Goal: Task Accomplishment & Management: Complete application form

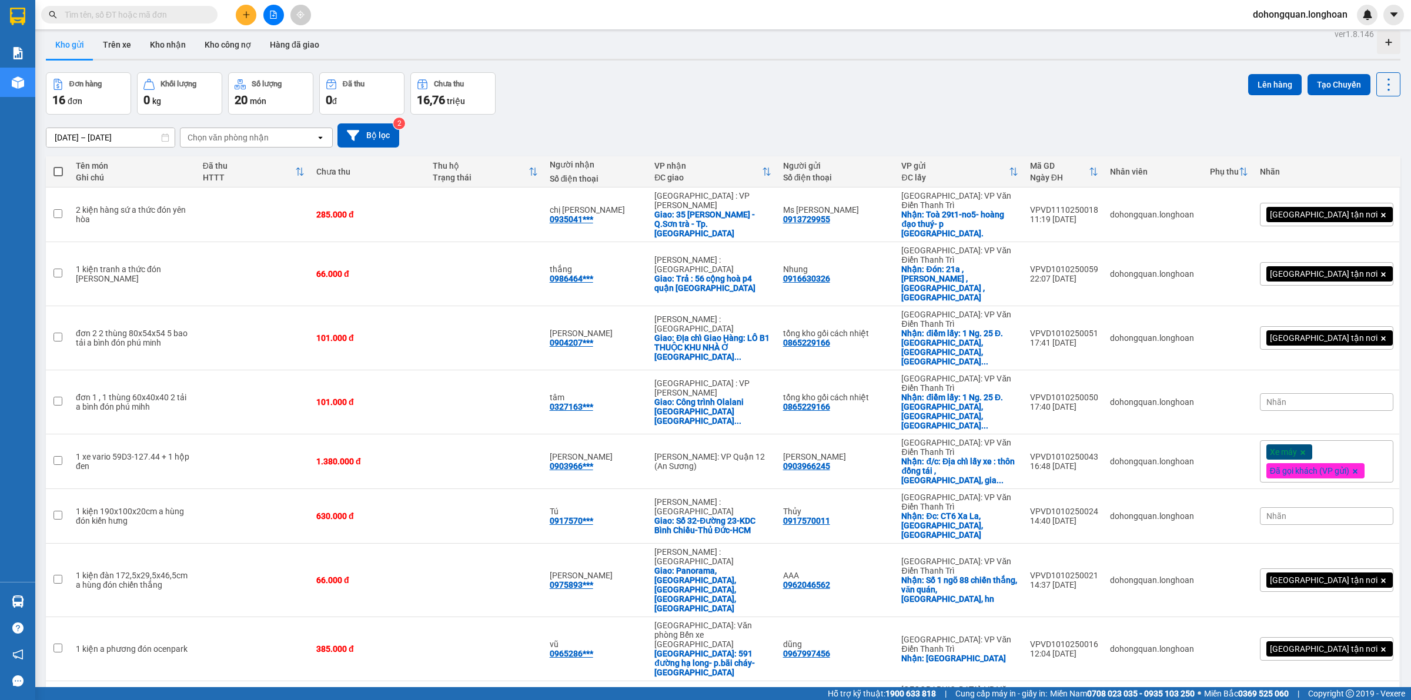
click at [651, 92] on div "Đơn hàng 16 đơn Khối lượng 0 kg Số lượng 20 món Đã thu 0 đ Chưa thu 16,76 triệu…" at bounding box center [723, 93] width 1354 height 42
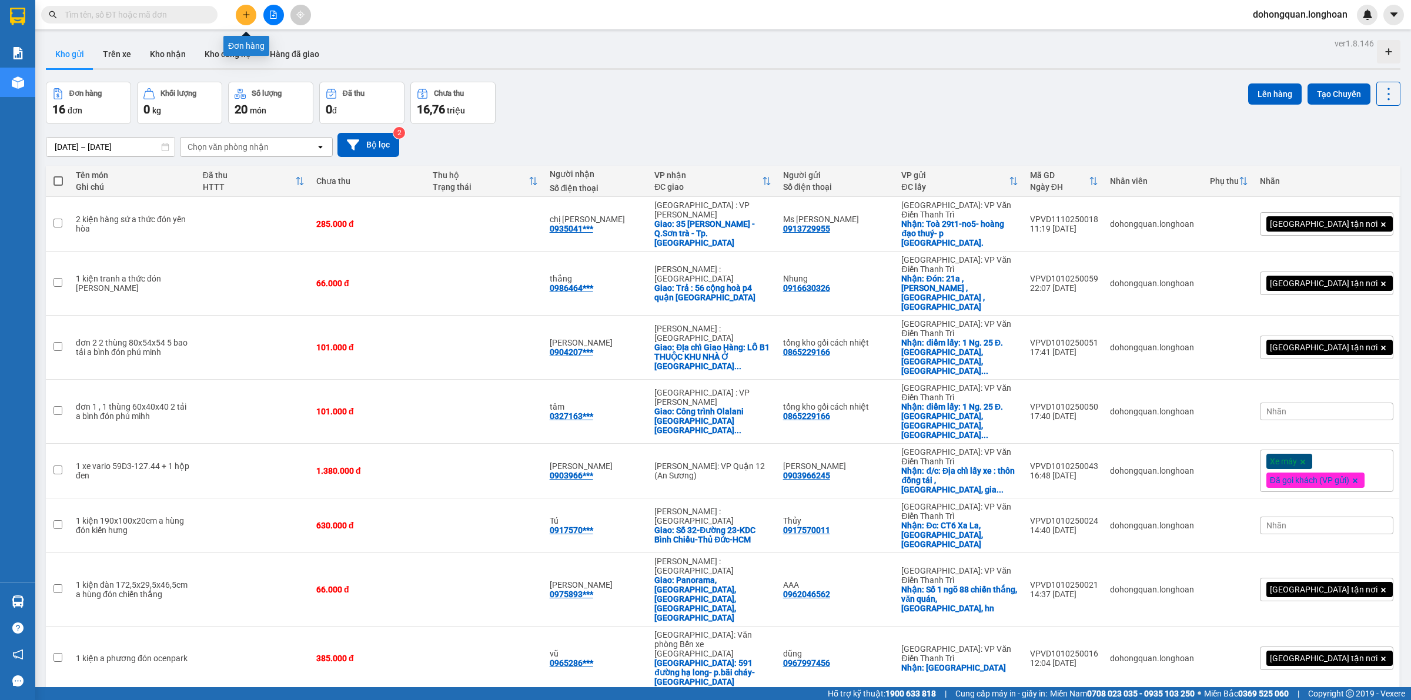
click at [239, 11] on button at bounding box center [246, 15] width 21 height 21
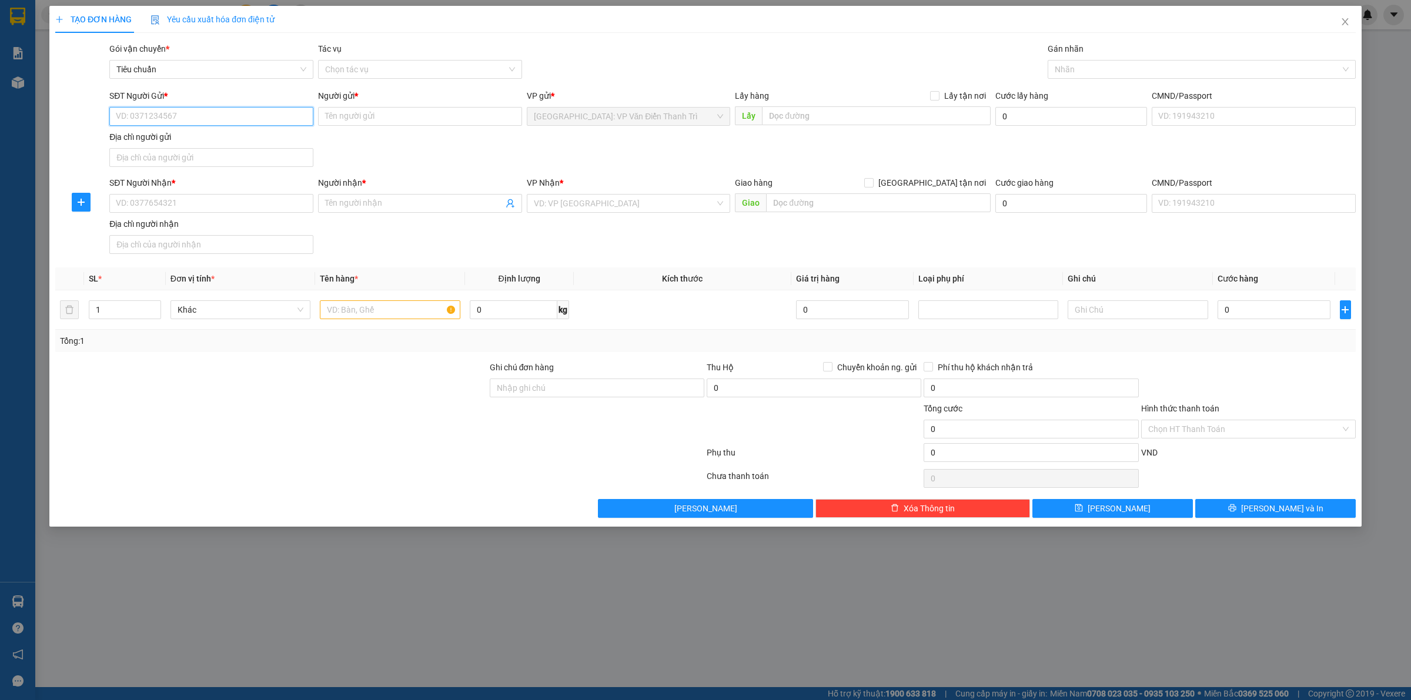
click at [185, 113] on input "SĐT Người Gửi *" at bounding box center [211, 116] width 204 height 19
paste input "0364231875"
type input "0364231875"
click at [365, 119] on input "Người gửi *" at bounding box center [420, 116] width 204 height 19
paste input "[PERSON_NAME]"
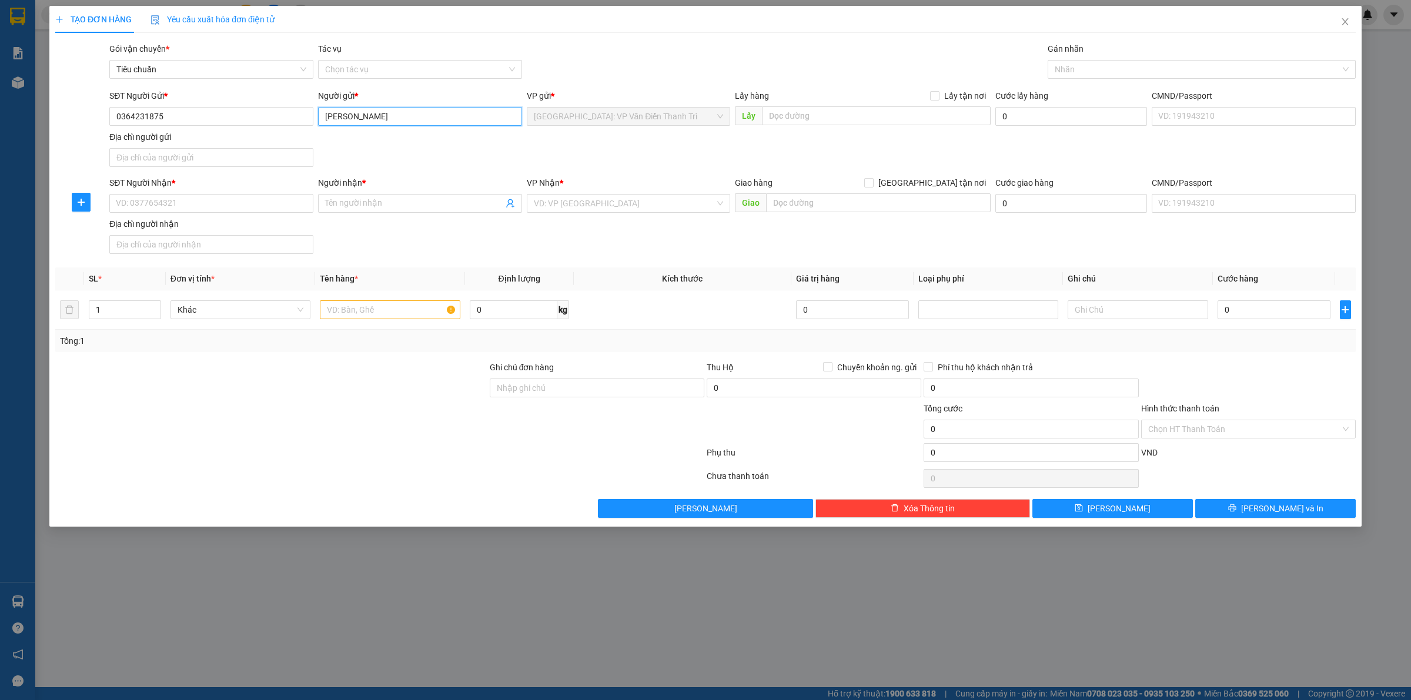
type input "[PERSON_NAME]"
click at [647, 148] on div "SĐT Người Gửi * 0364231875 Người gửi * [PERSON_NAME] VP gửi * [GEOGRAPHIC_DATA]…" at bounding box center [732, 130] width 1251 height 82
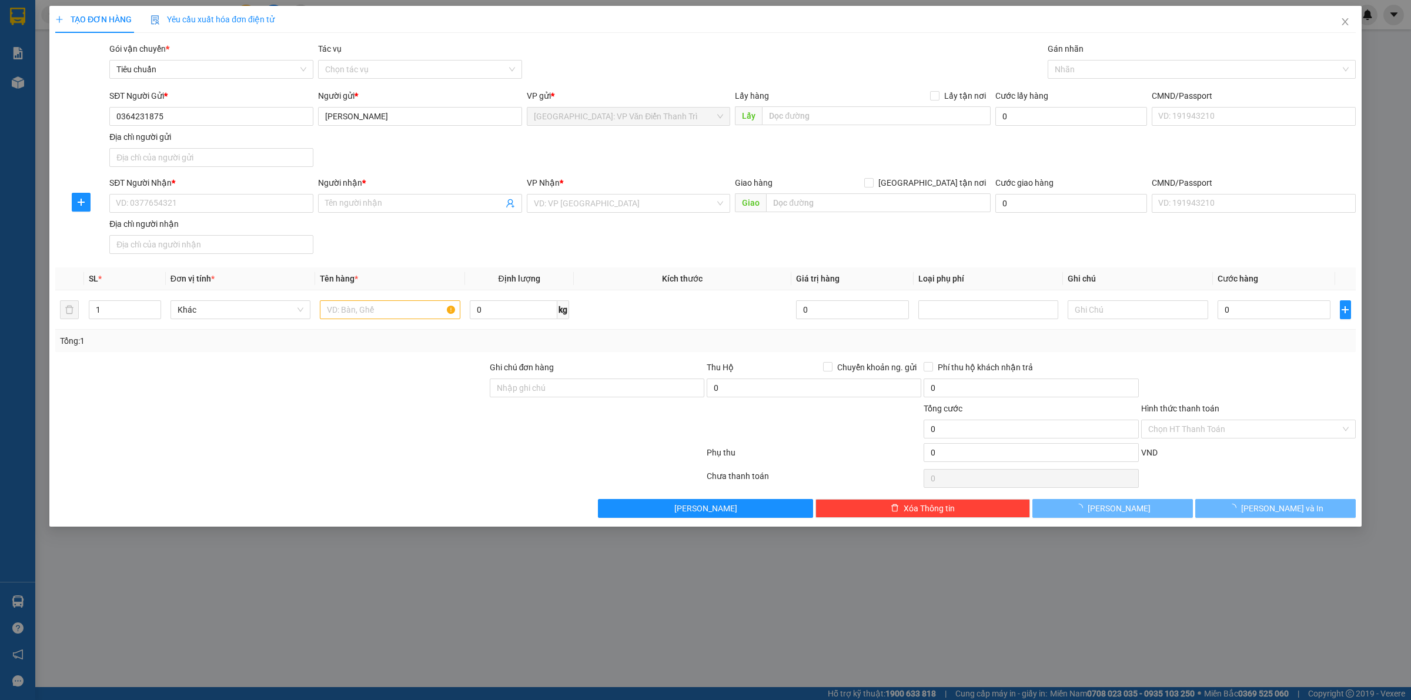
click at [855, 142] on div "SĐT Người Gửi * 0364231875 Người gửi * [PERSON_NAME] VP gửi * [GEOGRAPHIC_DATA]…" at bounding box center [732, 130] width 1251 height 82
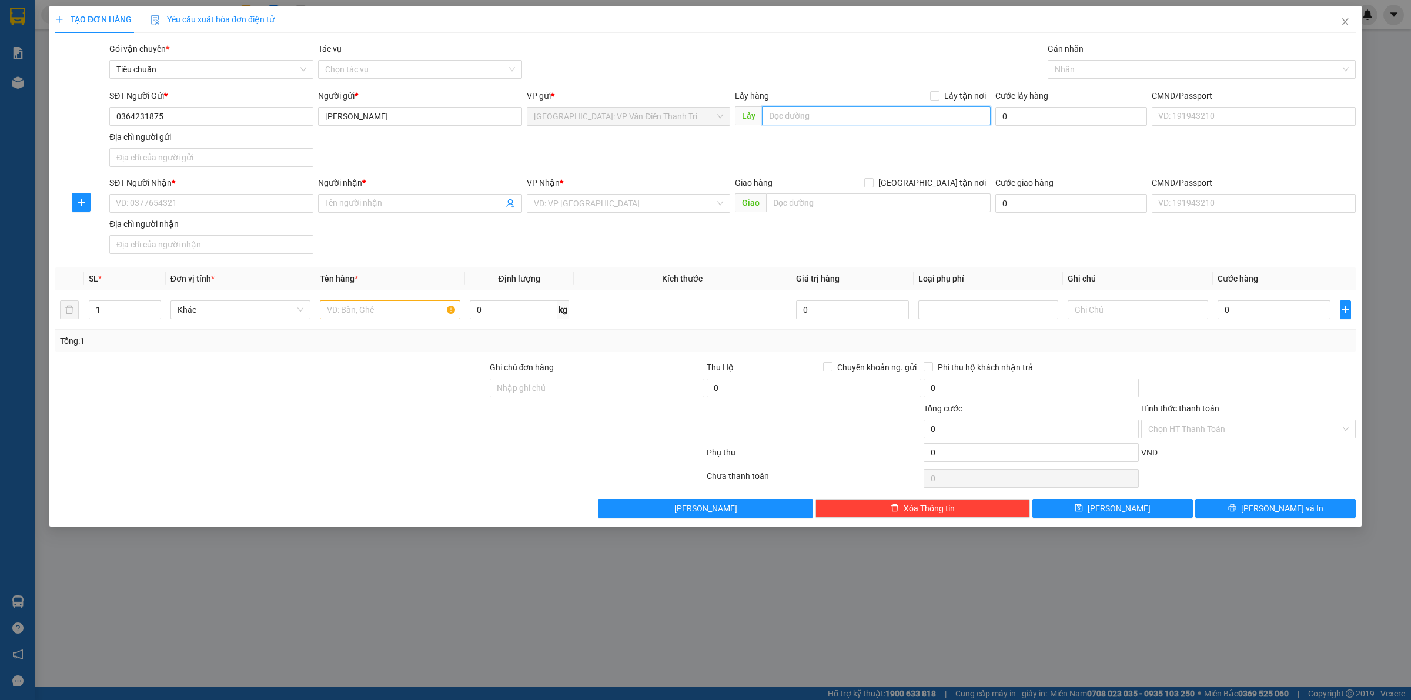
paste input "64 Liền kề 8 [GEOGRAPHIC_DATA] thị [GEOGRAPHIC_DATA], [GEOGRAPHIC_DATA], [GEOGR…"
click at [795, 115] on input "text" at bounding box center [876, 115] width 229 height 19
type input "64 Liền kề 8 [GEOGRAPHIC_DATA] thị [GEOGRAPHIC_DATA], [GEOGRAPHIC_DATA], [GEOGR…"
click at [937, 96] on input "Lấy tận nơi" at bounding box center [934, 95] width 8 height 8
checkbox input "true"
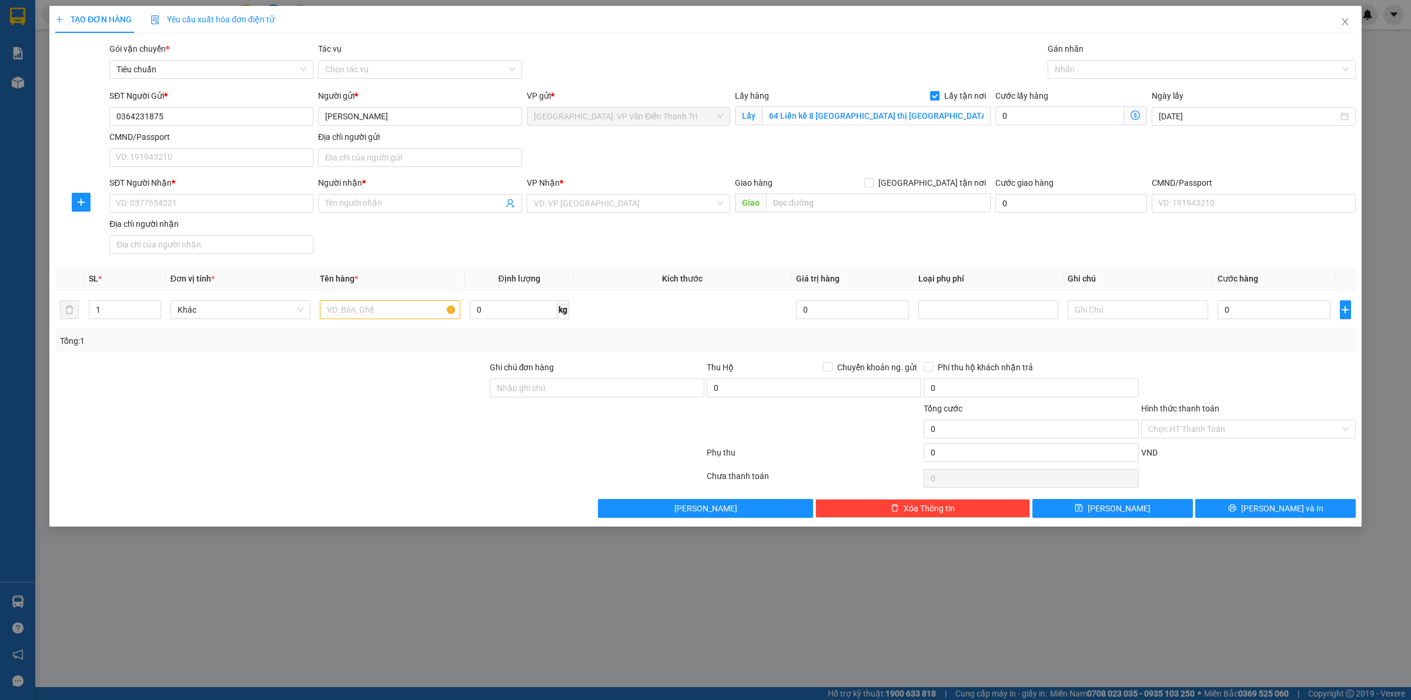
click at [960, 19] on div "TẠO ĐƠN HÀNG Yêu cầu xuất hóa đơn điện tử" at bounding box center [705, 19] width 1300 height 27
click at [830, 207] on input "text" at bounding box center [878, 202] width 225 height 19
paste input "A 17, QL1A, Tp. [GEOGRAPHIC_DATA], [GEOGRAPHIC_DATA] ( [GEOGRAPHIC_DATA]"
type input "A 17, QL1A, Tp. [GEOGRAPHIC_DATA], [GEOGRAPHIC_DATA] ( [GEOGRAPHIC_DATA]"
click at [629, 209] on input "search" at bounding box center [625, 204] width 182 height 18
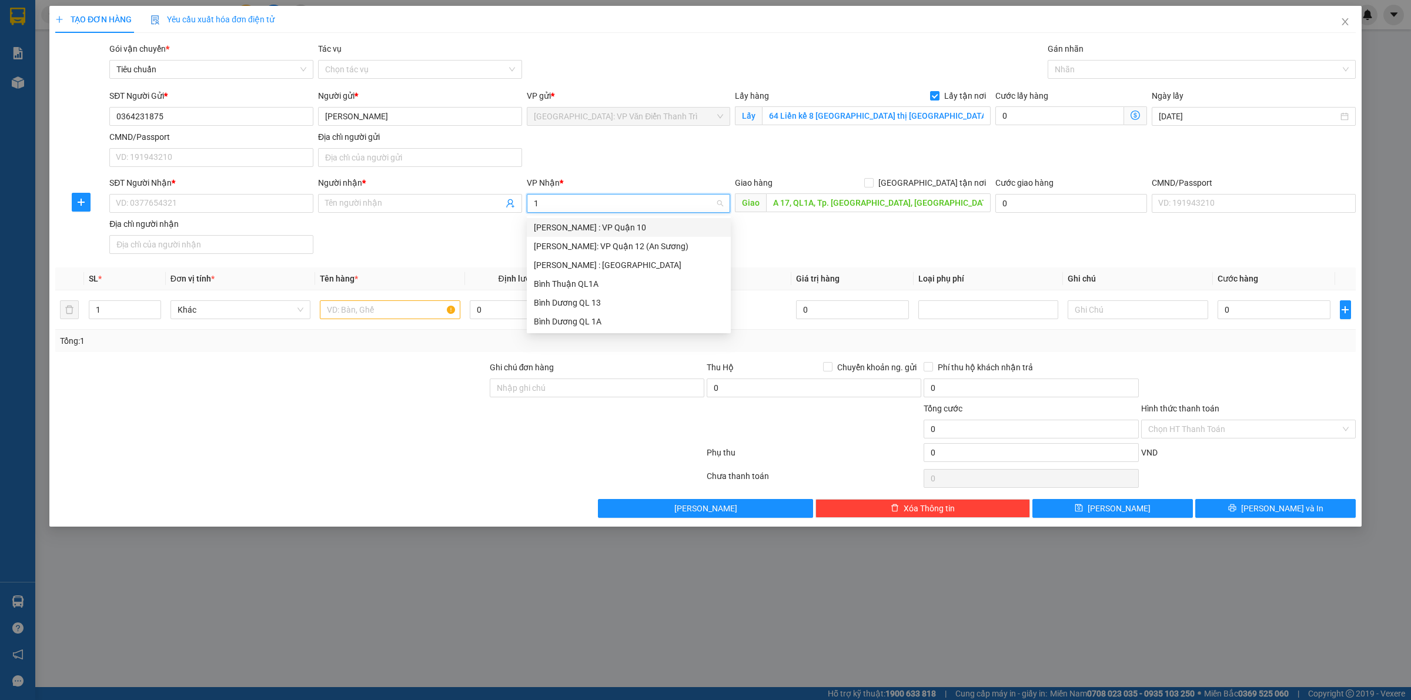
type input "12"
drag, startPoint x: 641, startPoint y: 247, endPoint x: 658, endPoint y: 247, distance: 17.0
click at [647, 247] on div "[PERSON_NAME] : [GEOGRAPHIC_DATA]" at bounding box center [629, 246] width 190 height 13
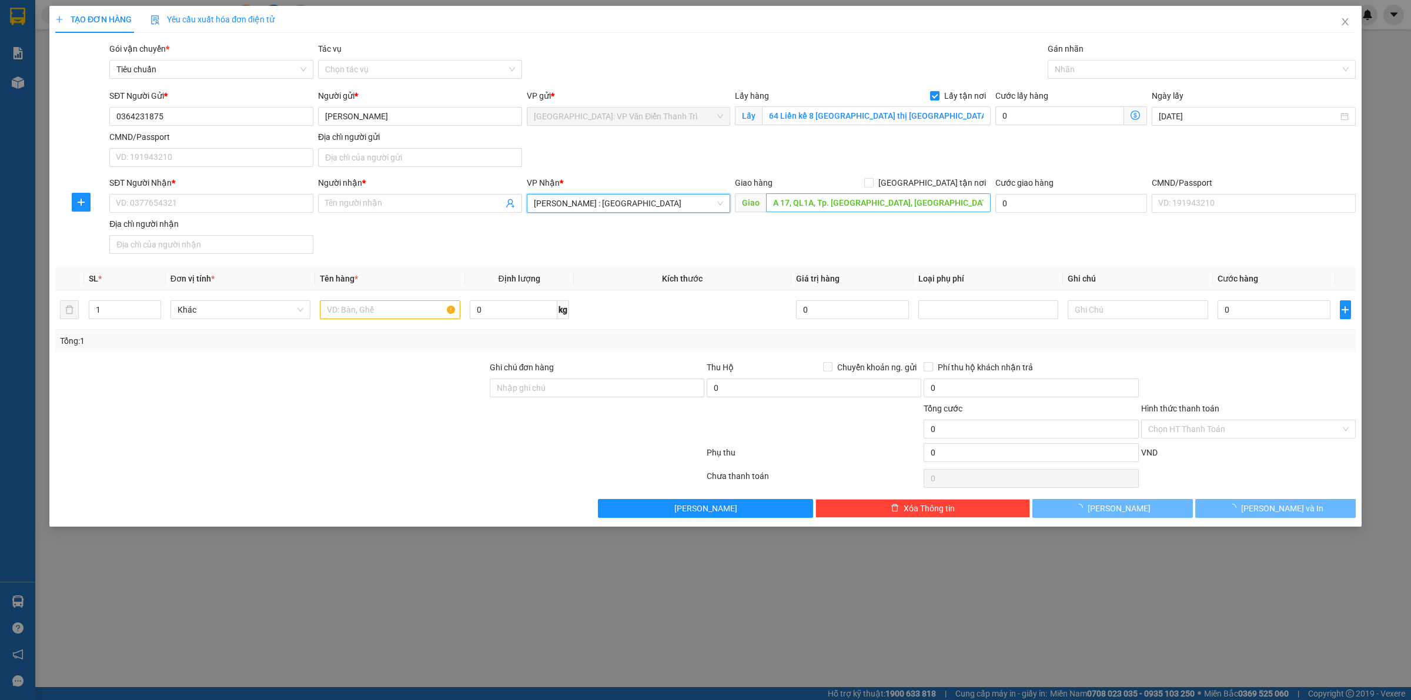
drag, startPoint x: 915, startPoint y: 246, endPoint x: 944, endPoint y: 204, distance: 51.0
click at [925, 236] on div "SĐT Người Nhận * VD: 0377654321 Người nhận * Tên người nhận VP Nhận * [GEOGRAPH…" at bounding box center [732, 217] width 1251 height 82
click at [936, 175] on form "SĐT Người Gửi * 0364231875 Người gửi * [PERSON_NAME] VP gửi * [GEOGRAPHIC_DATA]…" at bounding box center [705, 173] width 1300 height 169
click at [927, 181] on div "Giao hàng [GEOGRAPHIC_DATA] tận nơi" at bounding box center [863, 182] width 256 height 13
click at [872, 181] on input "[GEOGRAPHIC_DATA] tận nơi" at bounding box center [868, 182] width 8 height 8
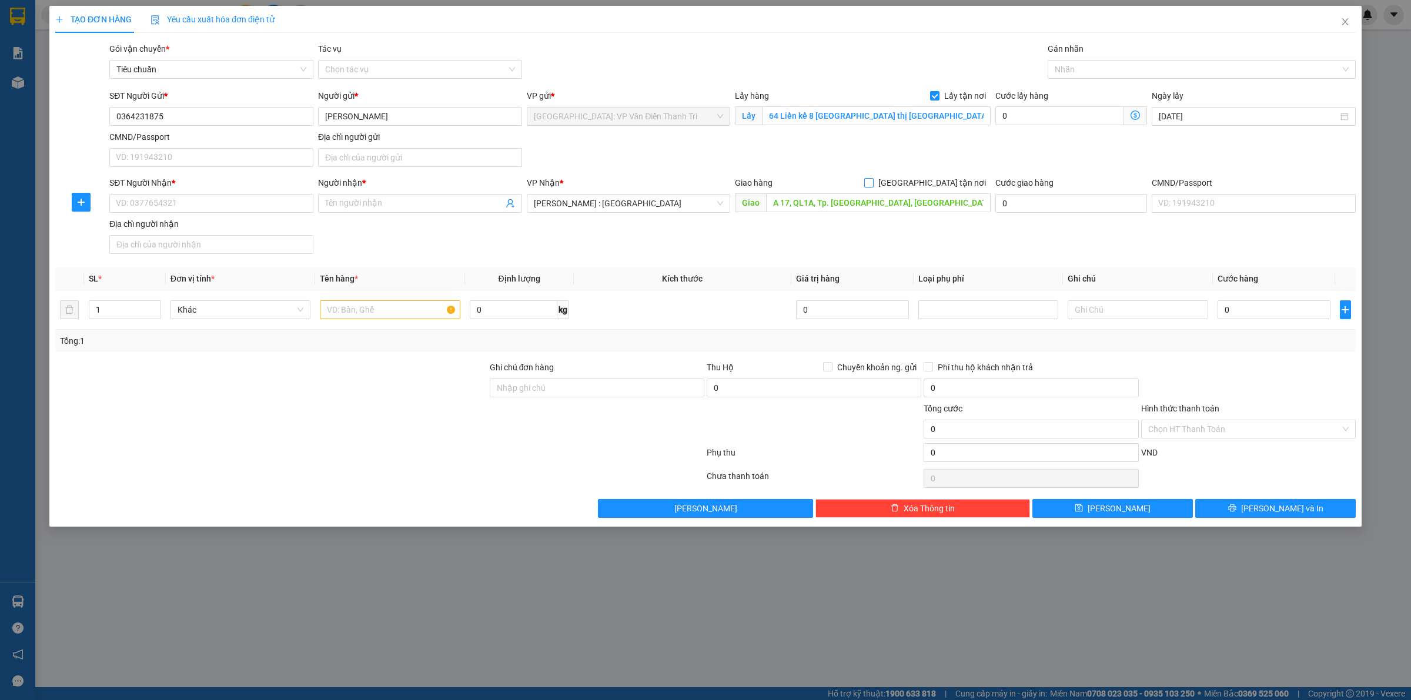
checkbox input "true"
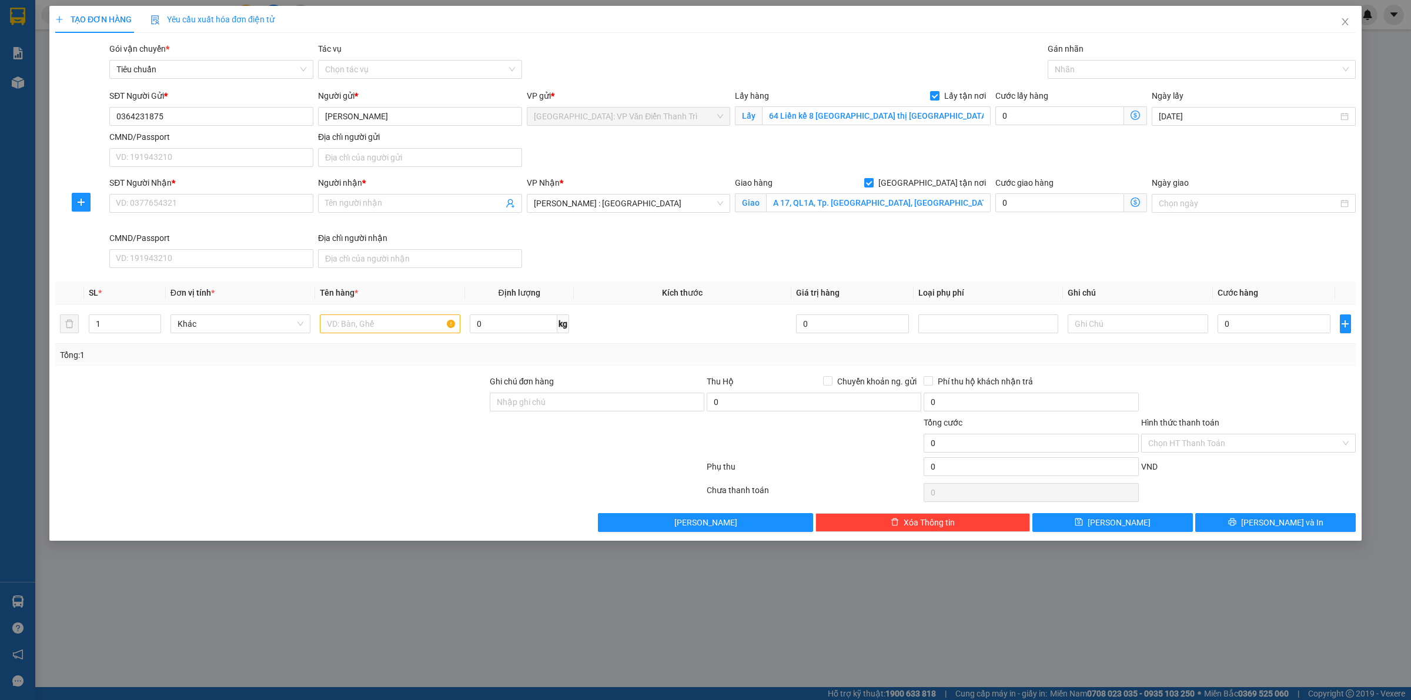
drag, startPoint x: 836, startPoint y: 165, endPoint x: 580, endPoint y: 165, distance: 255.7
click at [829, 165] on div "SĐT Người Gửi * 0364231875 Người gửi * [PERSON_NAME] VP gửi * [GEOGRAPHIC_DATA]…" at bounding box center [732, 130] width 1251 height 82
click at [222, 205] on input "SĐT Người Nhận *" at bounding box center [211, 203] width 204 height 19
paste input "0395218001"
type input "0395218001"
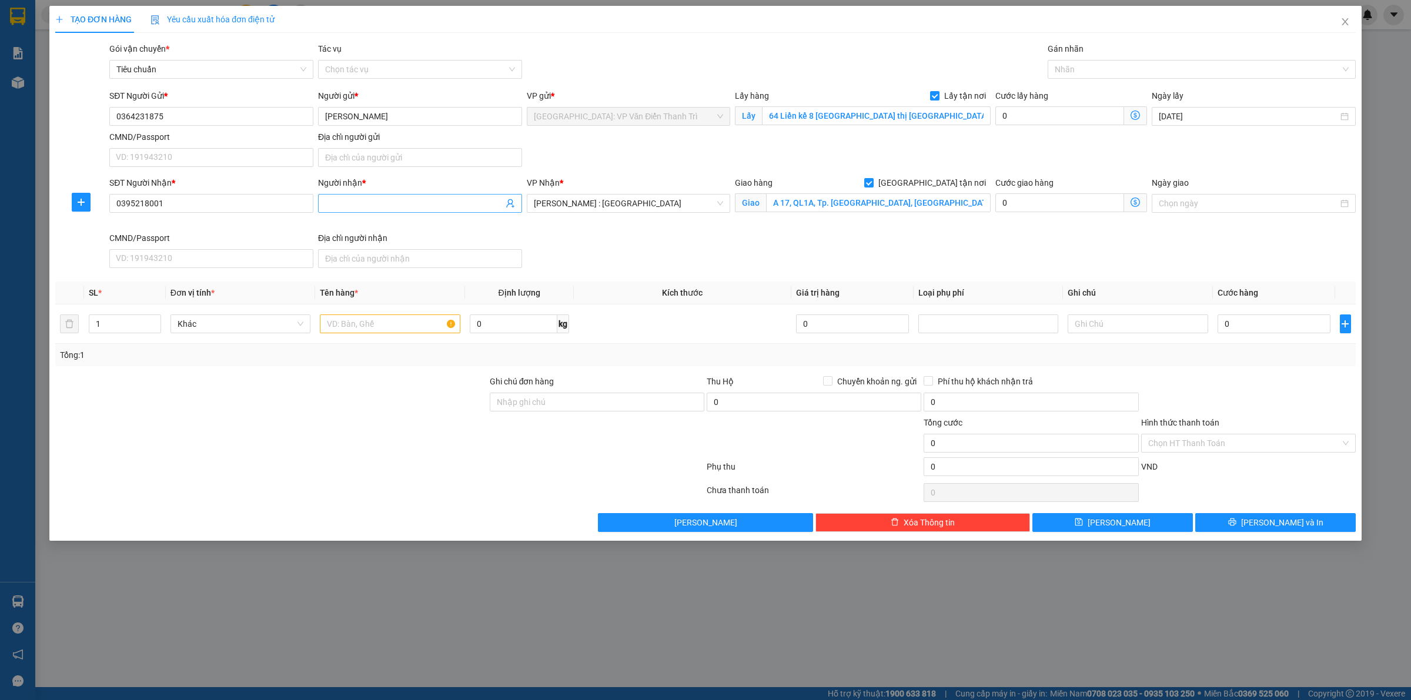
click at [353, 201] on input "Người nhận *" at bounding box center [414, 203] width 178 height 13
paste input "Duongan"
type input "Duongan"
click at [738, 228] on div "Giao hàng [GEOGRAPHIC_DATA] tận nơi Giao A 17, QL1A, Tp. [GEOGRAPHIC_DATA], [GE…" at bounding box center [862, 203] width 260 height 55
click at [384, 314] on div at bounding box center [390, 324] width 140 height 24
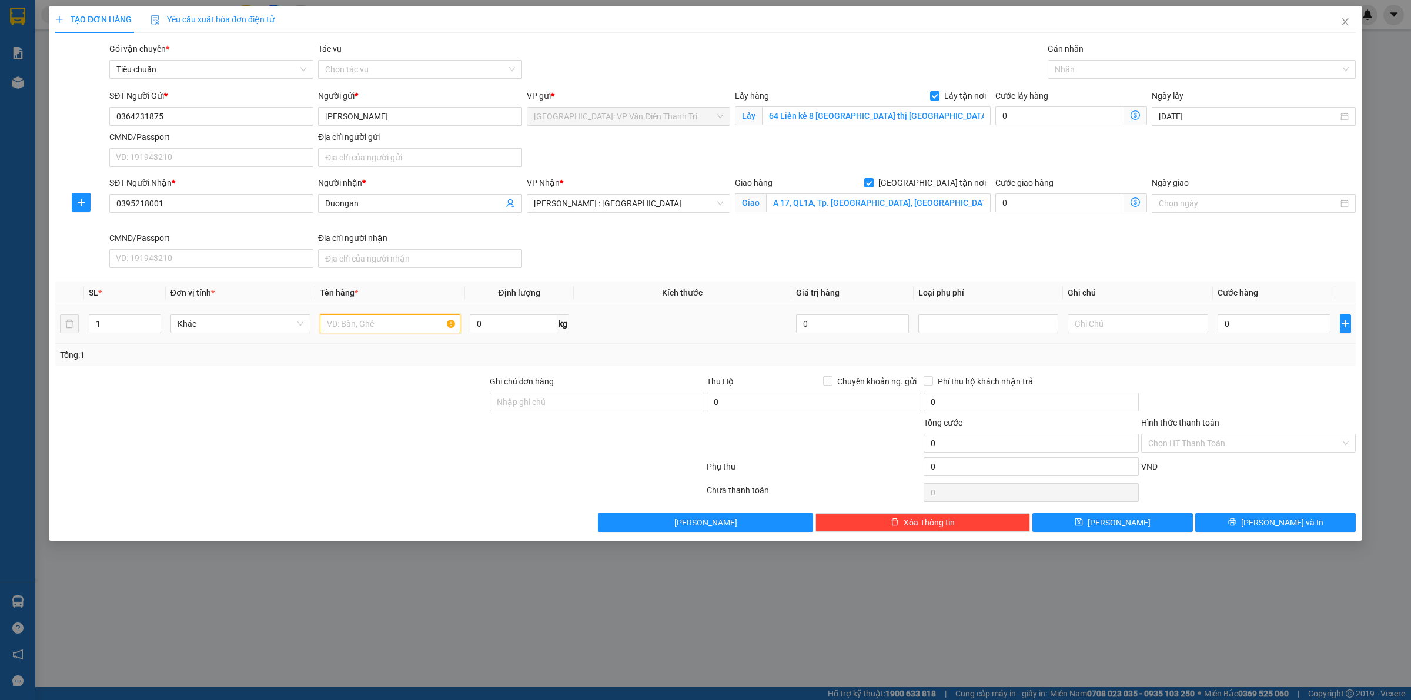
click at [386, 322] on input "text" at bounding box center [390, 323] width 140 height 19
paste input "11/10 đón 1 kiện hàng 2m"
type input "11/10 đón 1 kiện hàng 2m a bình đón [PERSON_NAME]"
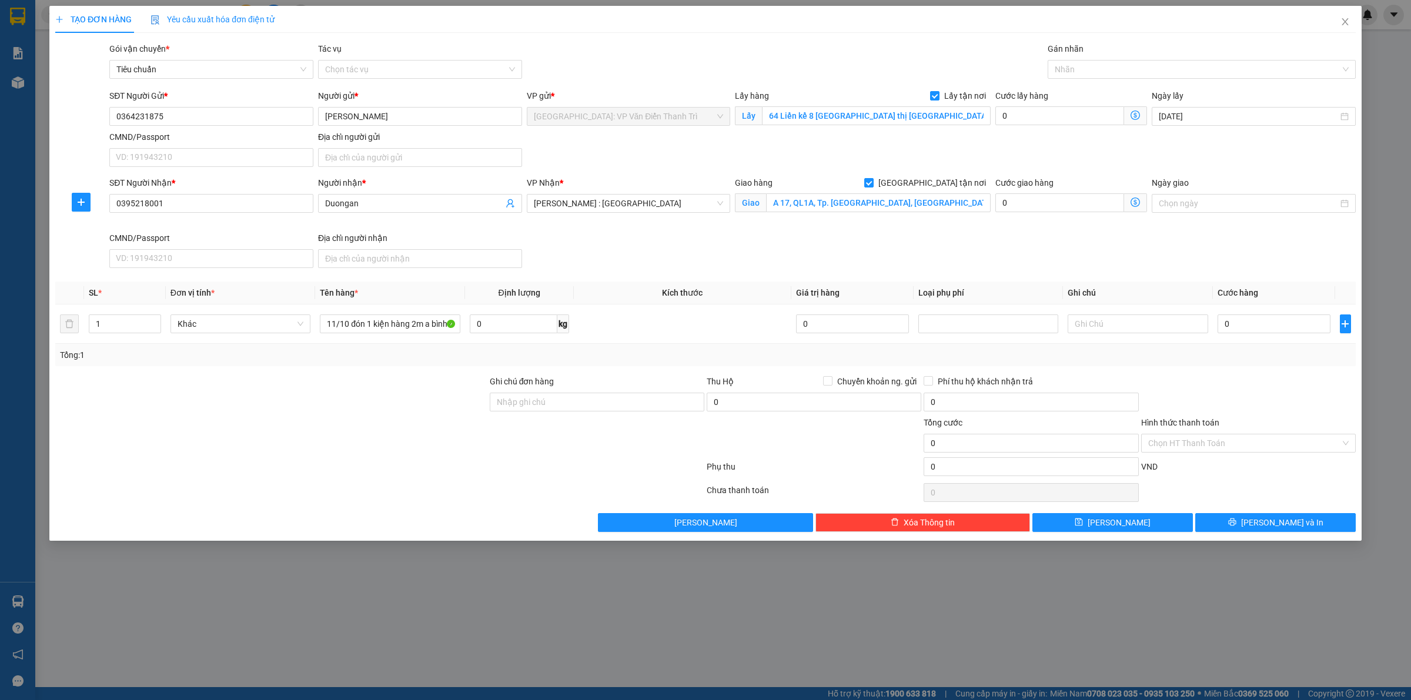
click at [1034, 234] on div "SĐT Người Nhận * 0395218001 Người nhận * Duongan VP Nhận * [GEOGRAPHIC_DATA] : …" at bounding box center [732, 224] width 1251 height 96
click at [1036, 110] on input "0" at bounding box center [1059, 115] width 129 height 19
type input "1"
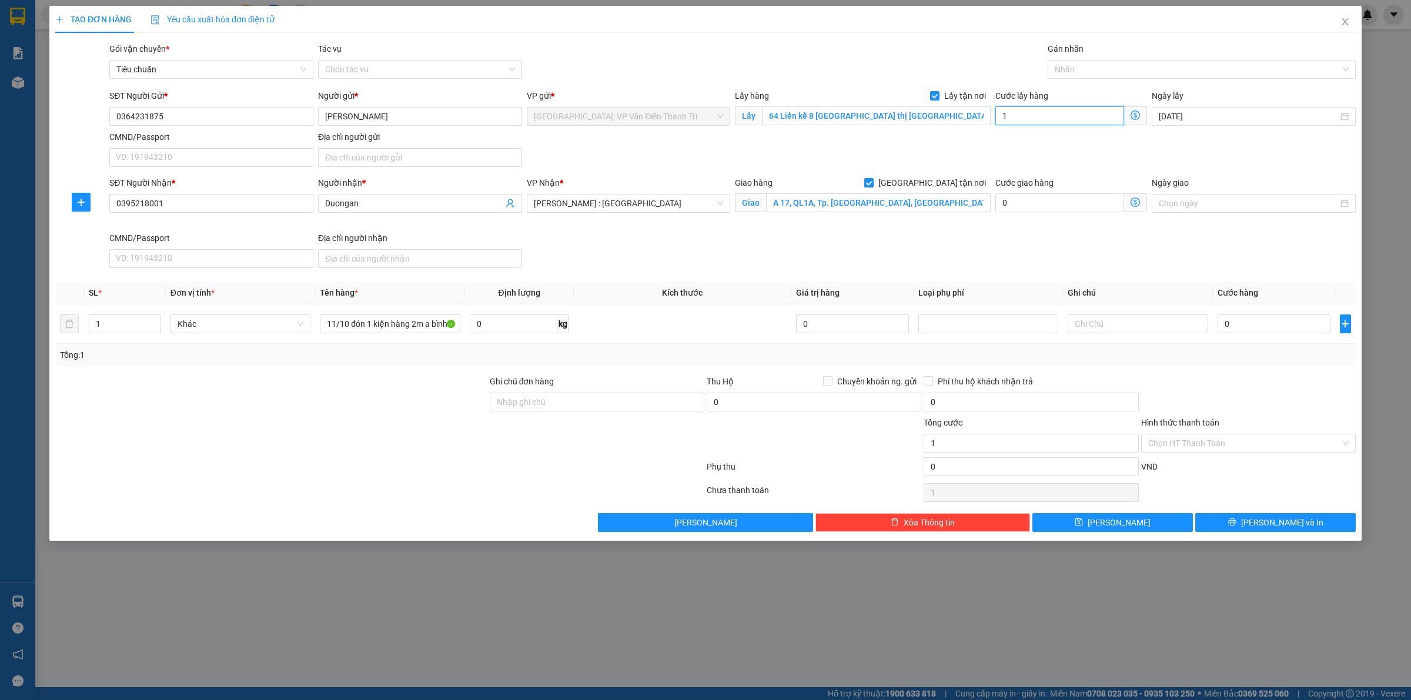
type input "11"
type input "115"
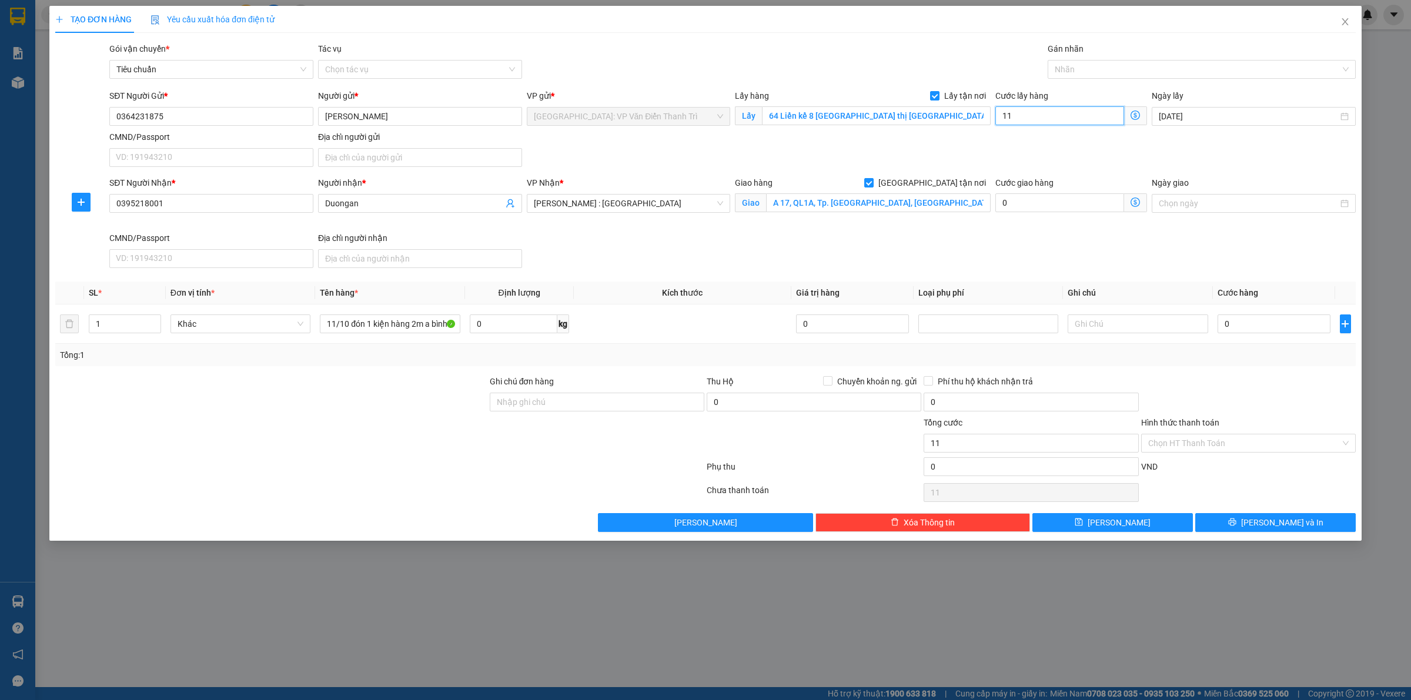
type input "115"
type input "1.150"
type input "11.500"
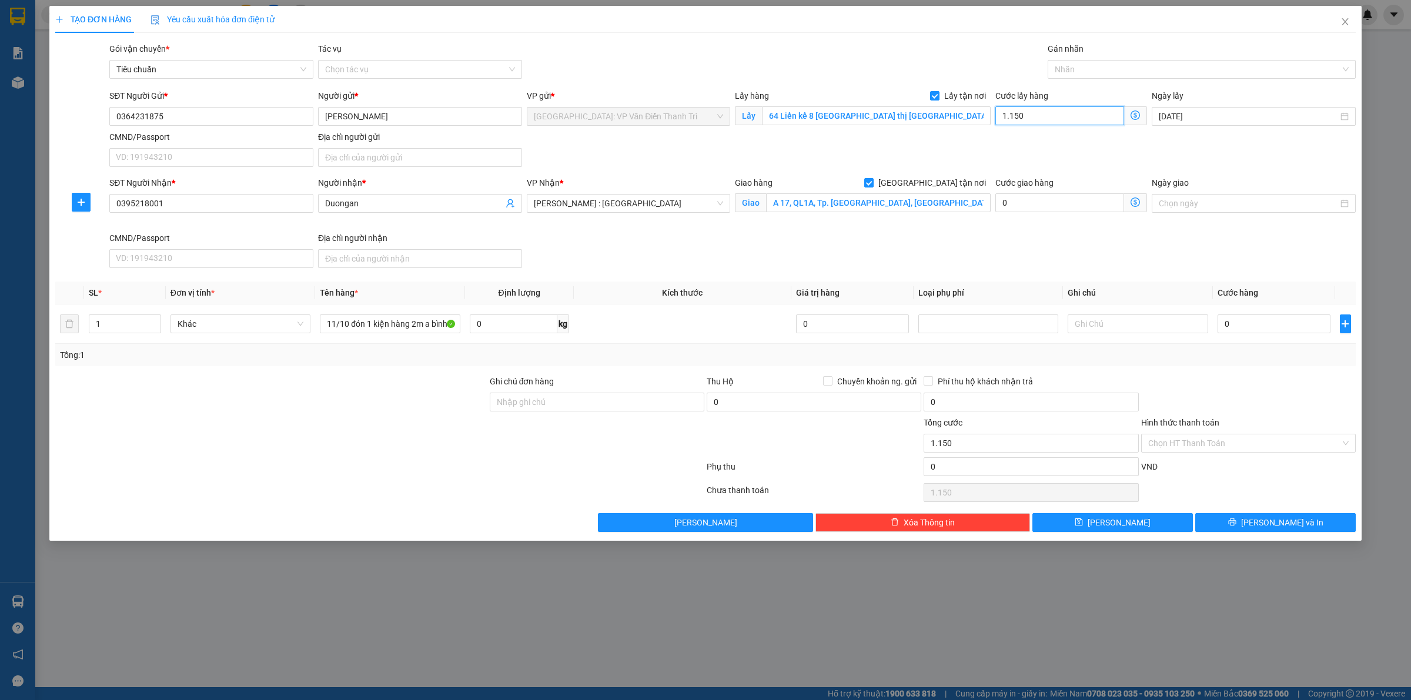
type input "11.500"
type input "115.000"
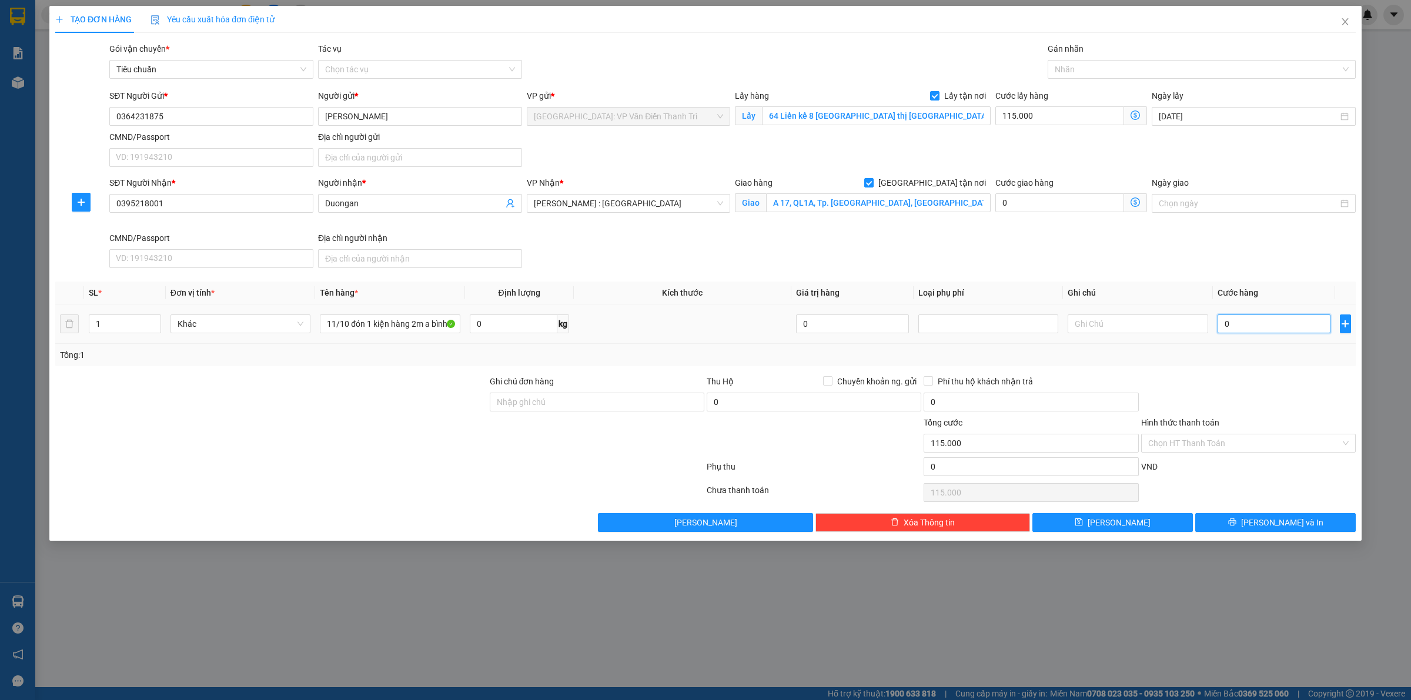
type input "2"
type input "115.002"
type input "26"
type input "115.026"
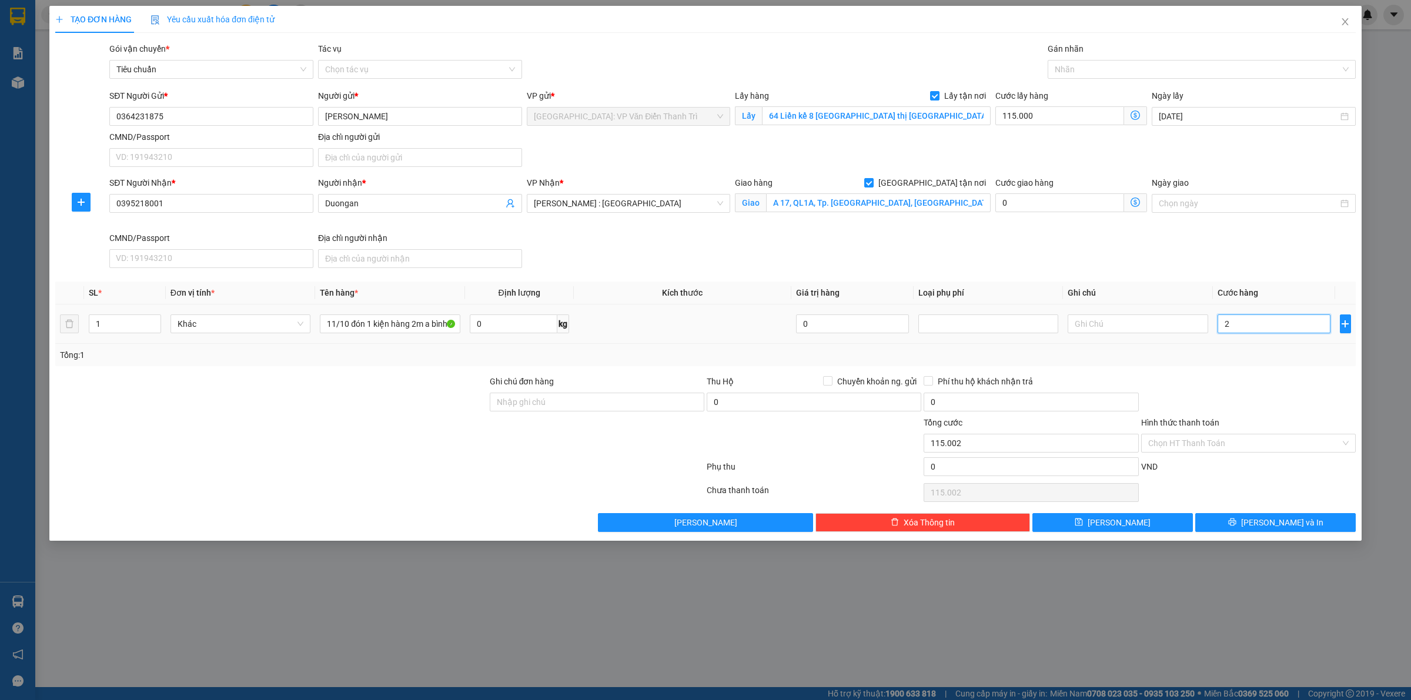
type input "115.026"
type input "260"
type input "115.260"
type input "2.600"
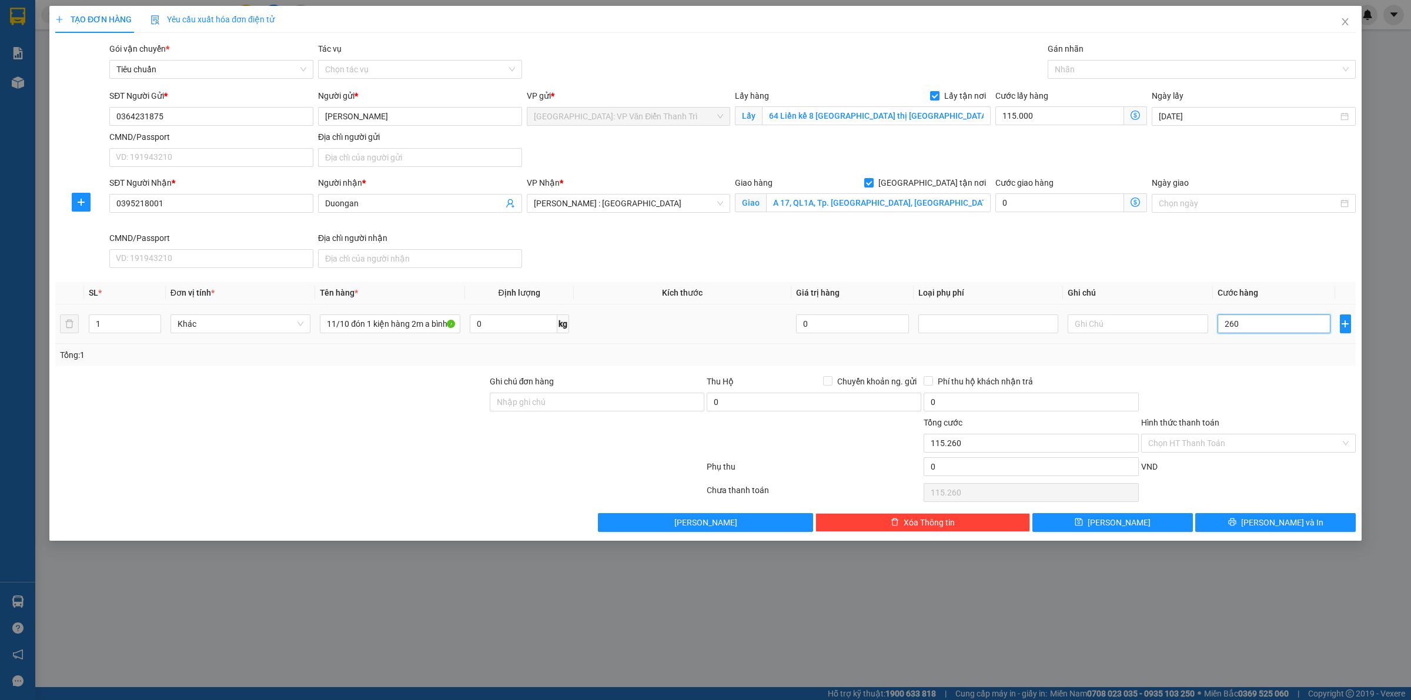
type input "117.600"
type input "26.000"
type input "141.000"
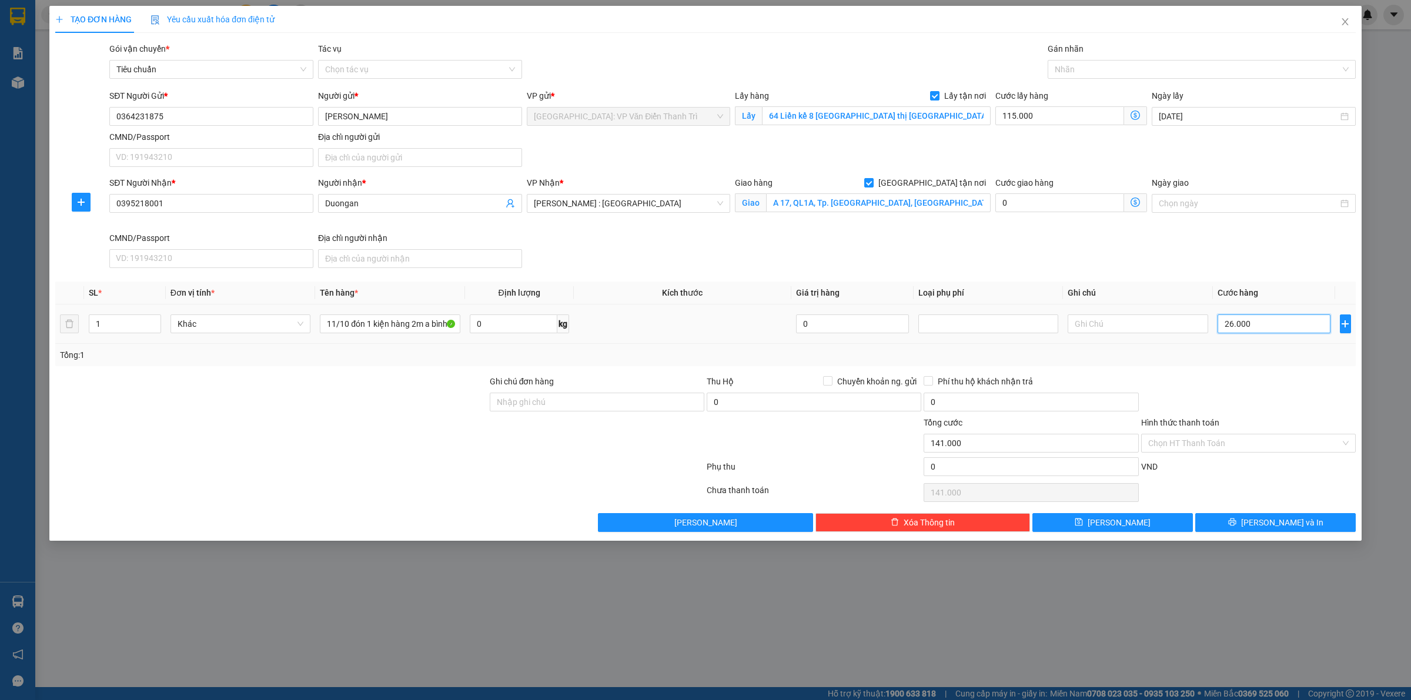
type input "260.000"
type input "375.000"
click at [1067, 68] on div at bounding box center [1195, 69] width 290 height 14
type input "260.000"
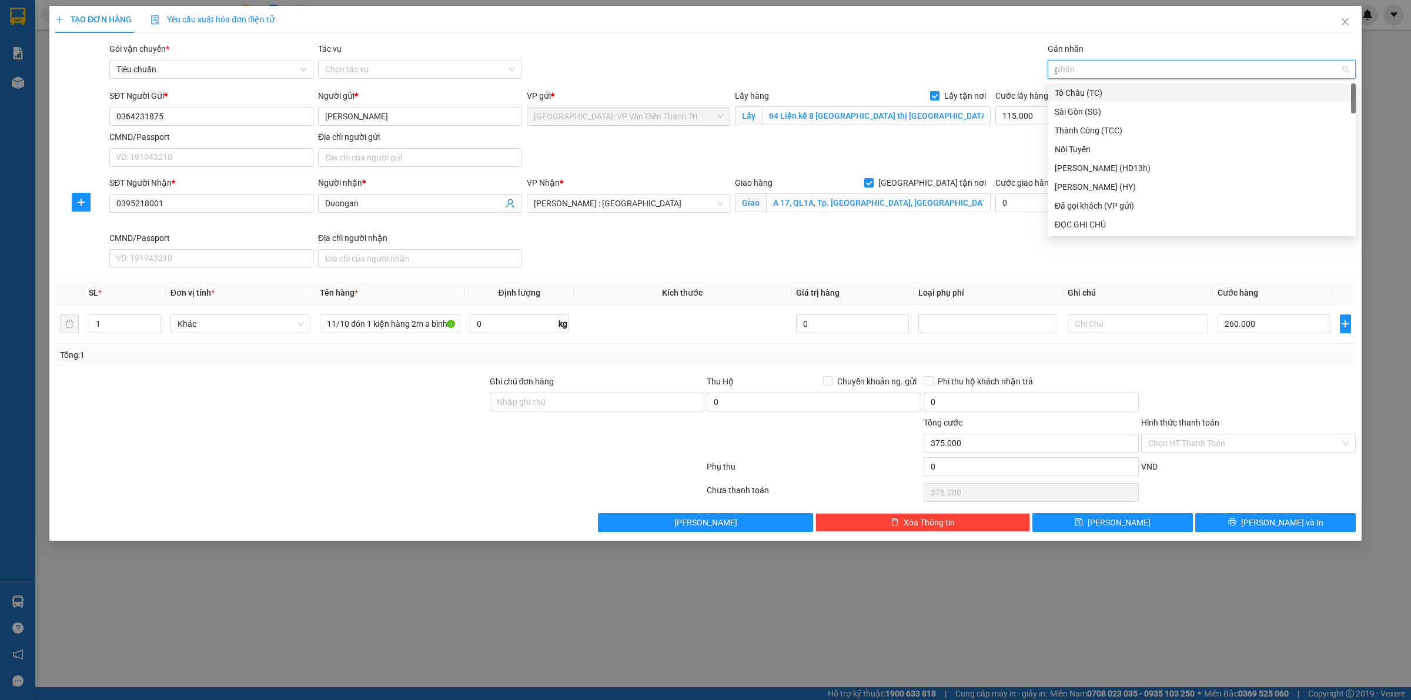
type input "gt"
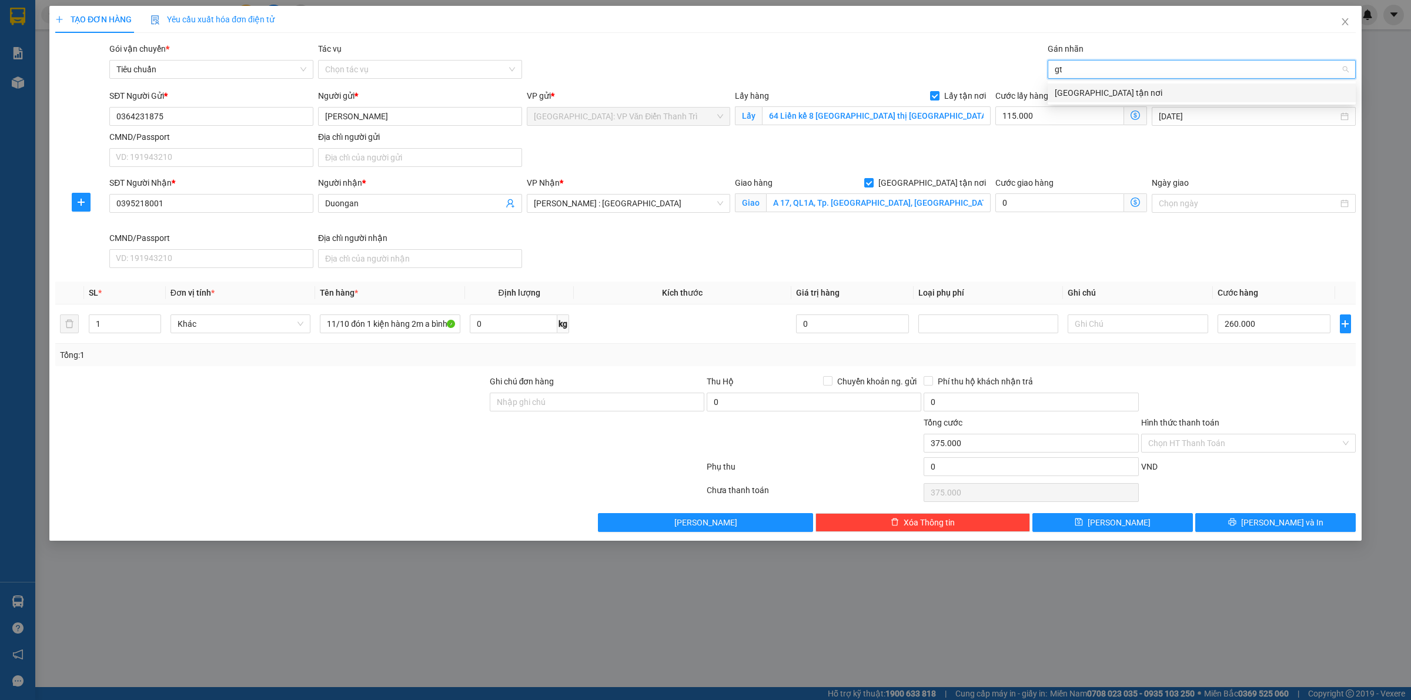
click at [1076, 96] on div "[GEOGRAPHIC_DATA] tận nơi" at bounding box center [1201, 92] width 294 height 13
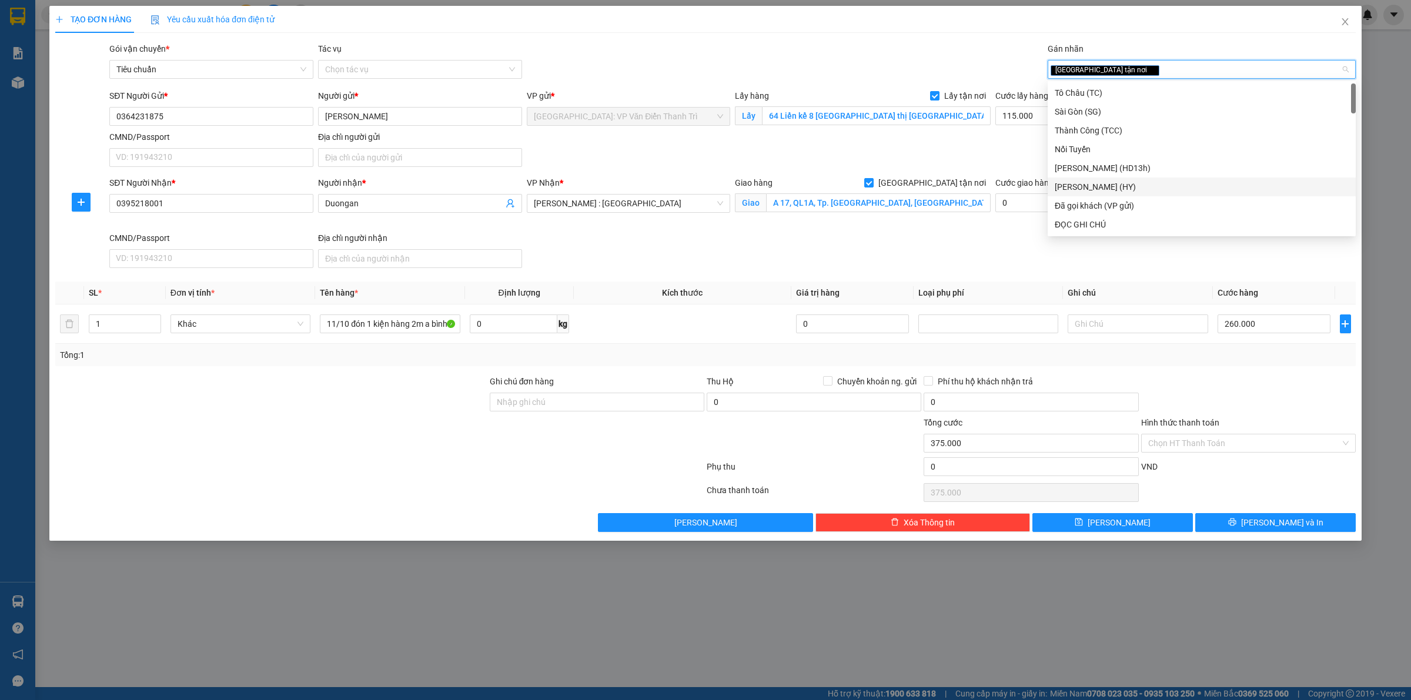
click at [1001, 236] on div "SĐT Người Nhận * 0395218001 Người nhận * Duongan VP Nhận * [GEOGRAPHIC_DATA] : …" at bounding box center [732, 224] width 1251 height 96
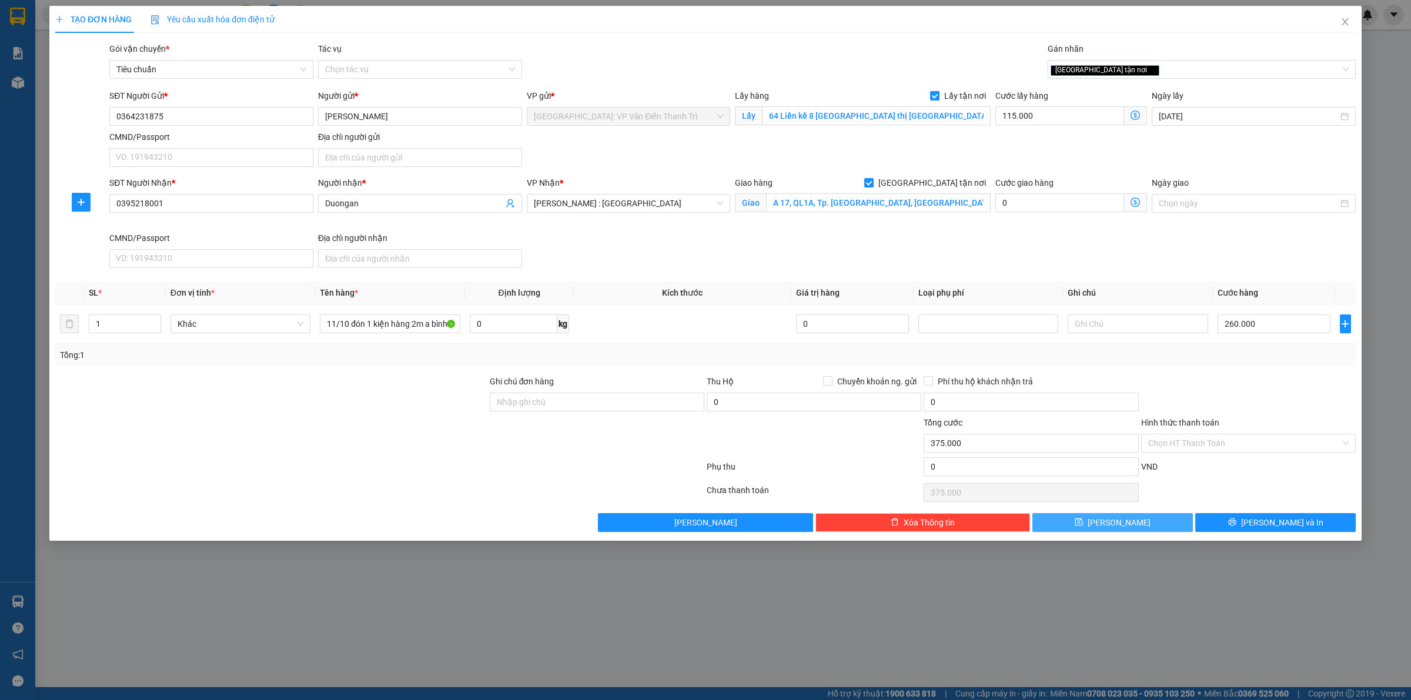
click at [1108, 525] on button "[PERSON_NAME]" at bounding box center [1112, 522] width 160 height 19
checkbox input "false"
type input "0"
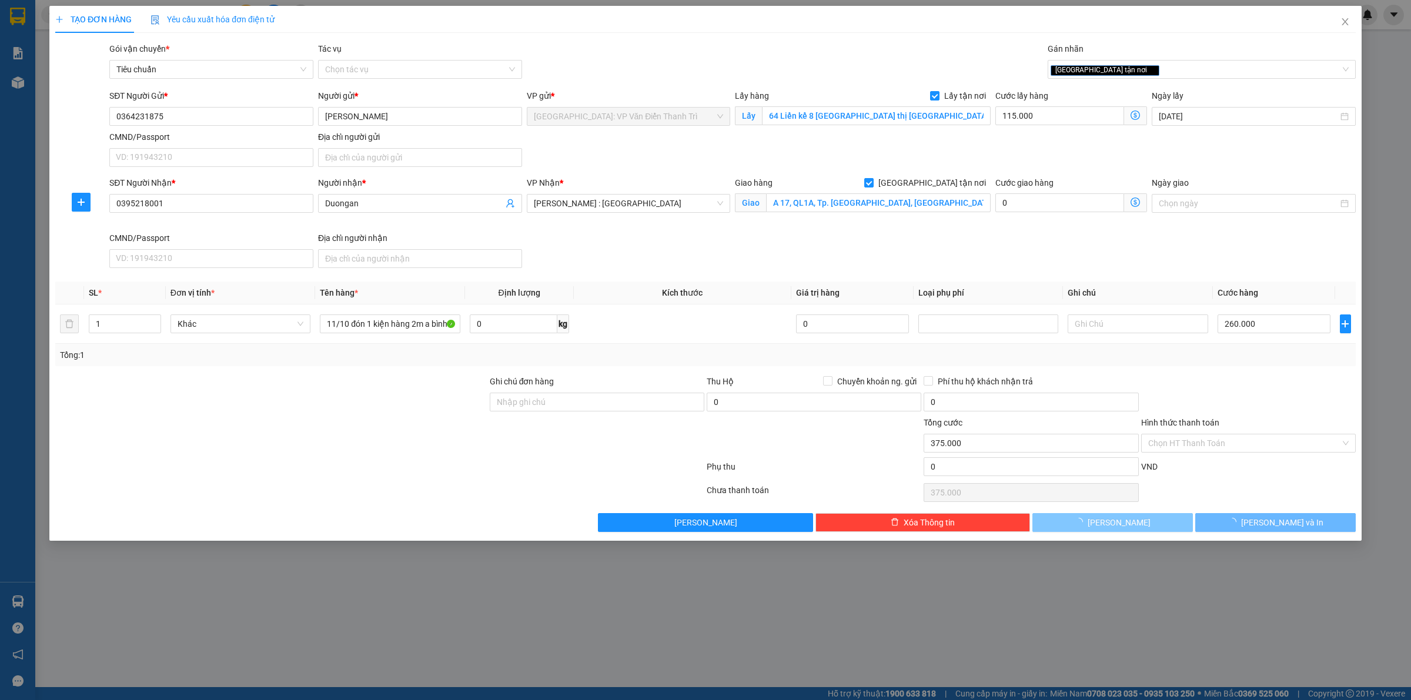
type input "0"
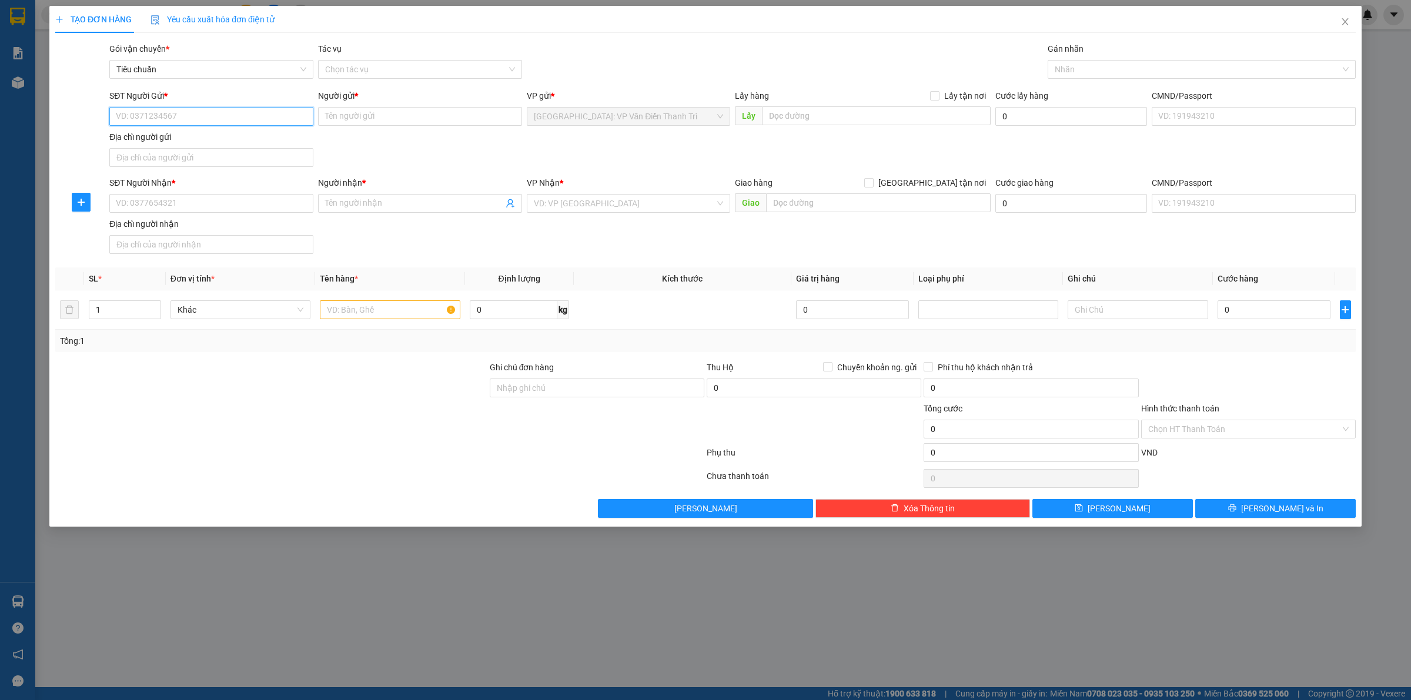
click at [172, 110] on input "SĐT Người Gửi *" at bounding box center [211, 116] width 204 height 19
paste input "0844362345"
type input "0844362345"
click at [361, 122] on input "Người gửi *" at bounding box center [420, 116] width 204 height 19
click at [247, 125] on input "0844362345" at bounding box center [211, 116] width 204 height 19
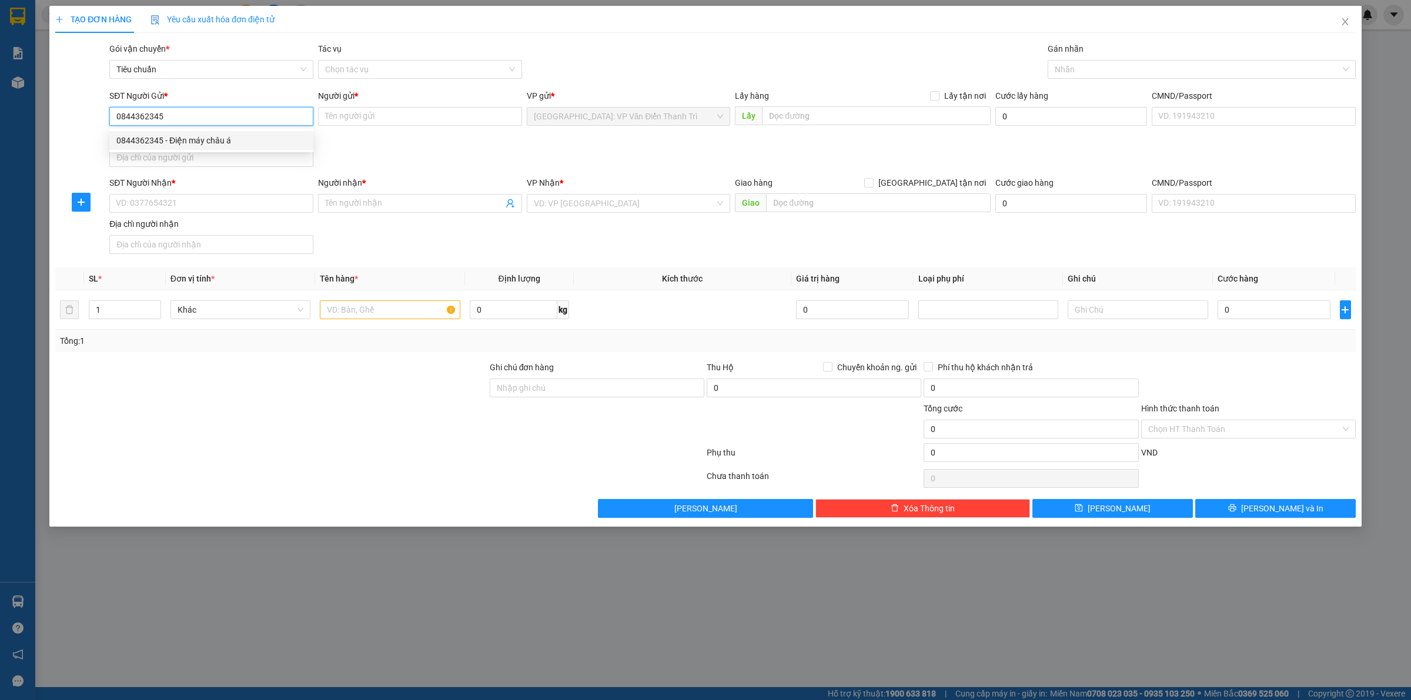
click at [240, 142] on div "0844362345 - Điện máy châu á" at bounding box center [211, 140] width 190 height 13
type input "Điện máy châu á"
checkbox input "true"
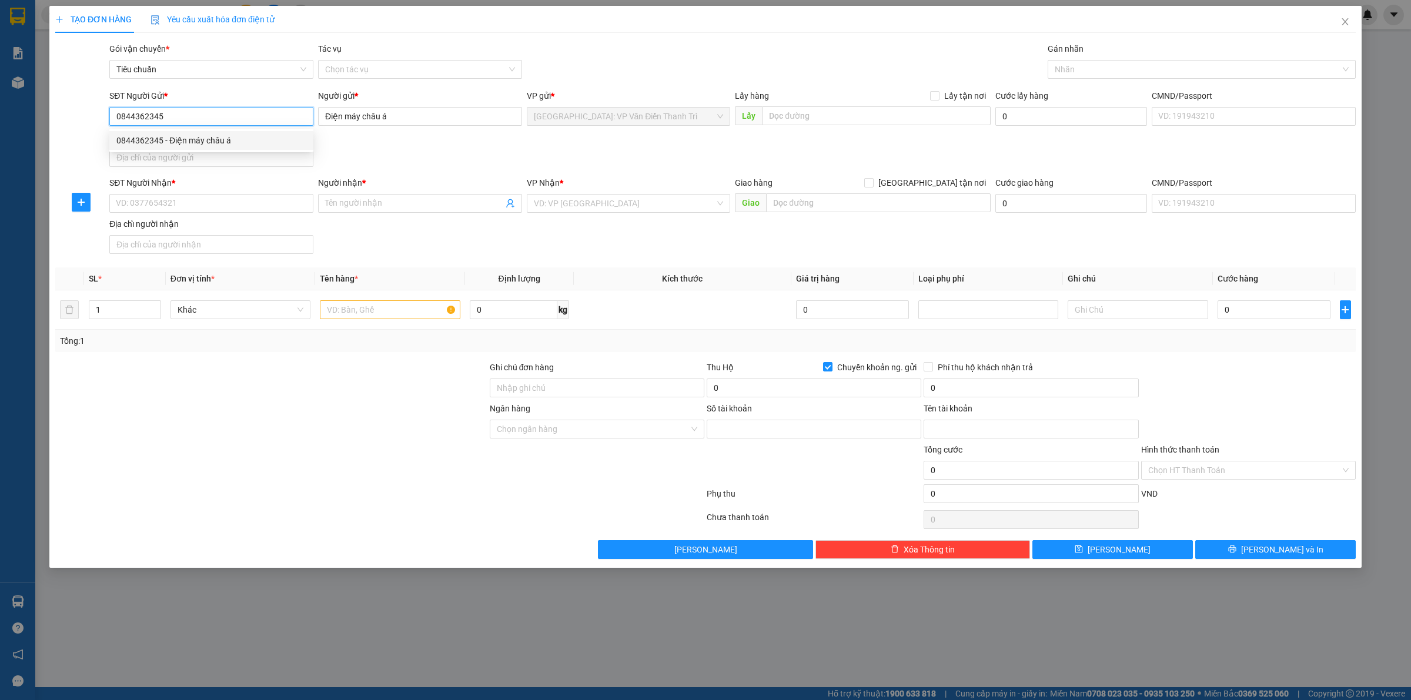
type input "0334710915"
type input "PHAM VAN [PERSON_NAME]"
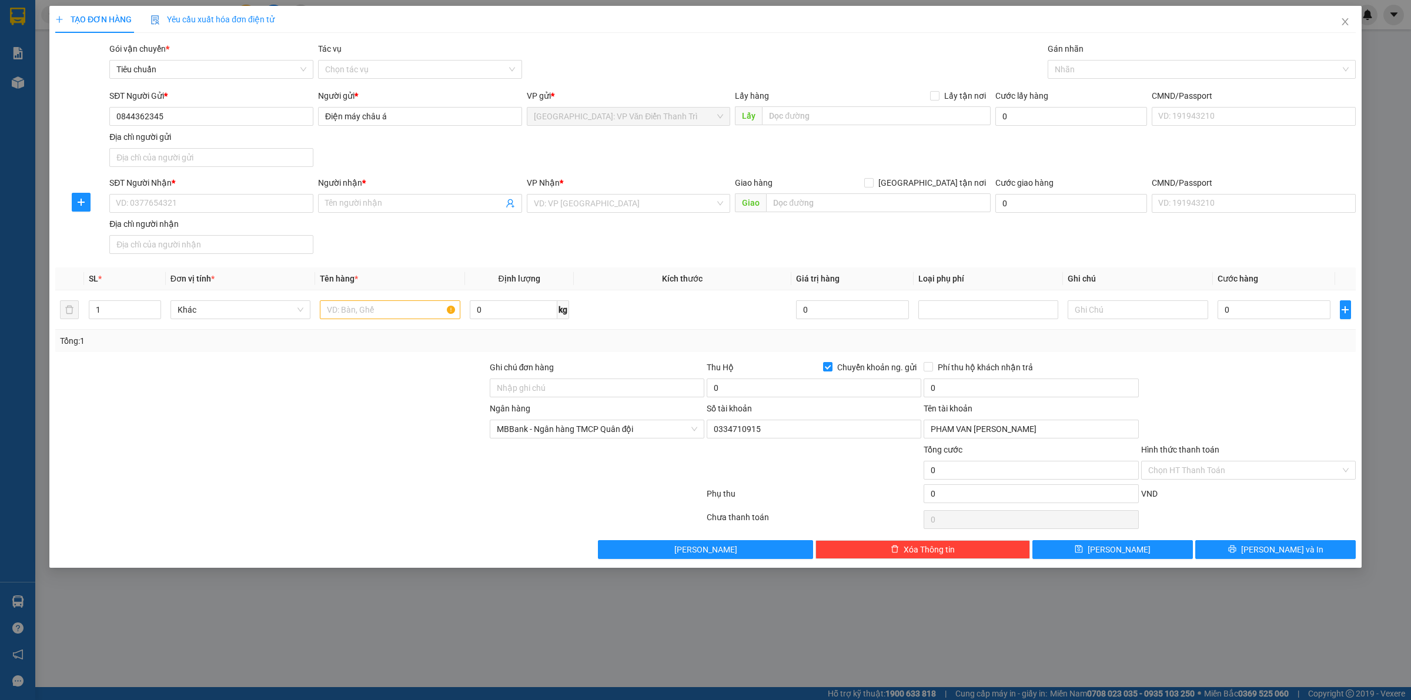
click at [513, 140] on div "SĐT Người Gửi * 0844362345 0844362345 Người gửi * Điện máy châu á VP gửi * [GEO…" at bounding box center [732, 130] width 1251 height 82
click at [404, 122] on input "Điện máy châu á" at bounding box center [420, 116] width 204 height 19
paste input "0967006117"
click at [385, 116] on input "Điện máy châu á0967006117" at bounding box center [420, 116] width 204 height 19
type input "Điện máy châu á 0967006117"
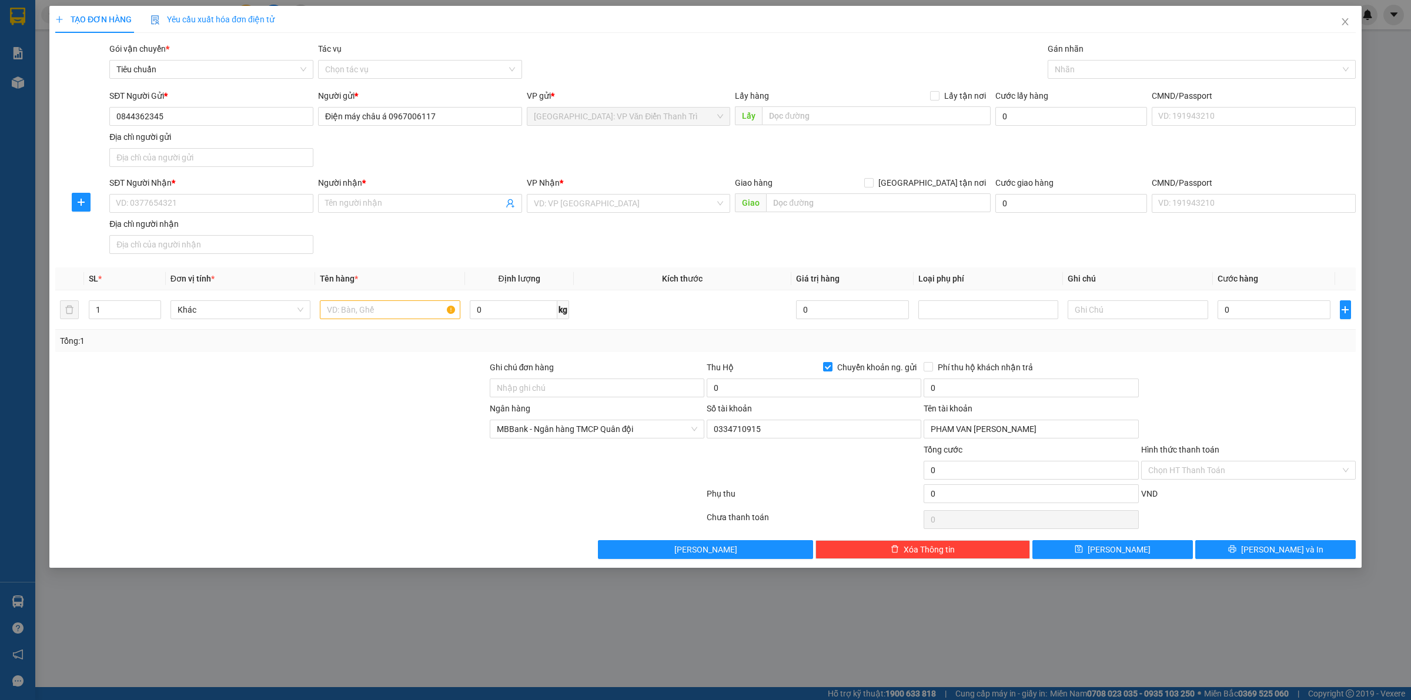
drag, startPoint x: 615, startPoint y: 156, endPoint x: 727, endPoint y: 141, distance: 112.7
click at [616, 156] on div "SĐT Người Gửi * 0844362345 Người gửi * Điện máy châu á 0967006117 VP gửi * [GEO…" at bounding box center [732, 130] width 1251 height 82
click at [832, 120] on input "text" at bounding box center [876, 115] width 229 height 19
paste input "số 124 lô B4 kđt đại [PERSON_NAME] , hoàng mai , [GEOGRAPHIC_DATA]"
type input "số 124 lô B4 kđt đại [PERSON_NAME] , hoàng mai , [GEOGRAPHIC_DATA]"
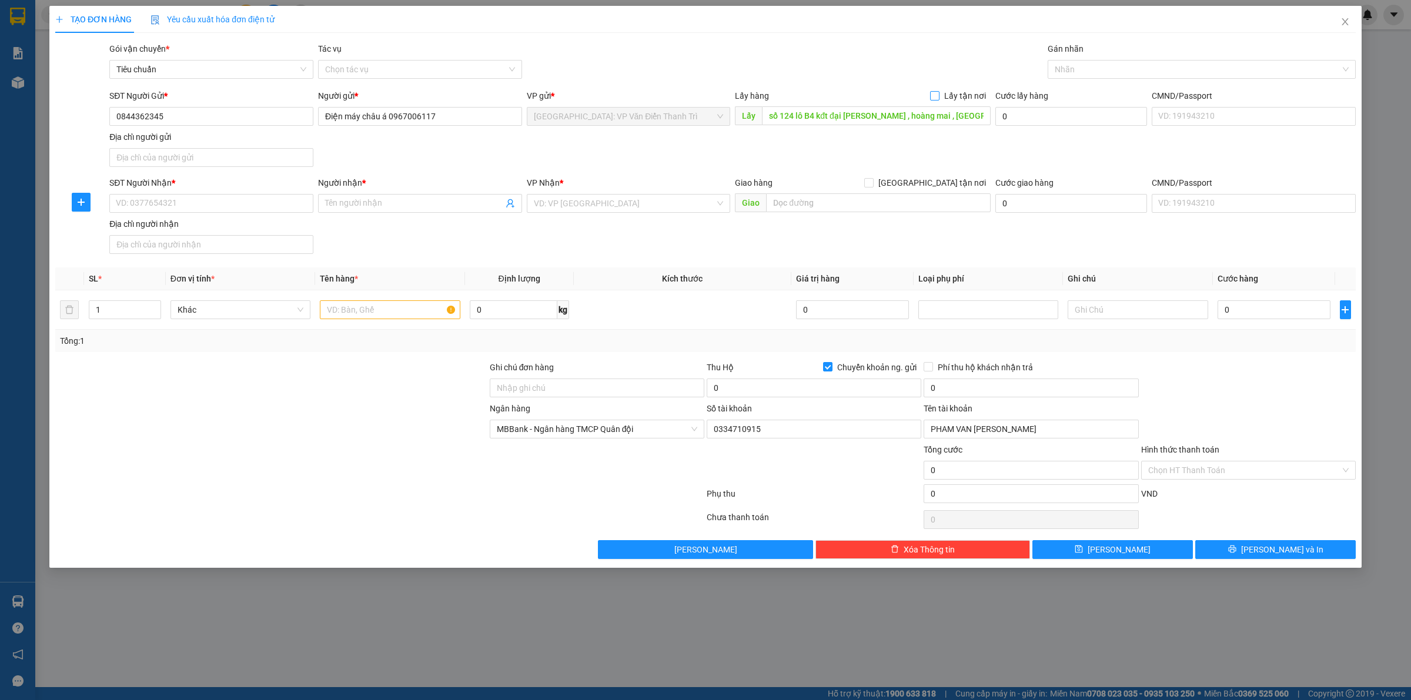
click at [939, 89] on label "Lấy tận nơi" at bounding box center [960, 95] width 61 height 13
click at [938, 91] on input "Lấy tận nơi" at bounding box center [934, 95] width 8 height 8
checkbox input "true"
drag, startPoint x: 890, startPoint y: 145, endPoint x: 704, endPoint y: 150, distance: 186.4
click at [888, 145] on div "SĐT Người Gửi * 0844362345 Người gửi * Điện máy châu á 0967006117 VP gửi * [GEO…" at bounding box center [732, 130] width 1251 height 82
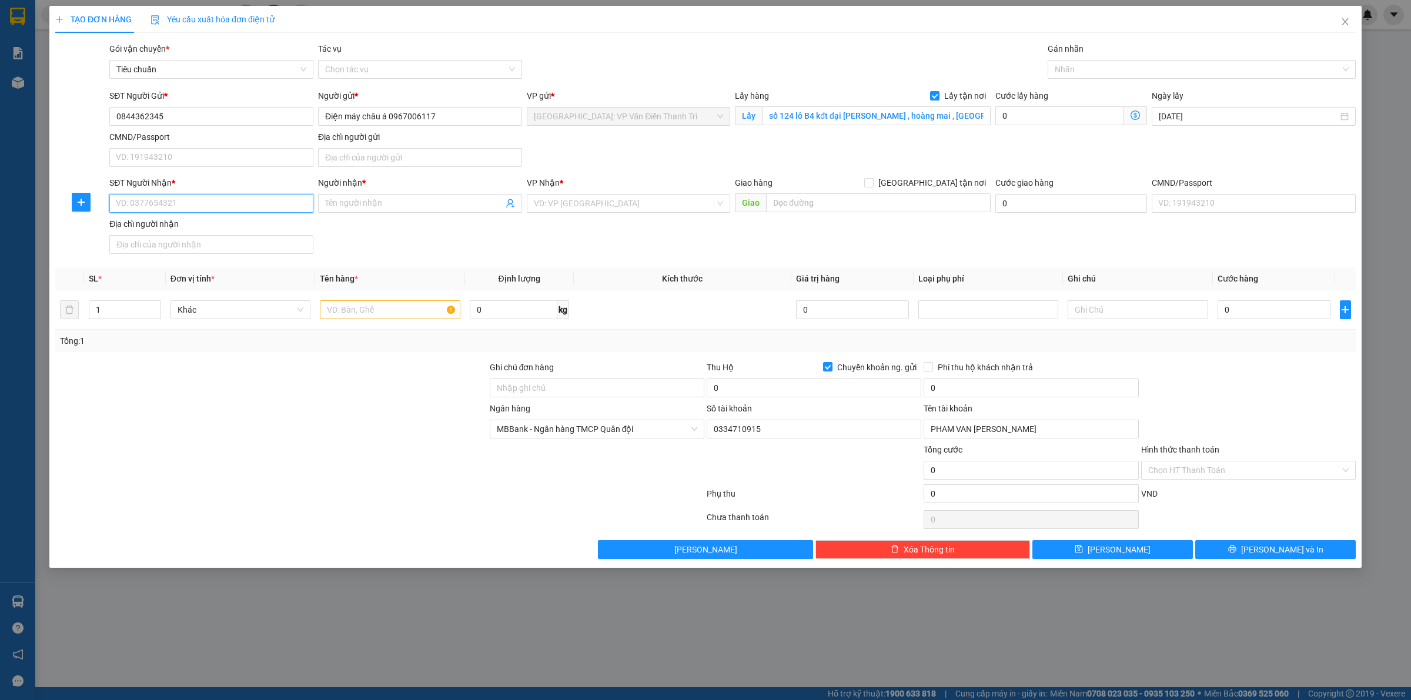
click at [177, 203] on input "SĐT Người Nhận *" at bounding box center [211, 203] width 204 height 19
paste input "0902287547"
type input "0902287547"
click at [359, 203] on input "Người nhận *" at bounding box center [414, 203] width 178 height 13
drag, startPoint x: 818, startPoint y: 209, endPoint x: 732, endPoint y: 207, distance: 85.8
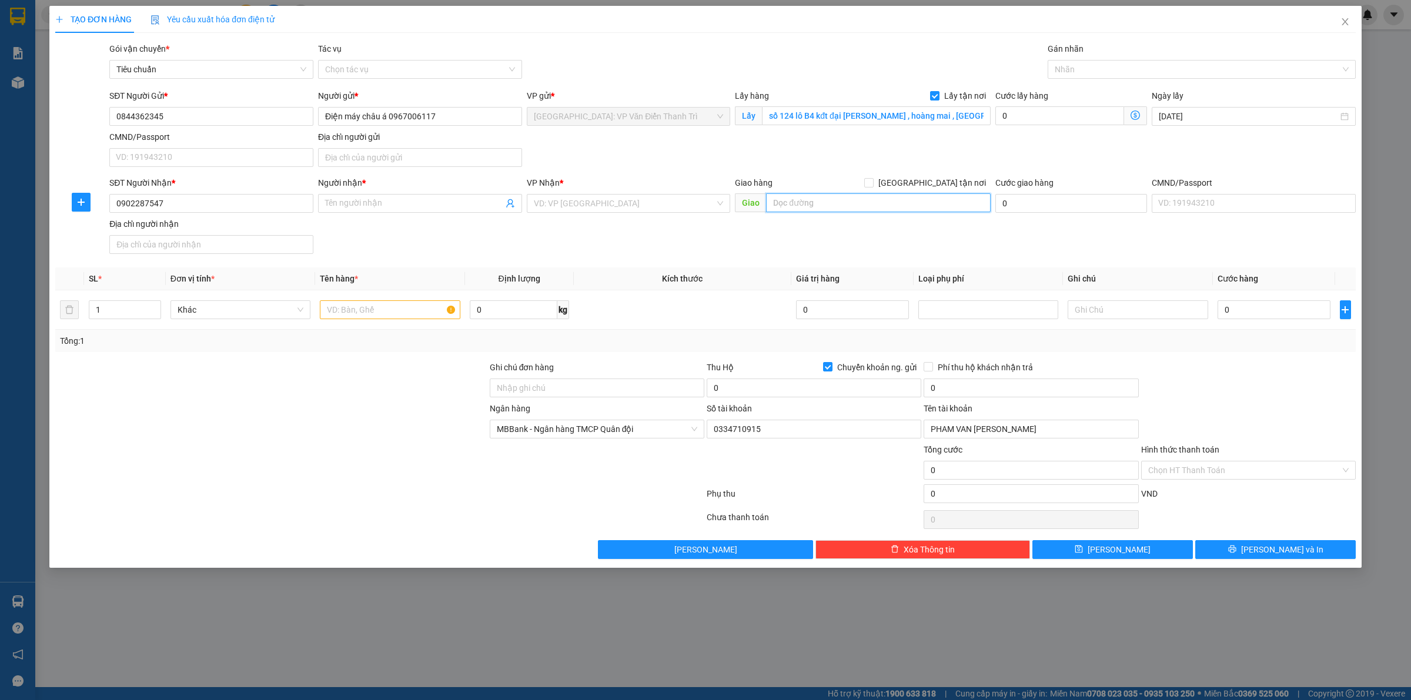
click at [818, 209] on input "text" at bounding box center [878, 202] width 225 height 19
paste input "[STREET_ADDRESS][PERSON_NAME]"
type input "[STREET_ADDRESS][PERSON_NAME]"
click at [671, 209] on input "search" at bounding box center [625, 204] width 182 height 18
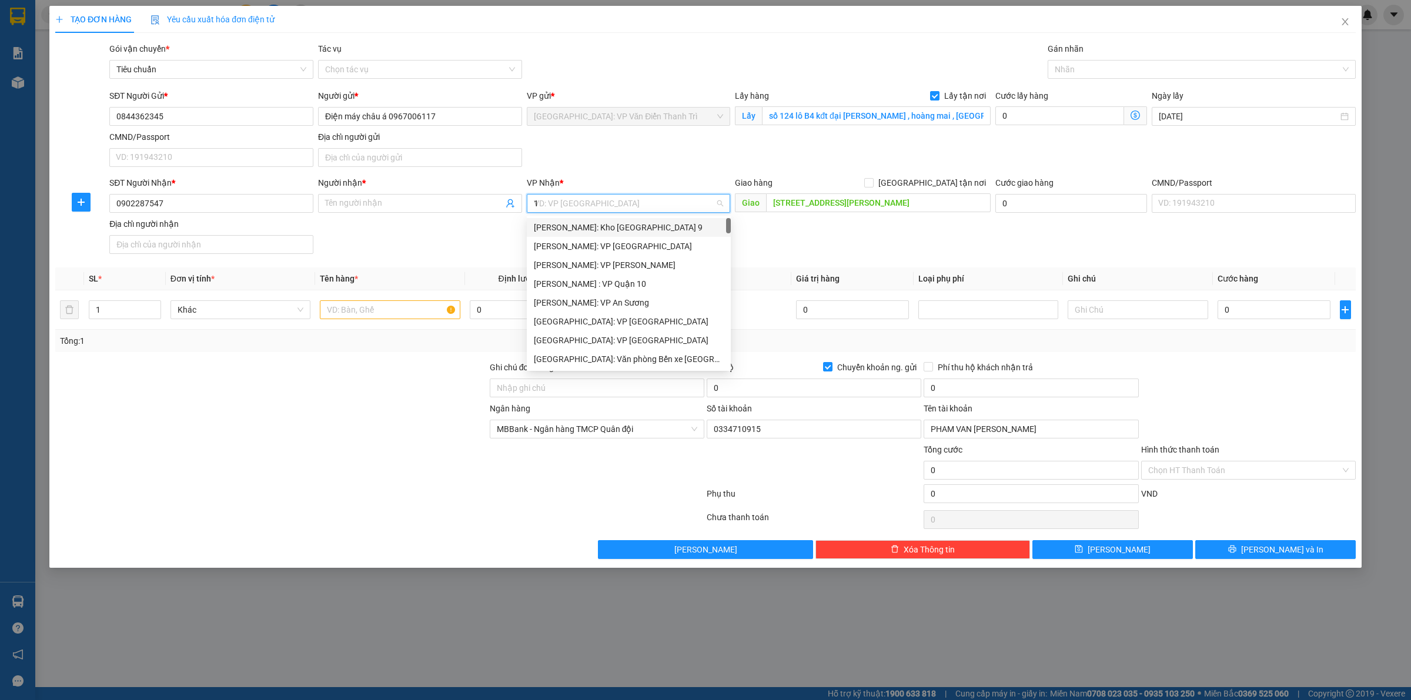
type input "12"
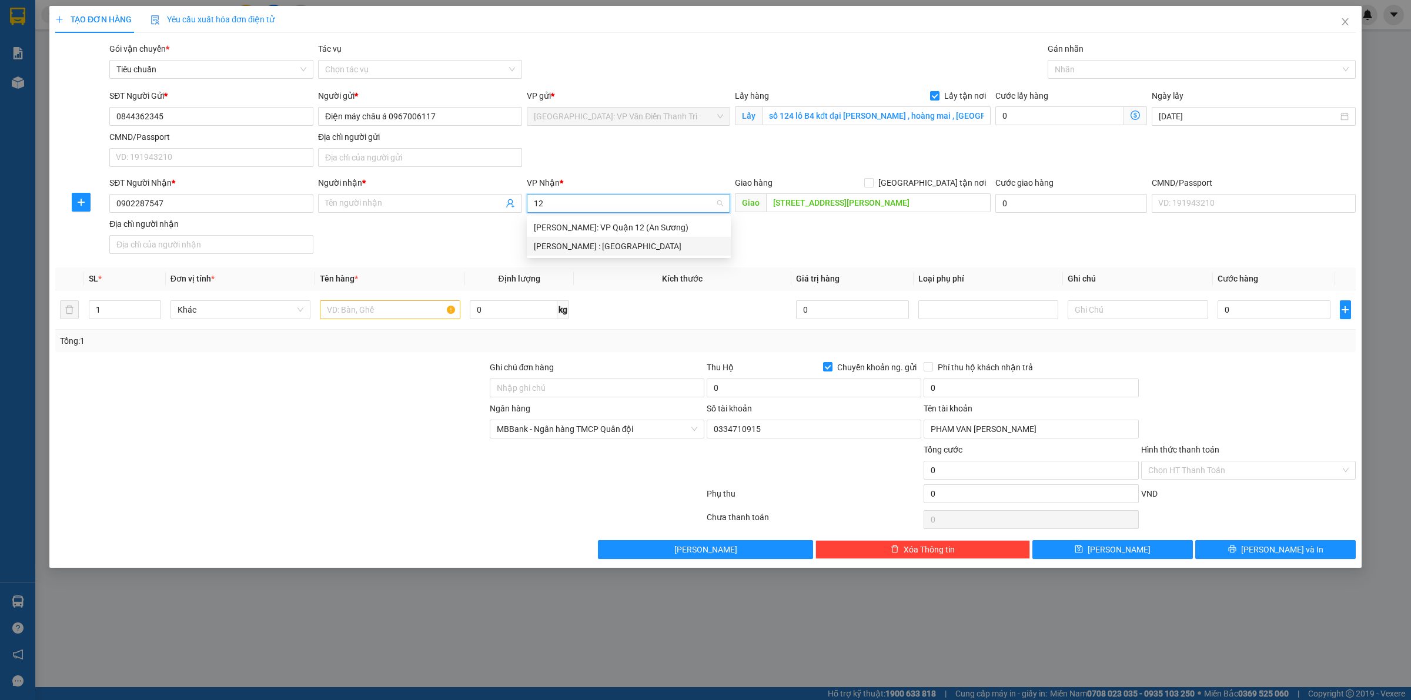
click at [662, 245] on div "[PERSON_NAME] : [GEOGRAPHIC_DATA]" at bounding box center [629, 246] width 190 height 13
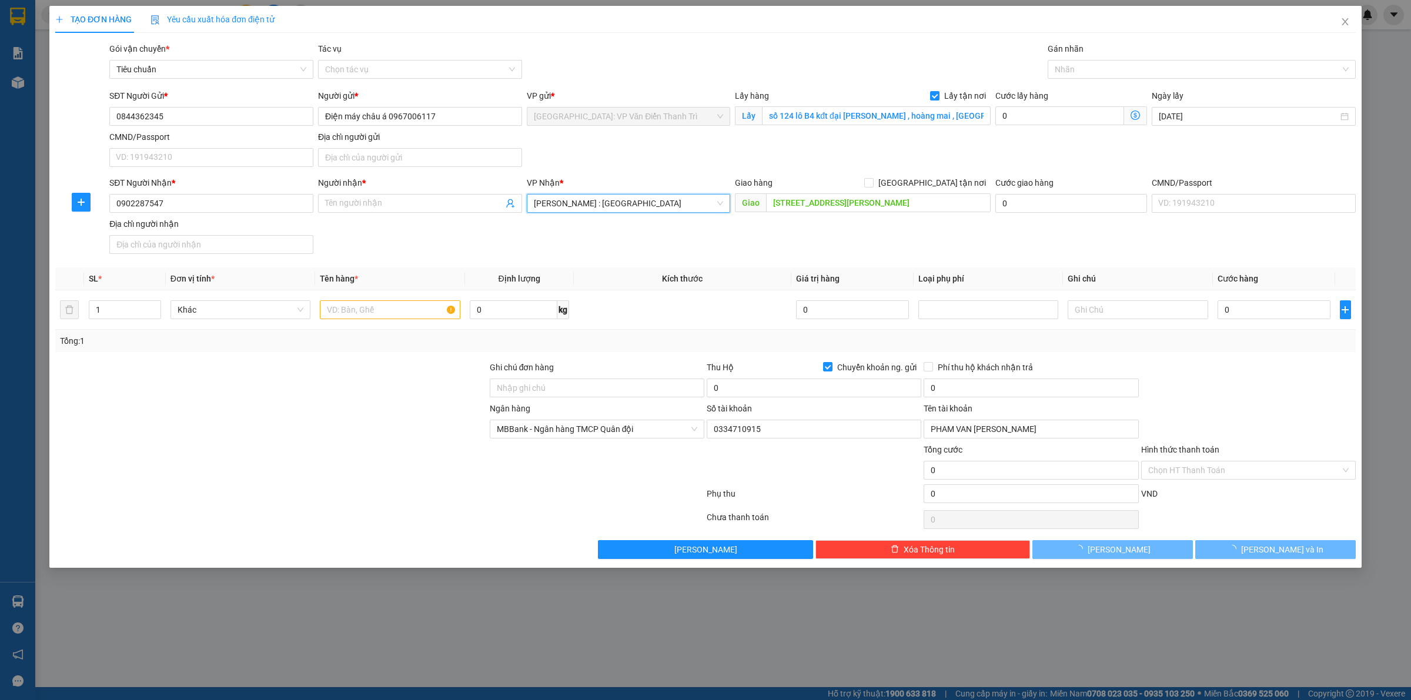
click at [885, 237] on div "SĐT Người Nhận * 0902287547 Người nhận * Tên người nhận VP Nhận * [GEOGRAPHIC_D…" at bounding box center [732, 217] width 1251 height 82
click at [946, 185] on span "[GEOGRAPHIC_DATA] tận nơi" at bounding box center [931, 182] width 117 height 13
click at [872, 185] on input "[GEOGRAPHIC_DATA] tận nơi" at bounding box center [868, 182] width 8 height 8
checkbox input "true"
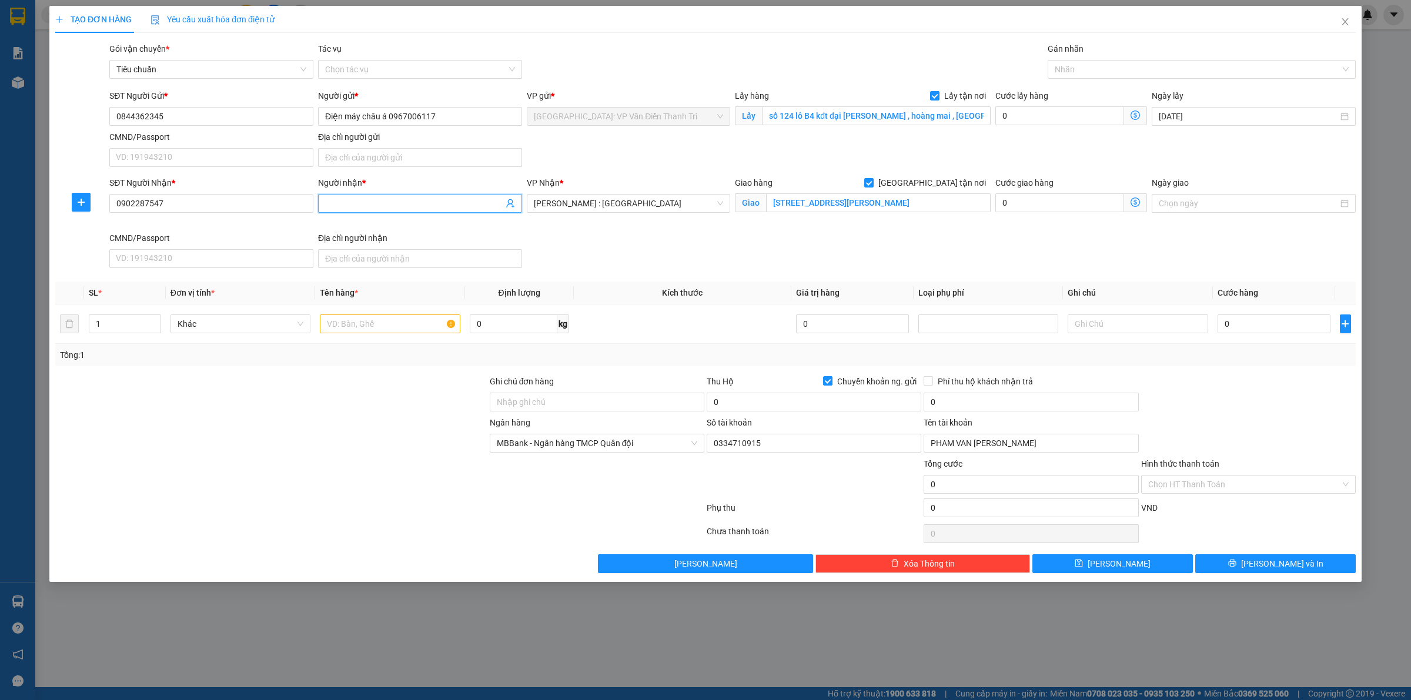
click at [427, 206] on input "Người nhận *" at bounding box center [414, 203] width 178 height 13
paste input "Điện [PERSON_NAME]"
type input "Điện [PERSON_NAME]"
click at [742, 238] on div "SĐT Người Nhận * 0902287547 Người nhận * Điện Máy [PERSON_NAME] Điện Máy [PERSO…" at bounding box center [732, 224] width 1251 height 96
click at [1091, 68] on div at bounding box center [1195, 69] width 290 height 14
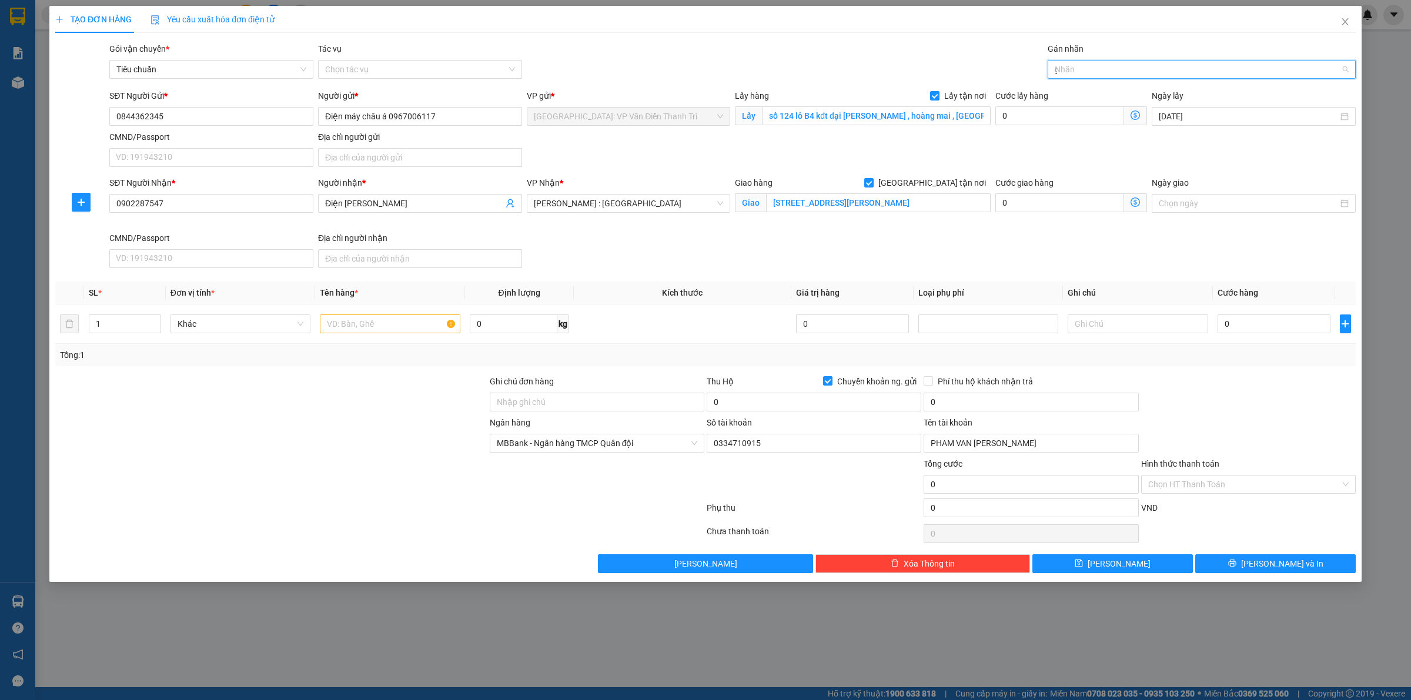
type input "gt"
click at [1084, 92] on div "[GEOGRAPHIC_DATA] tận nơi" at bounding box center [1201, 92] width 294 height 13
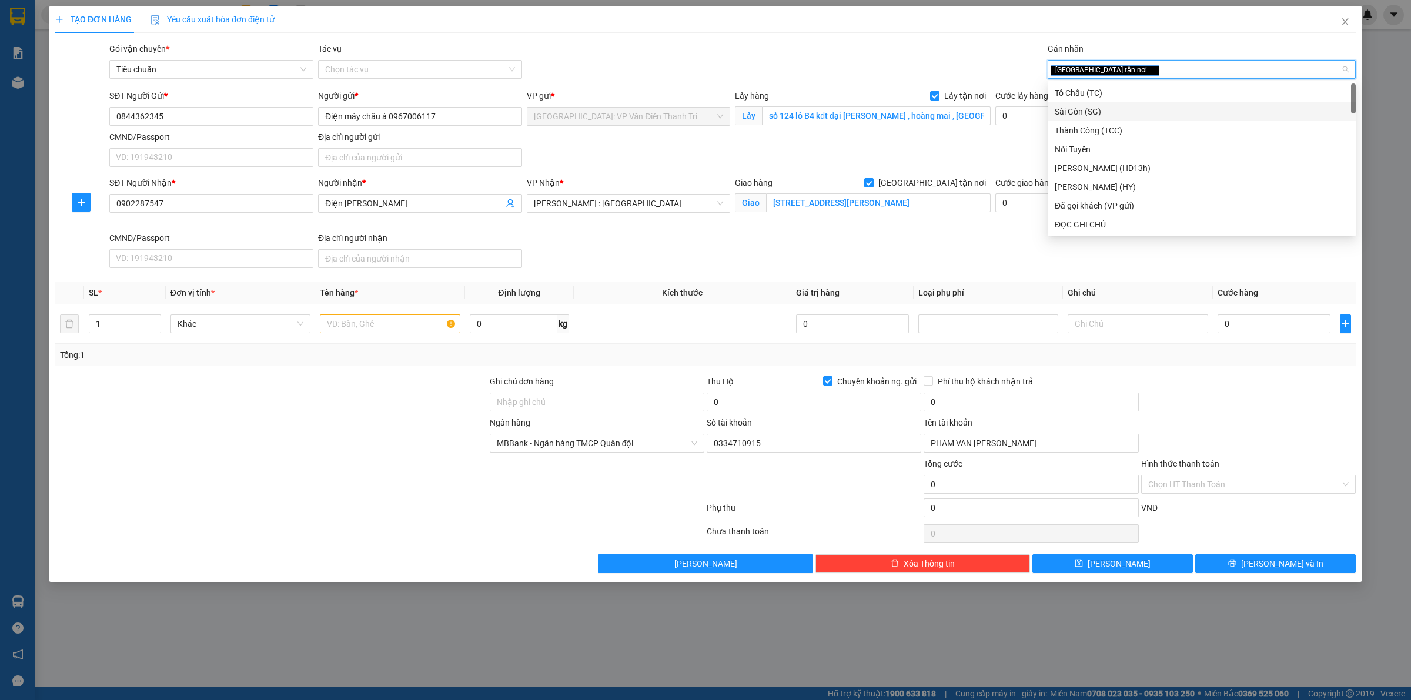
click at [988, 241] on div "SĐT Người Nhận * 0902287547 Người nhận * Điện [PERSON_NAME] VP Nhận * [GEOGRAPH…" at bounding box center [732, 224] width 1251 height 96
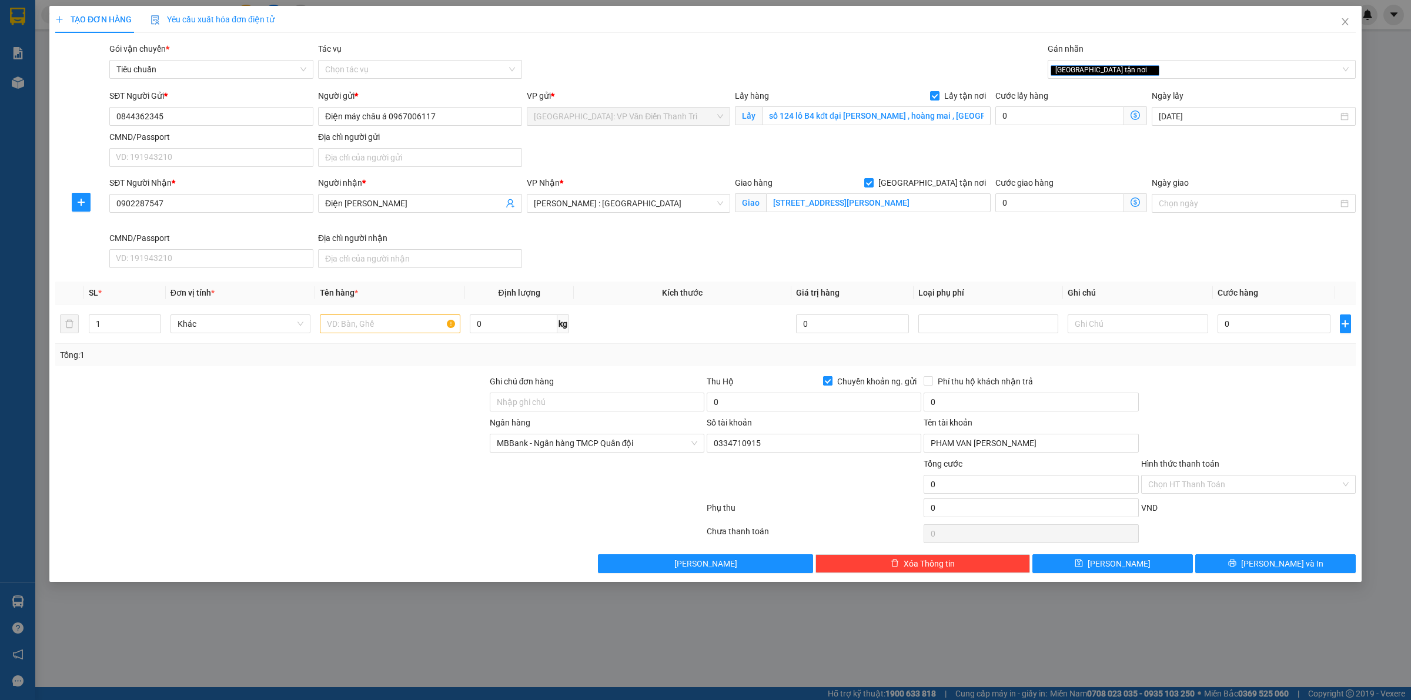
click at [830, 386] on span at bounding box center [827, 380] width 9 height 9
click at [830, 384] on input "Chuyển khoản ng. gửi" at bounding box center [827, 380] width 8 height 8
checkbox input "false"
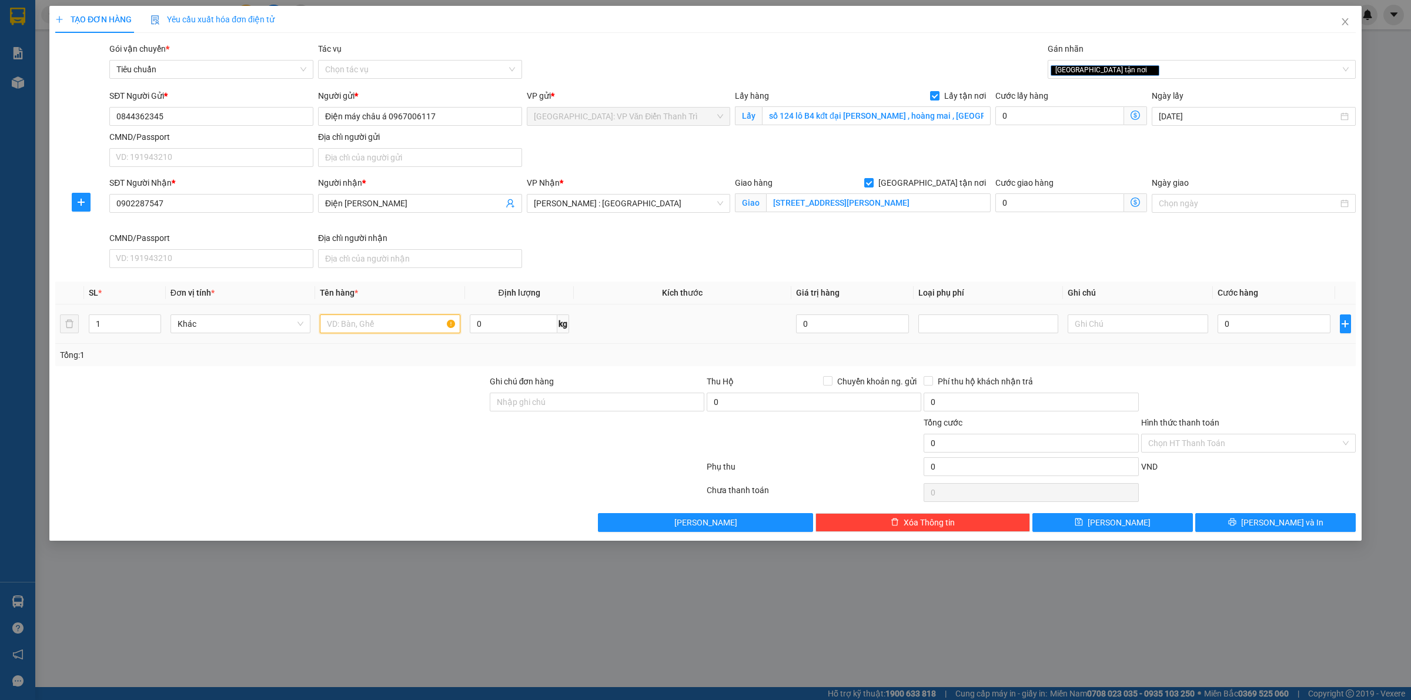
click at [391, 332] on input "text" at bounding box center [390, 323] width 140 height 19
paste input "11/10 đón 1 máy xay thịt"
type input "11/10 đón 1 máy xay thịt a luân đón đại kim"
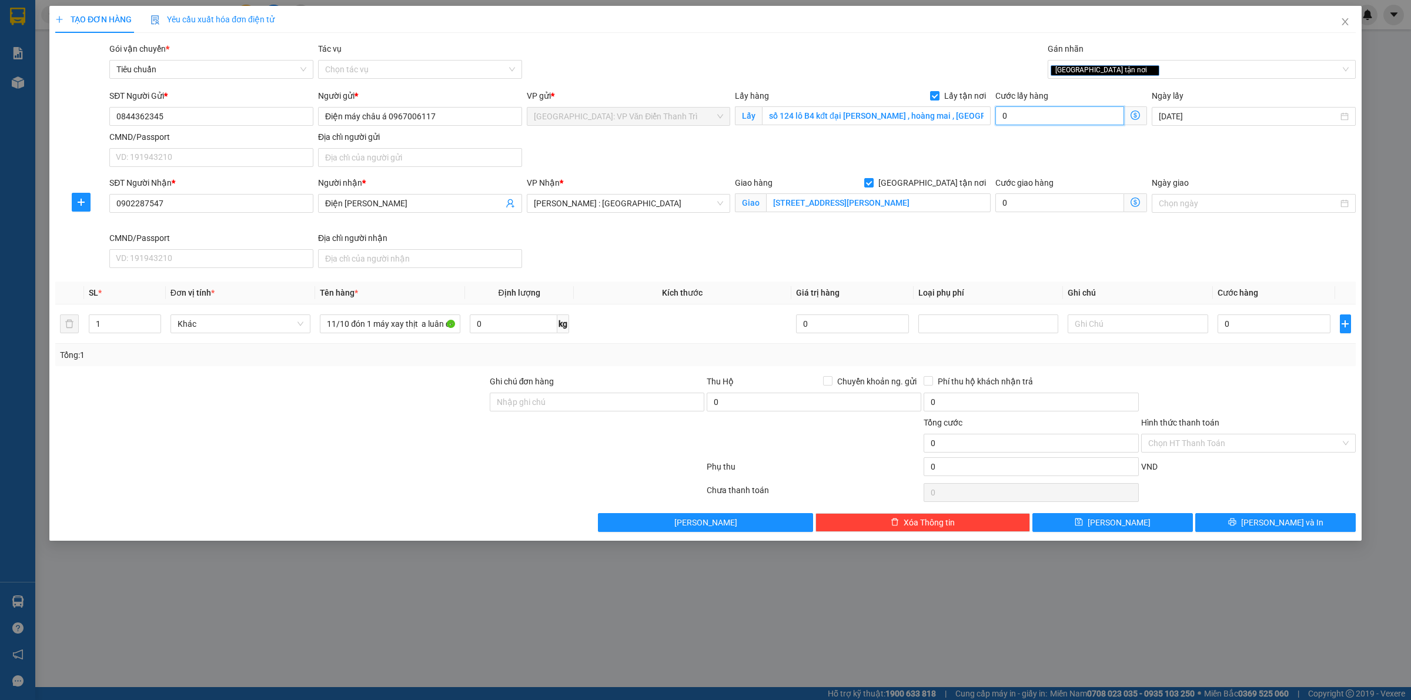
click at [1043, 113] on input "0" at bounding box center [1059, 115] width 129 height 19
type input "1"
type input "10"
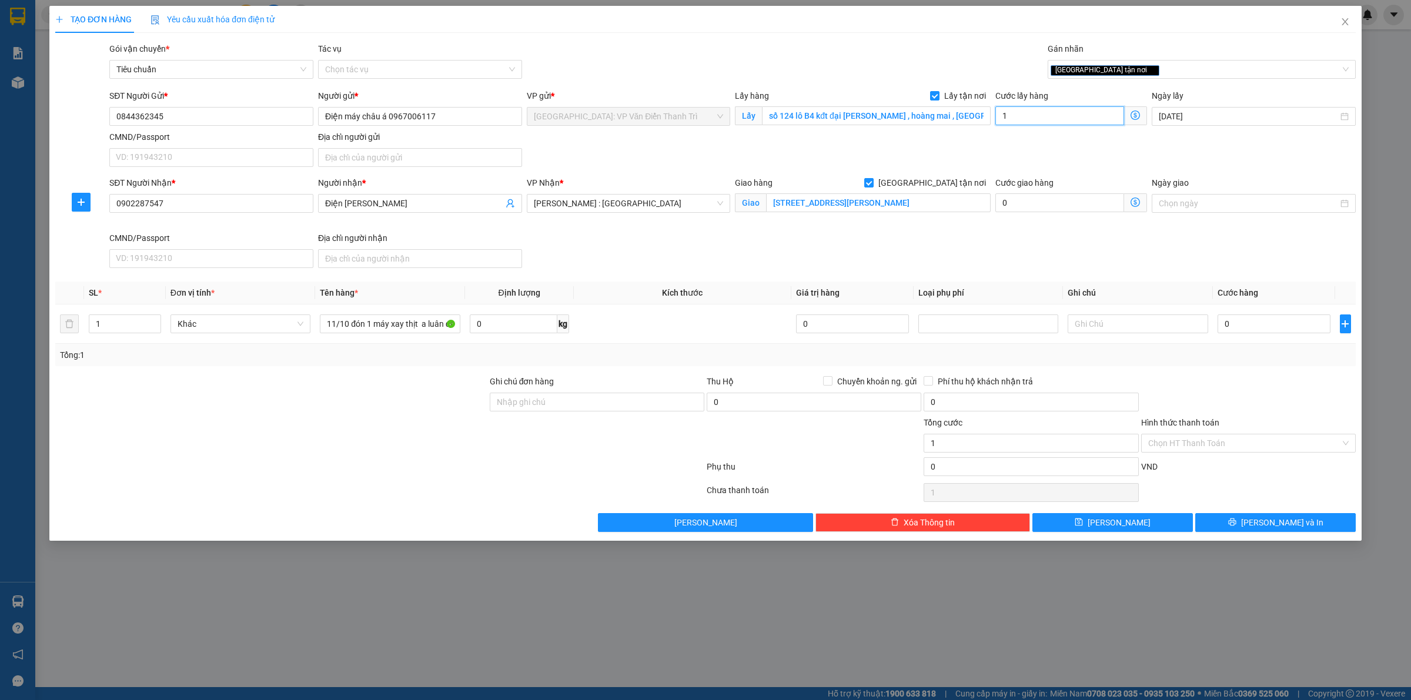
type input "10"
type input "100"
type input "1.000"
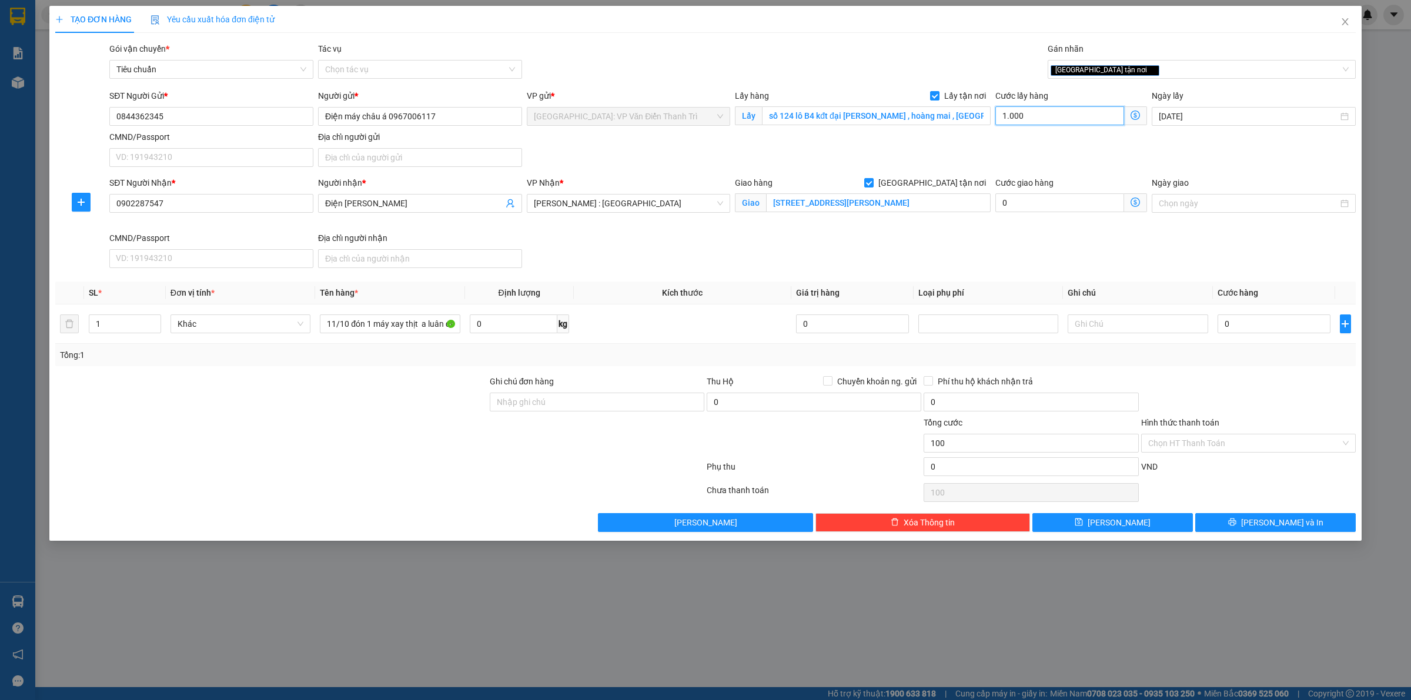
type input "1.000"
type input "10.000"
type input "100.000"
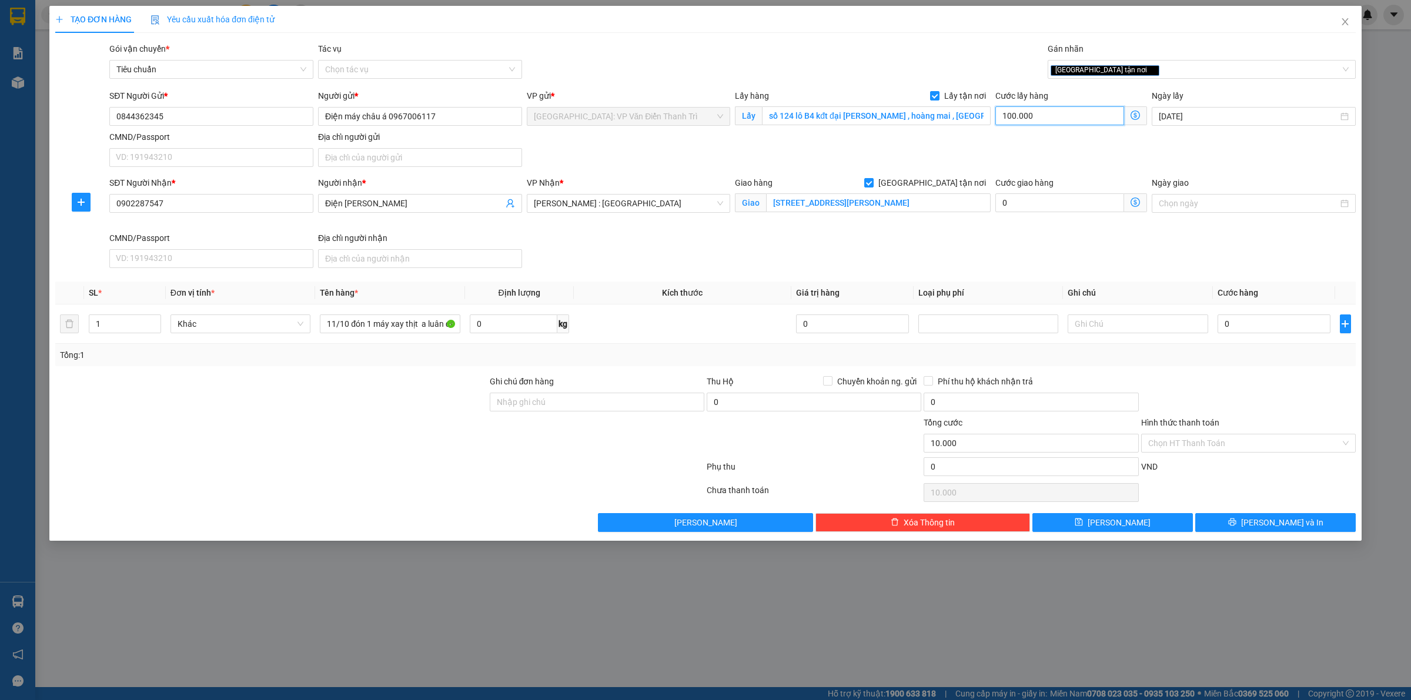
type input "100.000"
click at [1289, 333] on input "0" at bounding box center [1273, 323] width 113 height 19
type input "9"
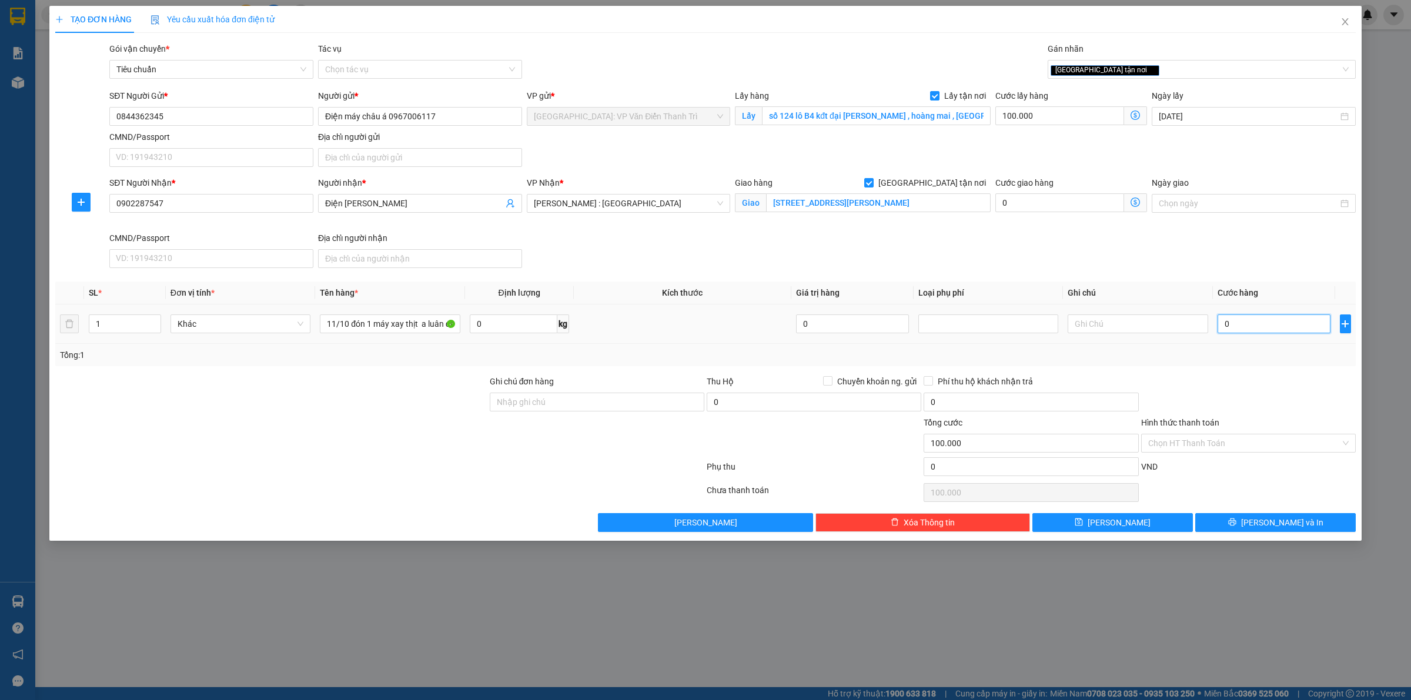
type input "100.009"
type input "96"
type input "100.096"
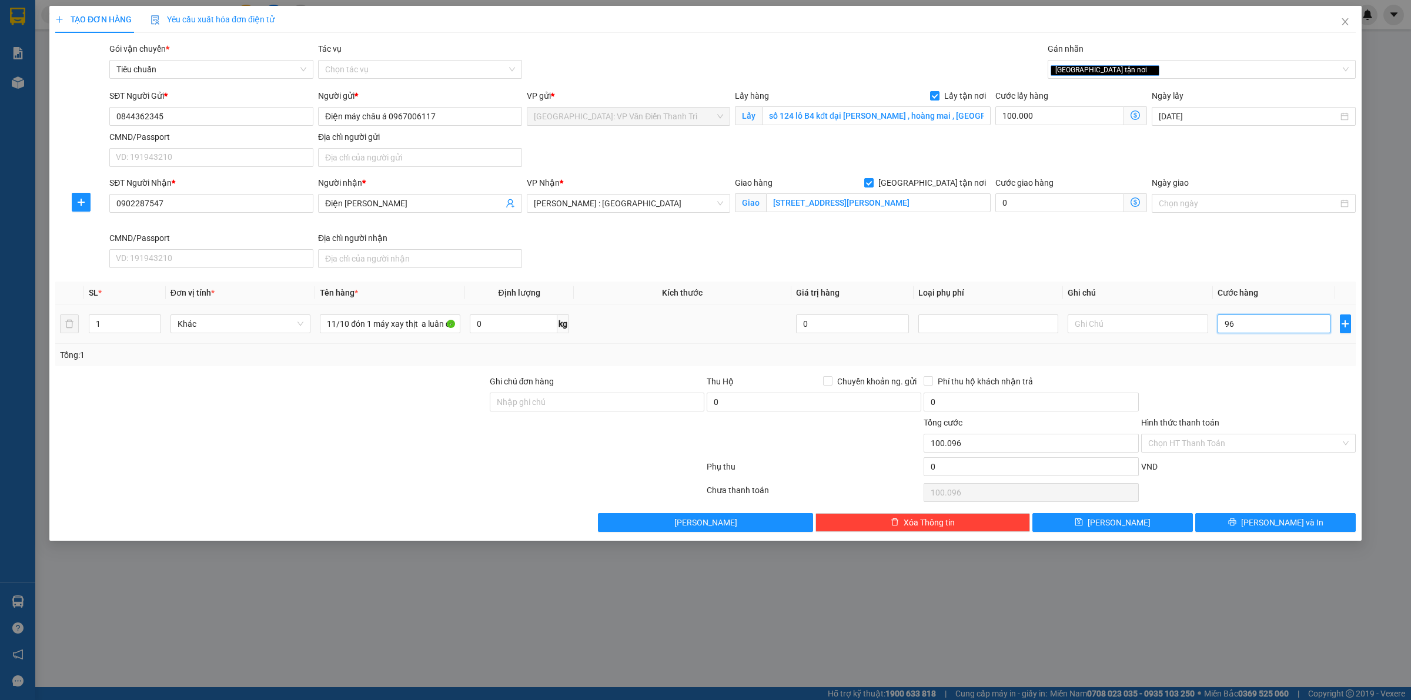
type input "960"
type input "100.960"
type input "9.600"
type input "109.600"
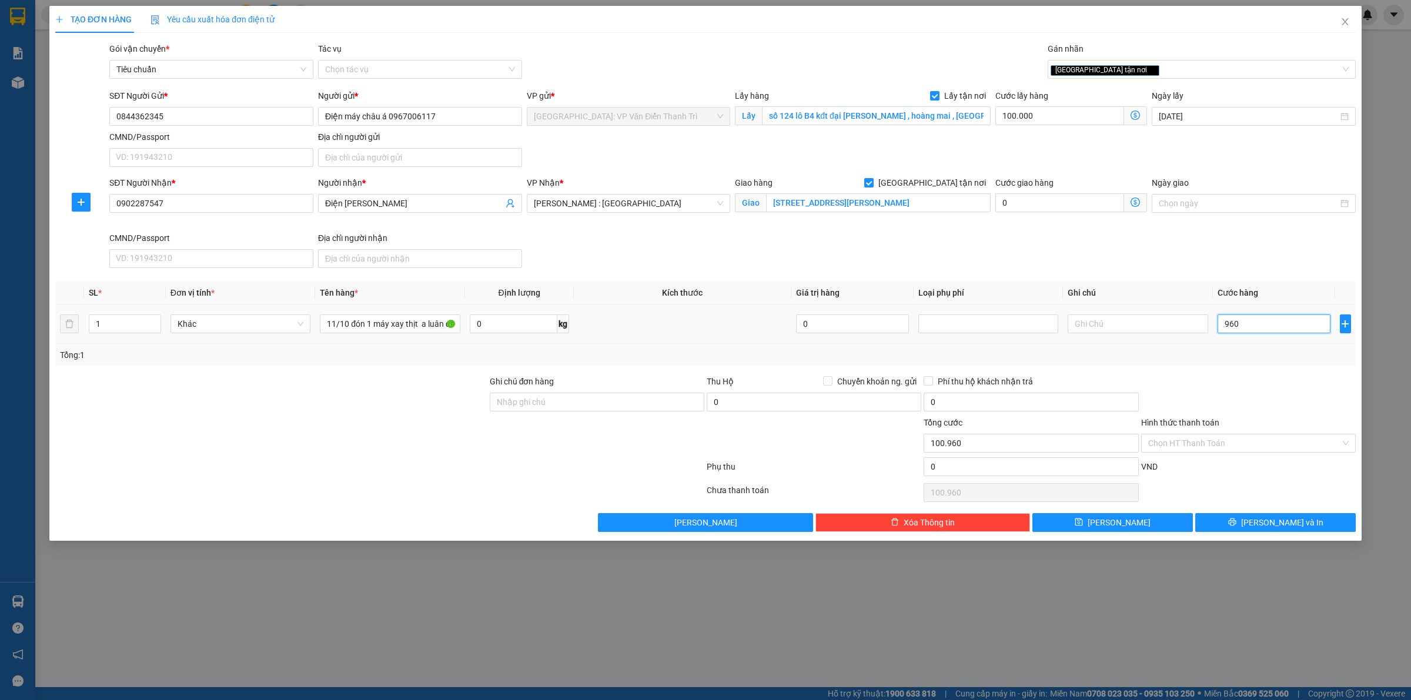
type input "109.600"
type input "96.000"
type input "196.000"
type input "960.000"
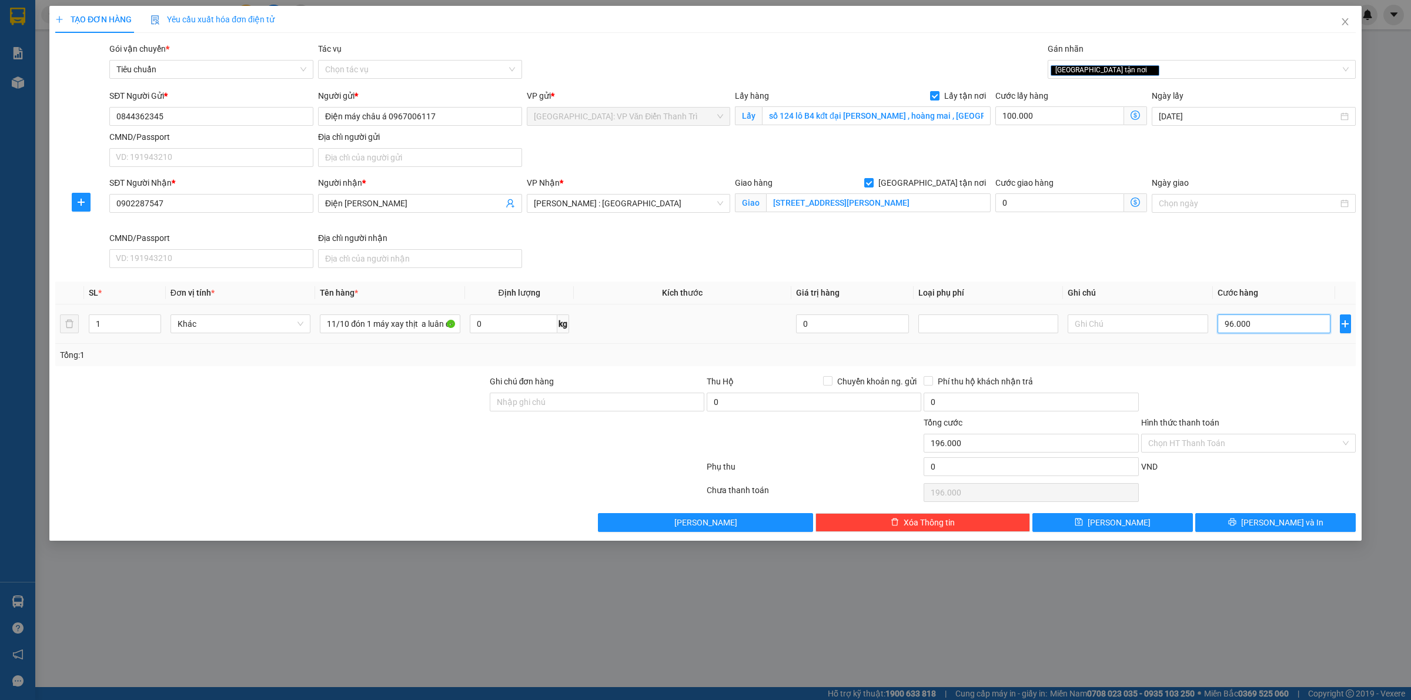
type input "1.060.000"
type input "960.000"
click at [1083, 527] on span "save" at bounding box center [1078, 522] width 8 height 9
checkbox input "false"
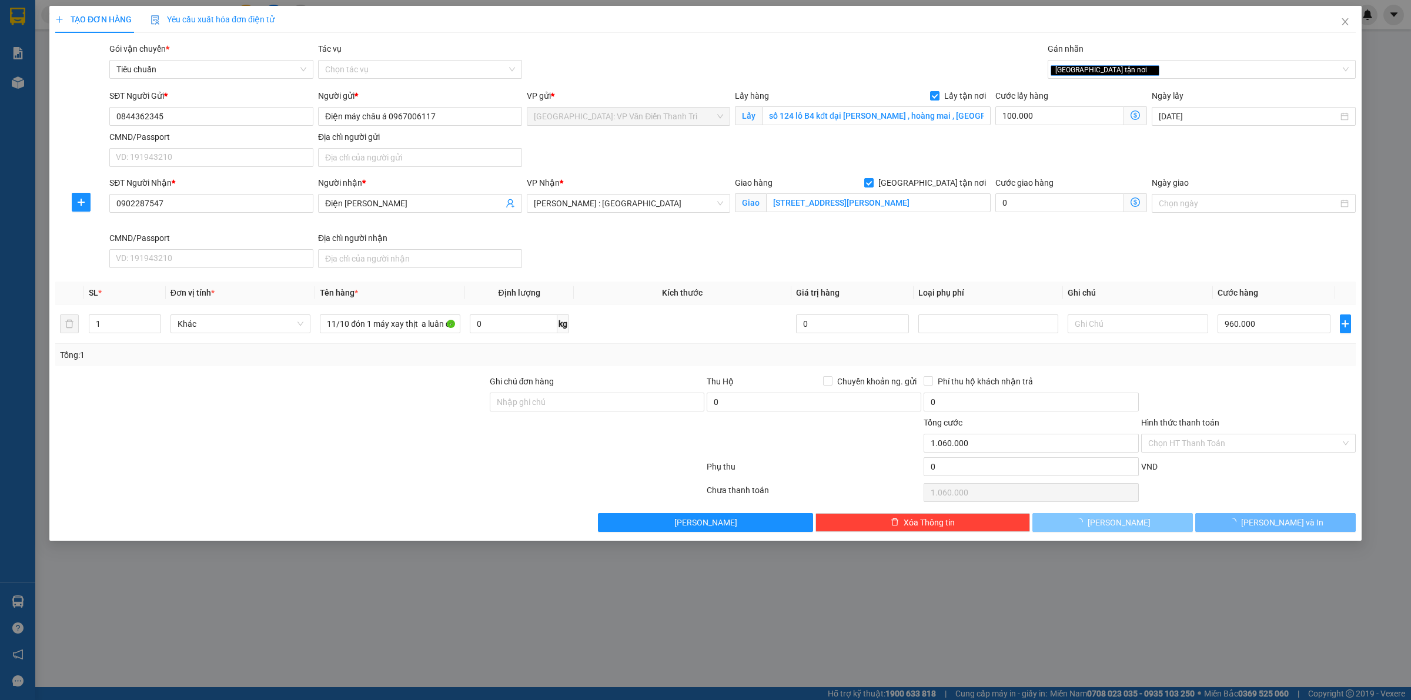
checkbox input "false"
type input "0"
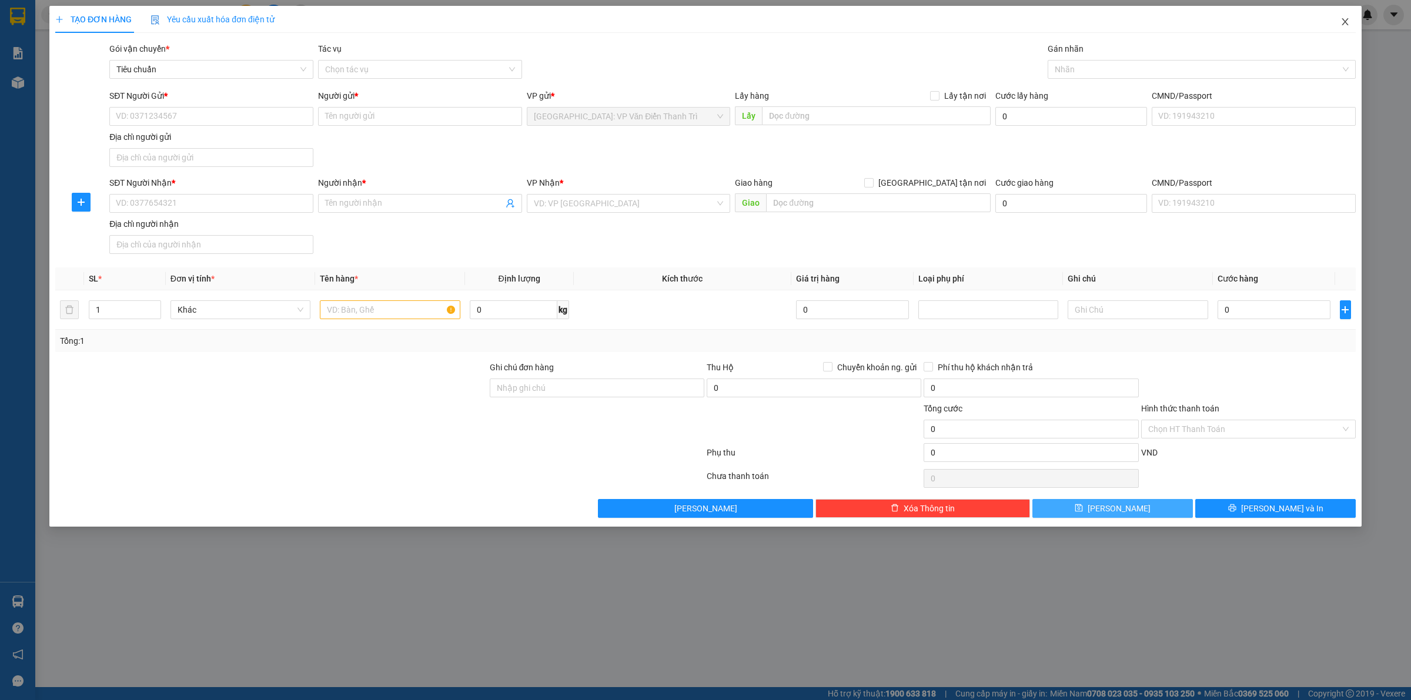
click at [1349, 19] on span "Close" at bounding box center [1344, 22] width 33 height 33
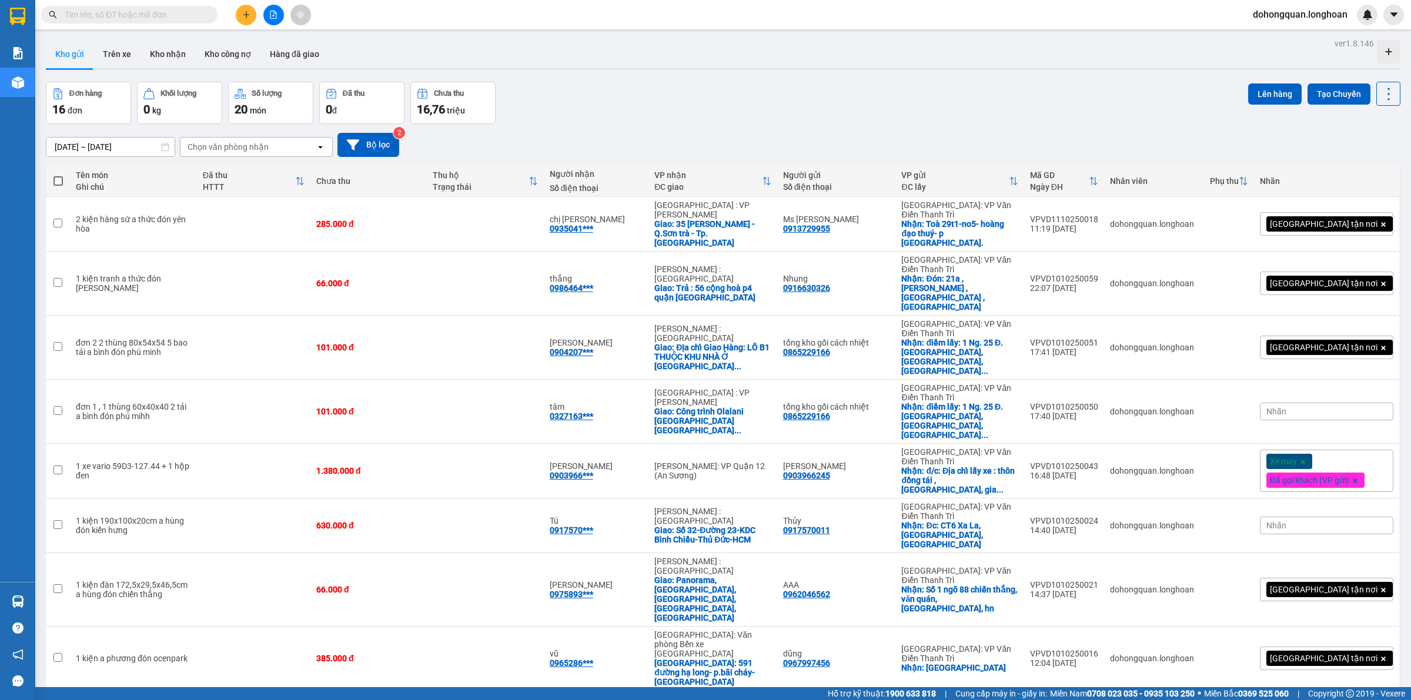
click at [788, 131] on div "[DATE] – [DATE] Press the down arrow key to interact with the calendar and sele…" at bounding box center [723, 145] width 1354 height 42
click at [632, 69] on div at bounding box center [723, 69] width 1354 height 2
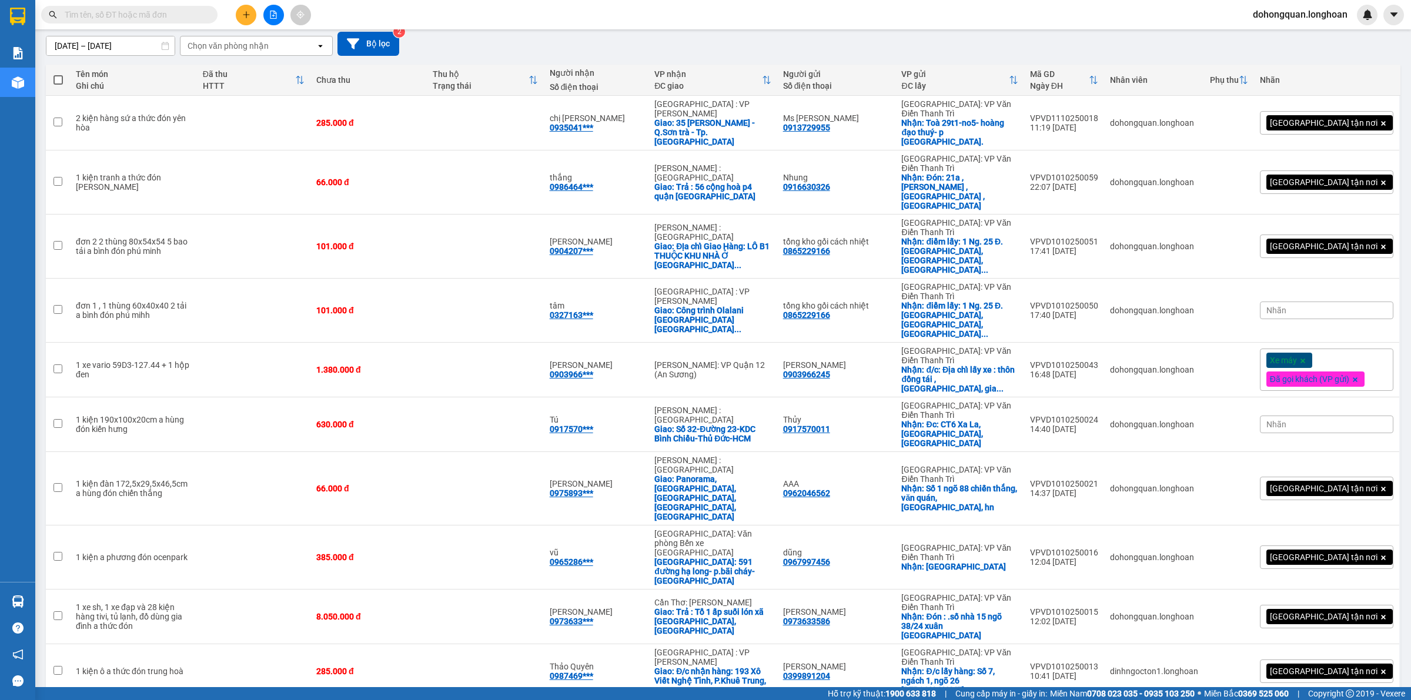
scroll to position [254, 0]
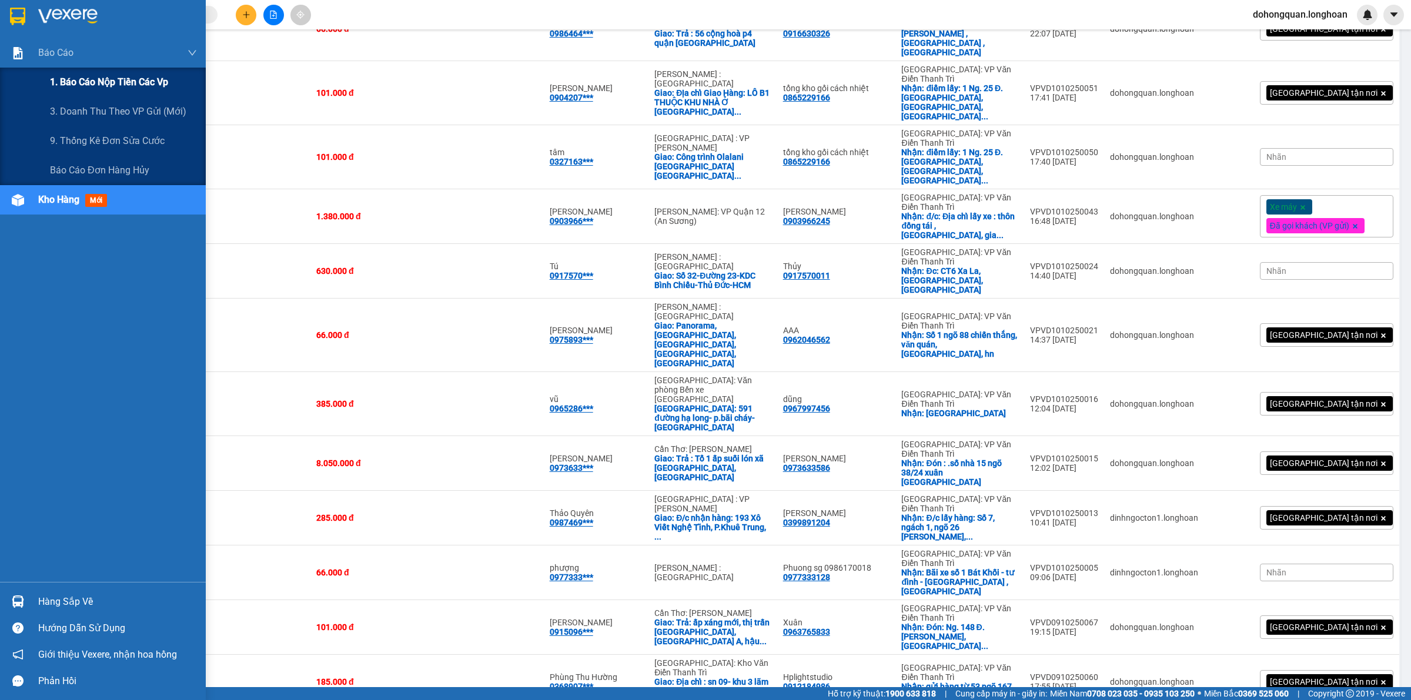
click at [84, 79] on span "1. Báo cáo nộp tiền các vp" at bounding box center [109, 82] width 118 height 15
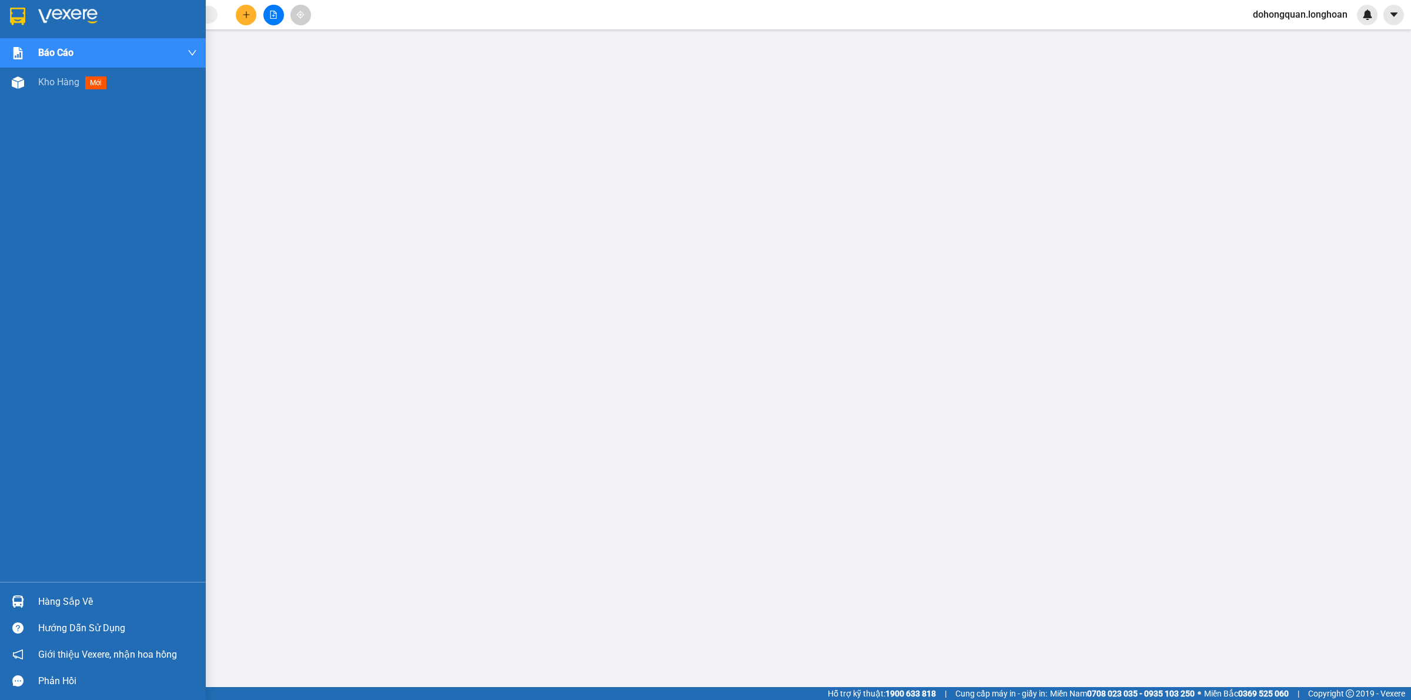
click at [31, 16] on div at bounding box center [103, 19] width 206 height 38
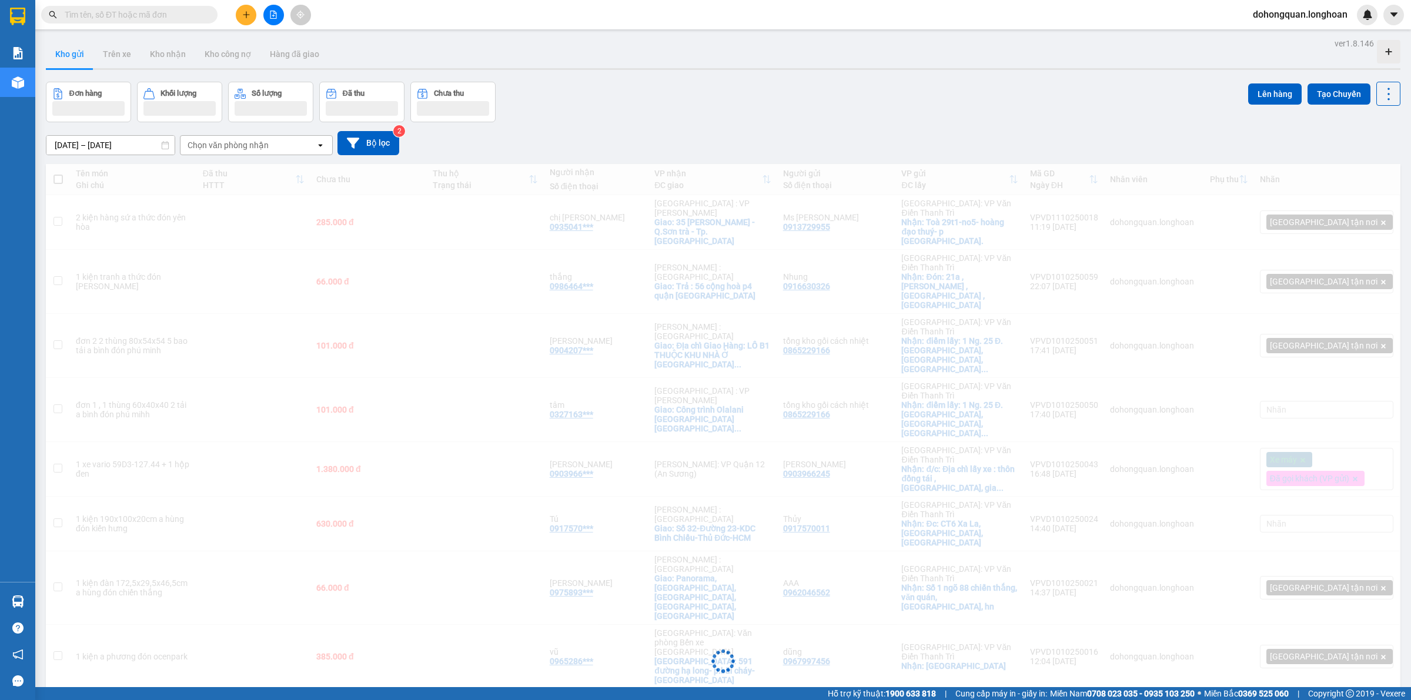
click at [239, 12] on button at bounding box center [246, 15] width 21 height 21
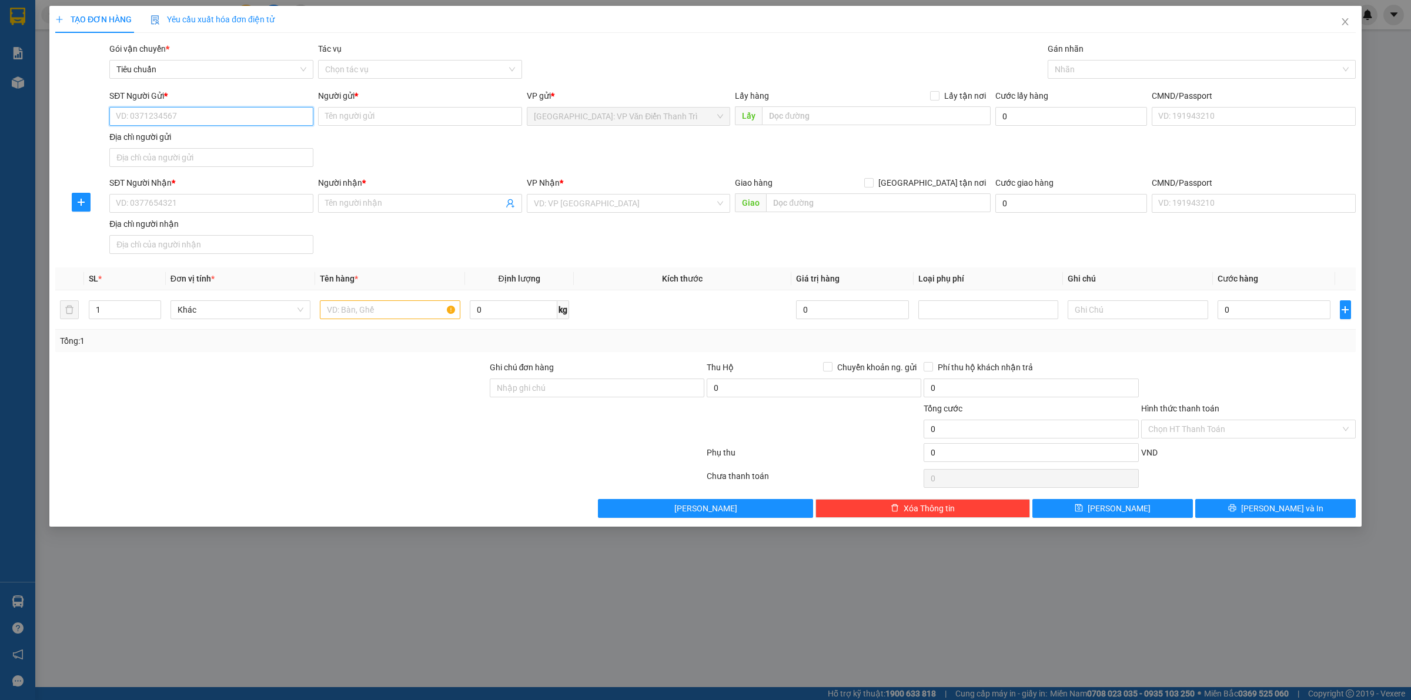
click at [144, 118] on input "SĐT Người Gửi *" at bounding box center [211, 116] width 204 height 19
paste input "033.7417.152"
type input "0337417152"
click at [334, 123] on input "Người gửi *" at bounding box center [420, 116] width 204 height 19
paste input "bác Mạnh"
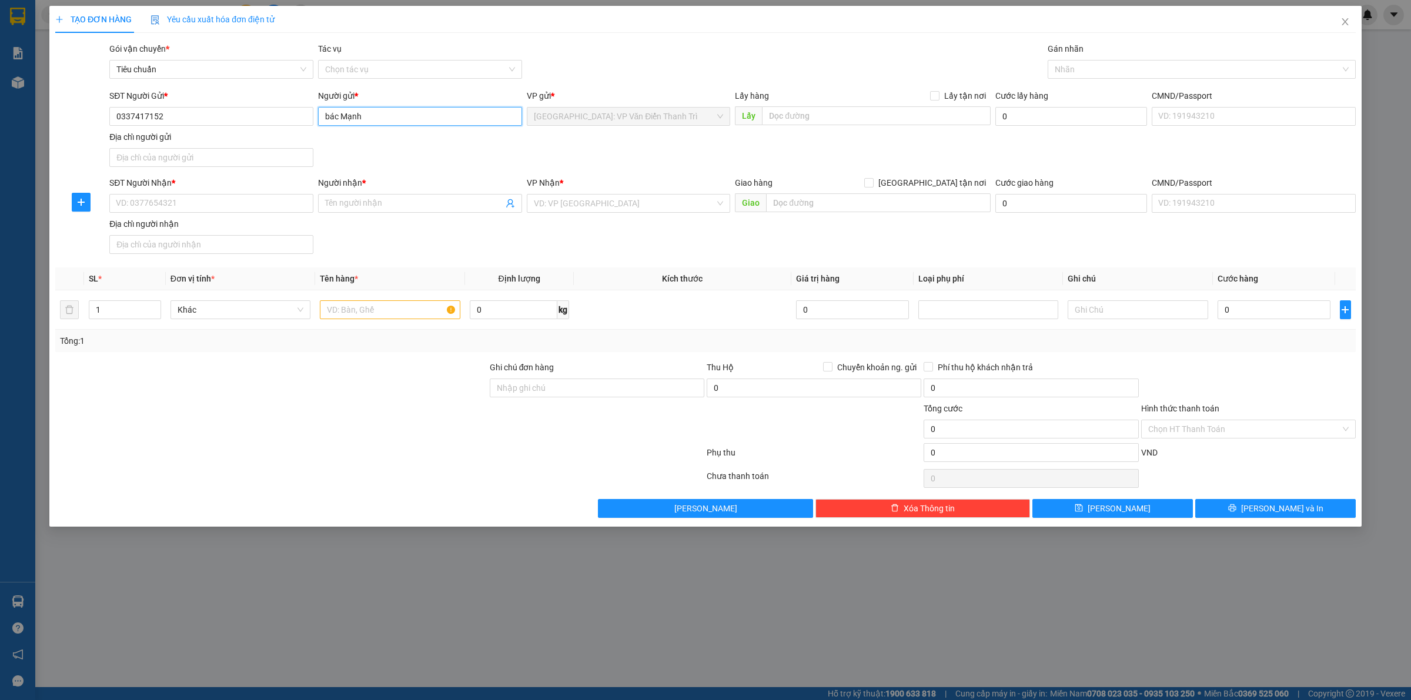
type input "bác Mạnh"
click at [547, 152] on div "SĐT Người Gửi * 0337417152 Người gửi * bác Mạnh bác Mạnh VP gửi * [GEOGRAPH…" at bounding box center [732, 130] width 1251 height 82
click at [806, 120] on input "text" at bounding box center [876, 115] width 229 height 19
paste input "[PERSON_NAME], [GEOGRAPHIC_DATA], [GEOGRAPHIC_DATA]"
type input "[PERSON_NAME], [GEOGRAPHIC_DATA], [GEOGRAPHIC_DATA]"
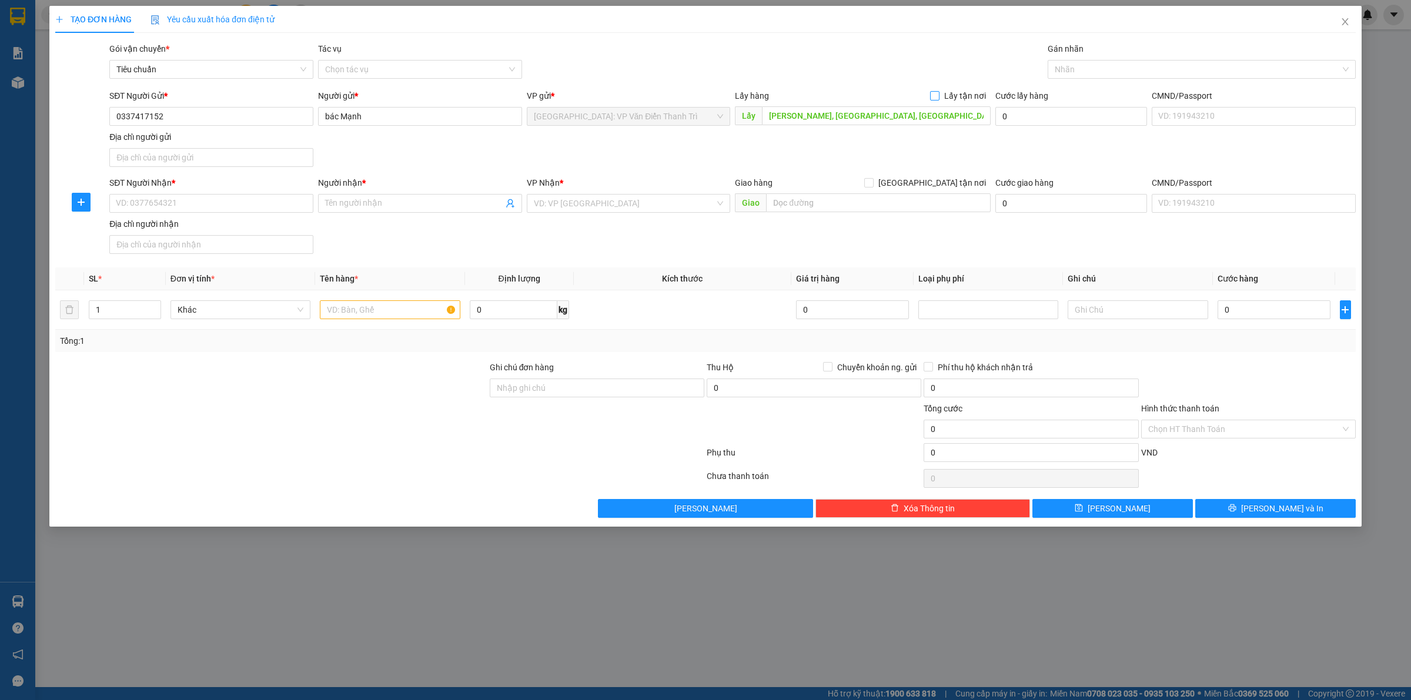
click at [939, 96] on span at bounding box center [934, 95] width 9 height 9
click at [938, 96] on input "Lấy tận nơi" at bounding box center [934, 95] width 8 height 8
checkbox input "true"
click at [876, 130] on div "Lấy hàng Lấy tận nơi Lấy Nguyên Hòa, [GEOGRAPHIC_DATA], [GEOGRAPHIC_DATA]" at bounding box center [863, 109] width 256 height 41
click at [192, 206] on input "SĐT Người Nhận *" at bounding box center [211, 203] width 204 height 19
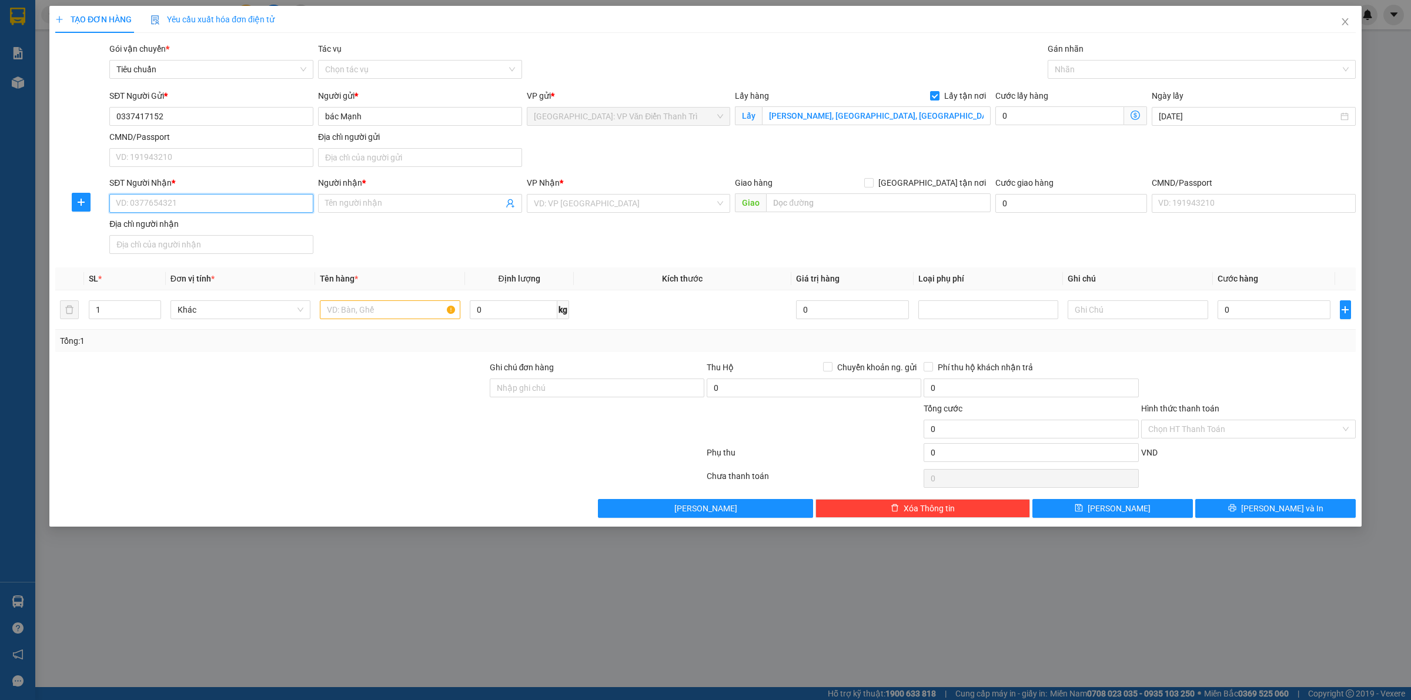
paste input "0967.340.260"
type input "0967340260"
click at [382, 201] on input "Người nhận *" at bounding box center [414, 203] width 178 height 13
paste input "Biên 0356.327.491"
type input "Biên 0356327491"
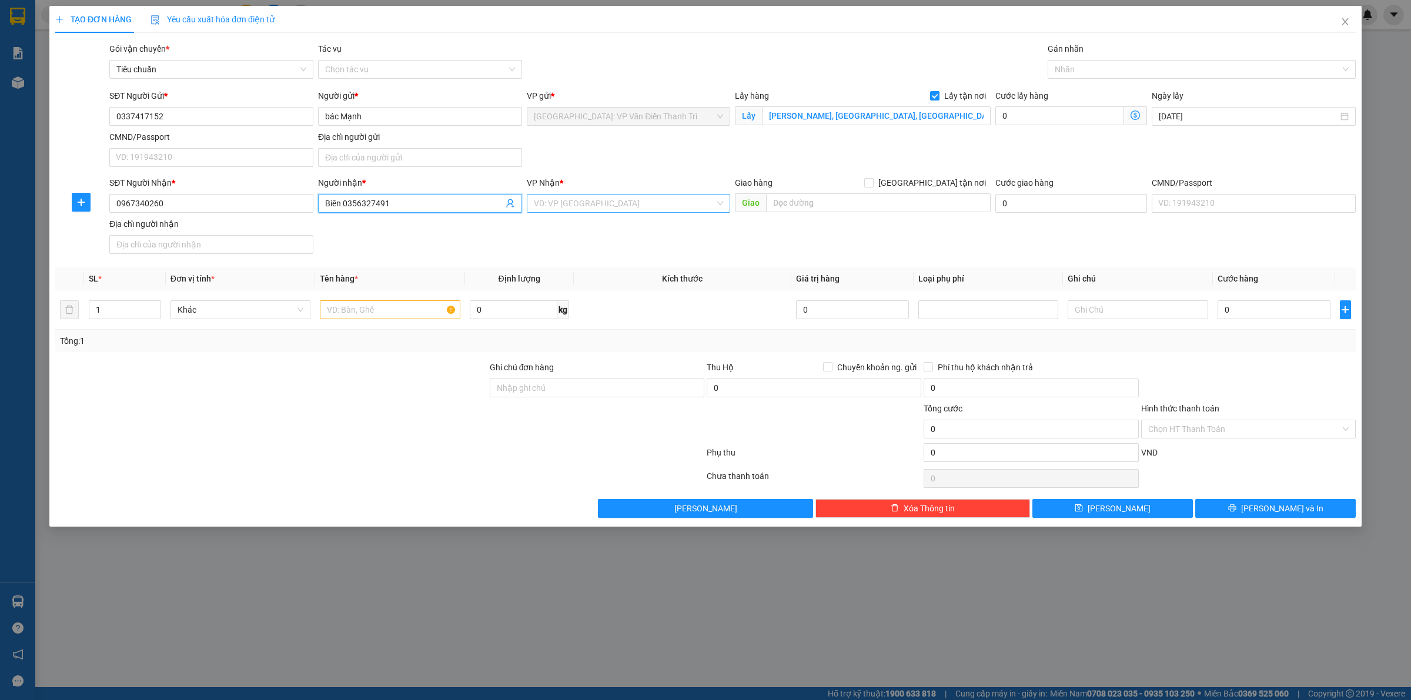
drag, startPoint x: 573, startPoint y: 239, endPoint x: 585, endPoint y: 202, distance: 39.0
click at [577, 234] on div "SĐT Người Nhận * 0967340260 Người nhận * Biên 0356327491 Biên 0356327491 VP Nhậ…" at bounding box center [732, 217] width 1251 height 82
click at [591, 195] on input "search" at bounding box center [625, 204] width 182 height 18
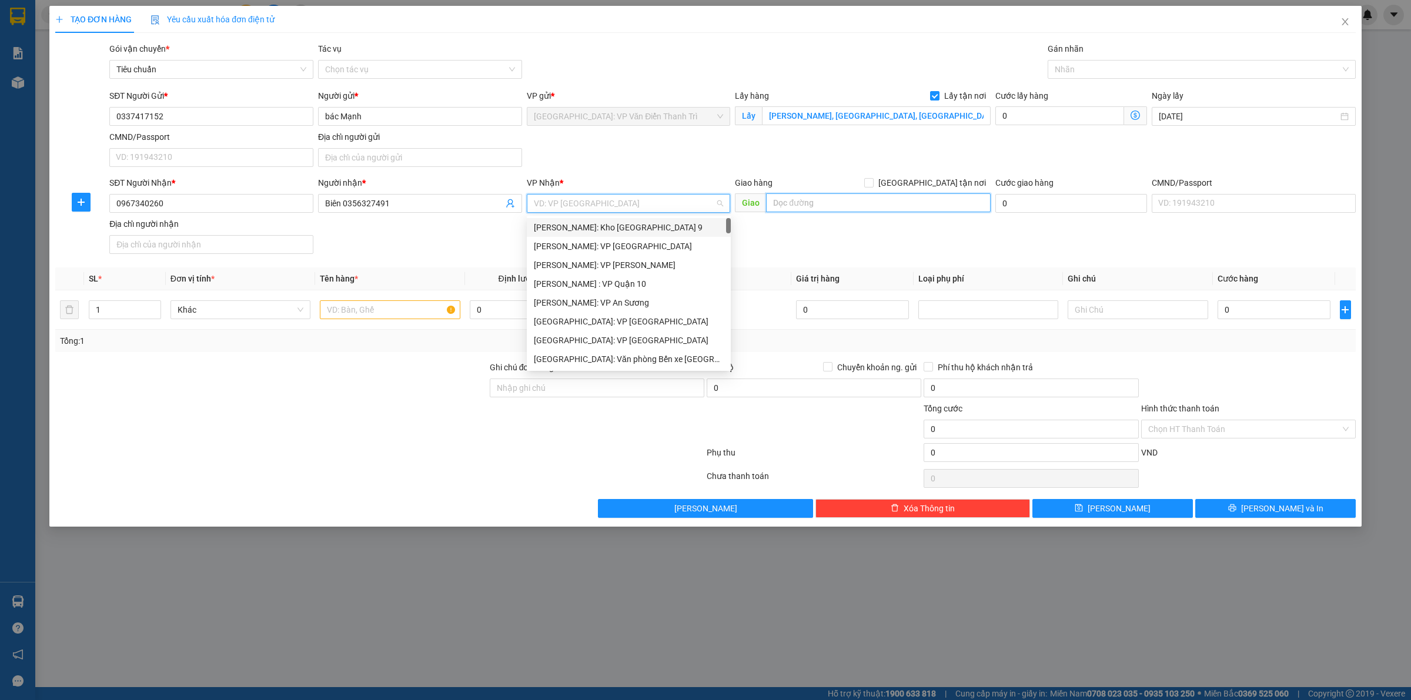
click at [868, 212] on input "text" at bounding box center [878, 202] width 225 height 19
paste input "Đường [PERSON_NAME], gần KCN Thạnh Phú, Vĩnh Cửu Đồng Nai"
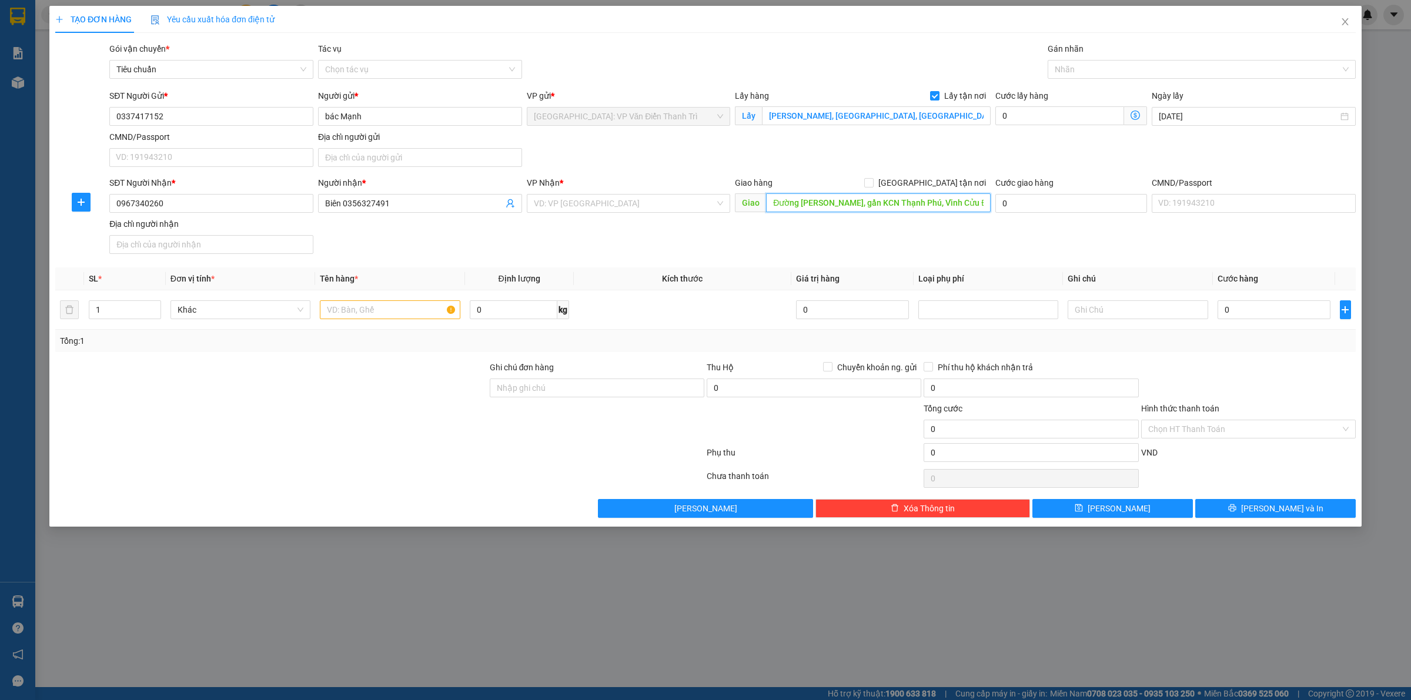
scroll to position [0, 18]
type input "Đường [PERSON_NAME], gần KCN Thạnh Phú, Vĩnh Cửu Đồng Nai"
click at [641, 191] on div "VP Nhận *" at bounding box center [629, 185] width 204 height 18
drag, startPoint x: 644, startPoint y: 197, endPoint x: 642, endPoint y: 206, distance: 9.0
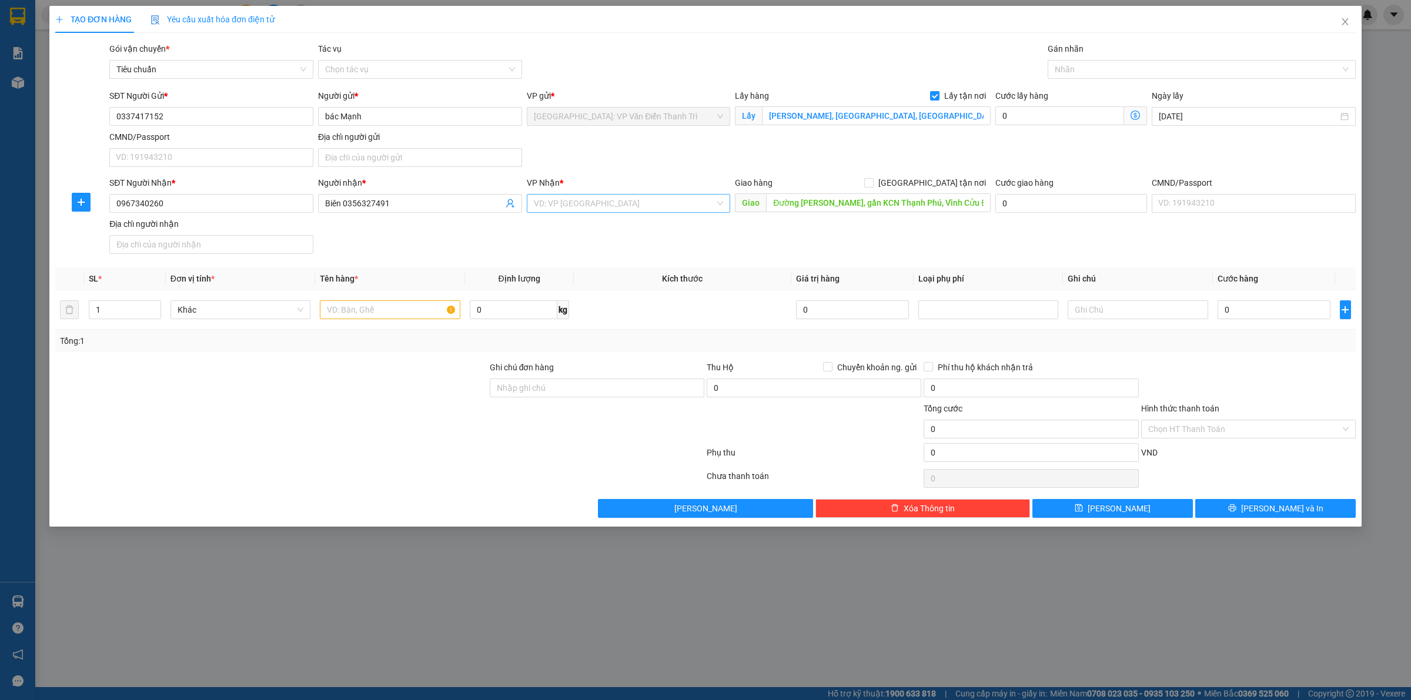
click at [644, 197] on input "search" at bounding box center [625, 204] width 182 height 18
type input "12"
click at [642, 241] on div "[PERSON_NAME] : [GEOGRAPHIC_DATA]" at bounding box center [629, 246] width 190 height 13
drag, startPoint x: 853, startPoint y: 244, endPoint x: 876, endPoint y: 234, distance: 25.5
click at [855, 244] on div "SĐT Người Nhận * 0967340260 Người nhận * Biên 0356327491 VP Nhận * [GEOGRAPHIC_…" at bounding box center [732, 217] width 1251 height 82
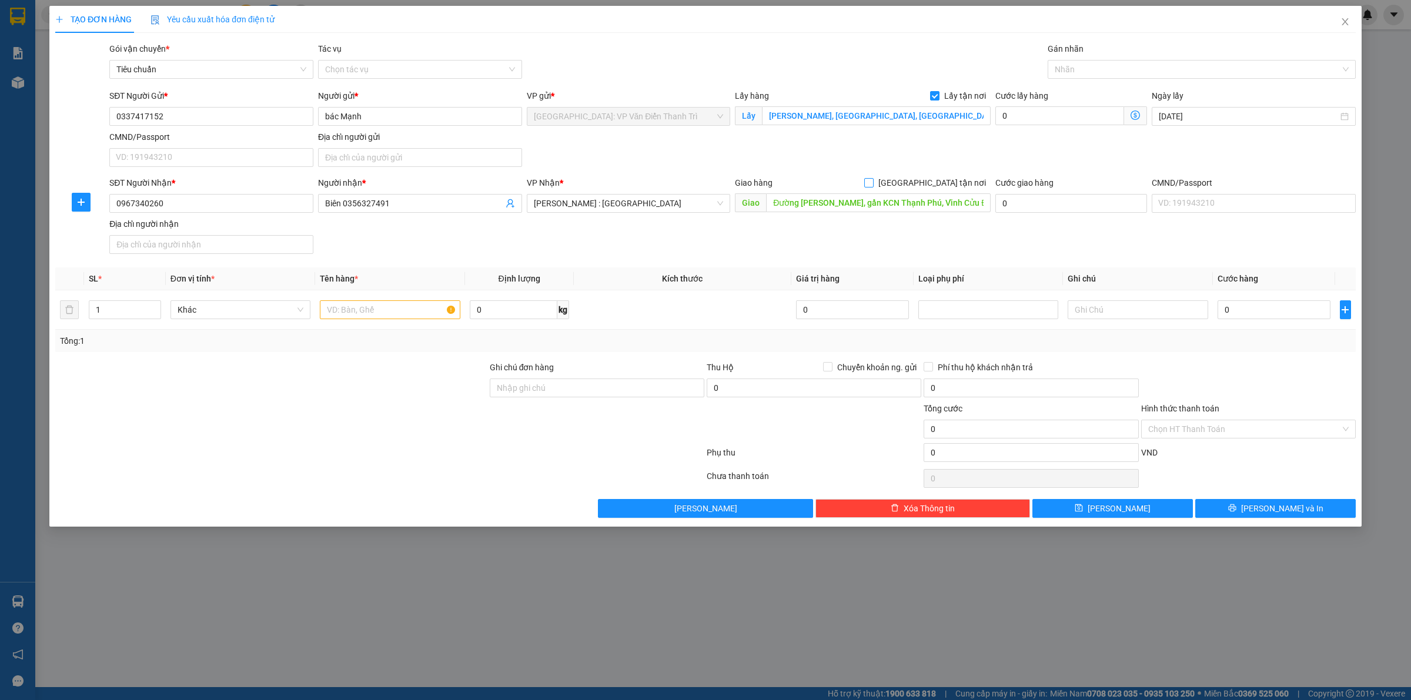
click at [939, 187] on span "[GEOGRAPHIC_DATA] tận nơi" at bounding box center [931, 182] width 117 height 13
click at [872, 186] on input "[GEOGRAPHIC_DATA] tận nơi" at bounding box center [868, 182] width 8 height 8
checkbox input "true"
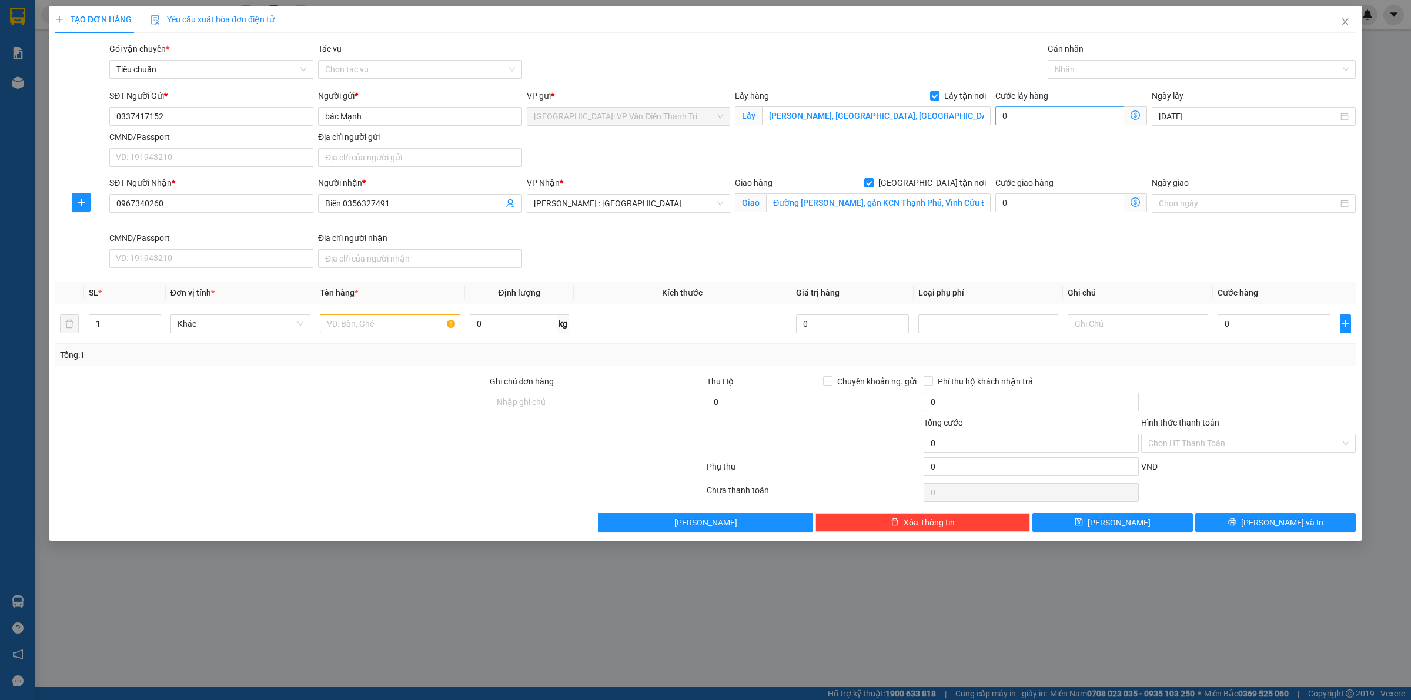
click at [1035, 133] on div "SĐT Người Gửi * 0337417152 Người gửi * bác Mạnh VP gửi * [GEOGRAPHIC_DATA]: V…" at bounding box center [732, 130] width 1251 height 82
click at [1086, 61] on div "Nhãn" at bounding box center [1201, 69] width 308 height 19
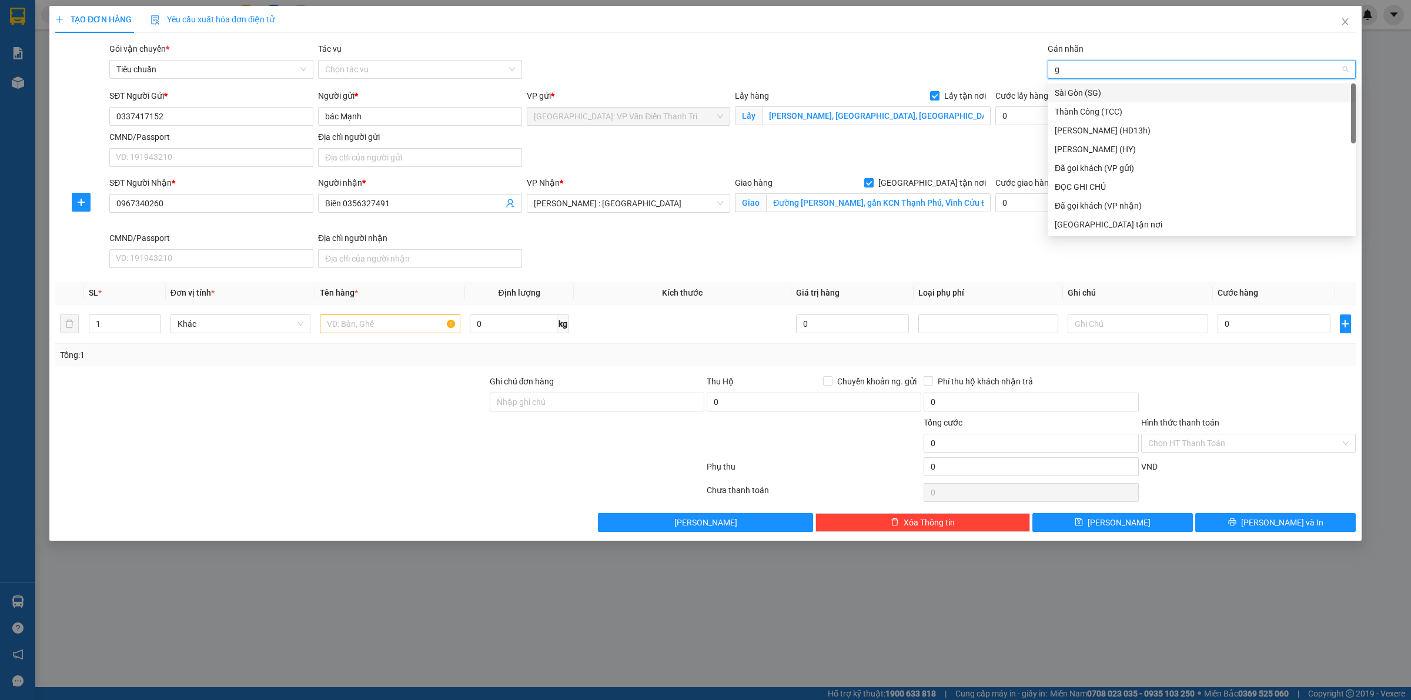
type input "gt"
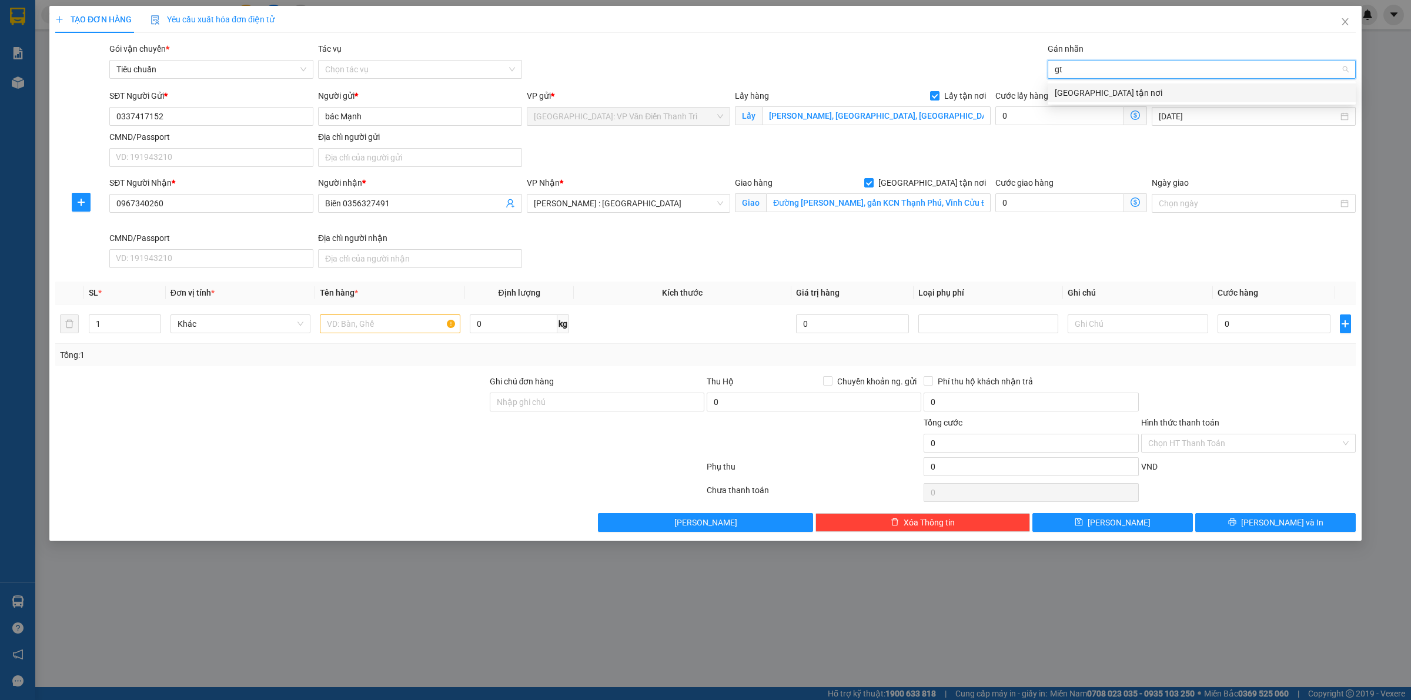
drag, startPoint x: 1079, startPoint y: 93, endPoint x: 1023, endPoint y: 144, distance: 76.1
click at [1079, 94] on div "[GEOGRAPHIC_DATA] tận nơi" at bounding box center [1201, 92] width 294 height 13
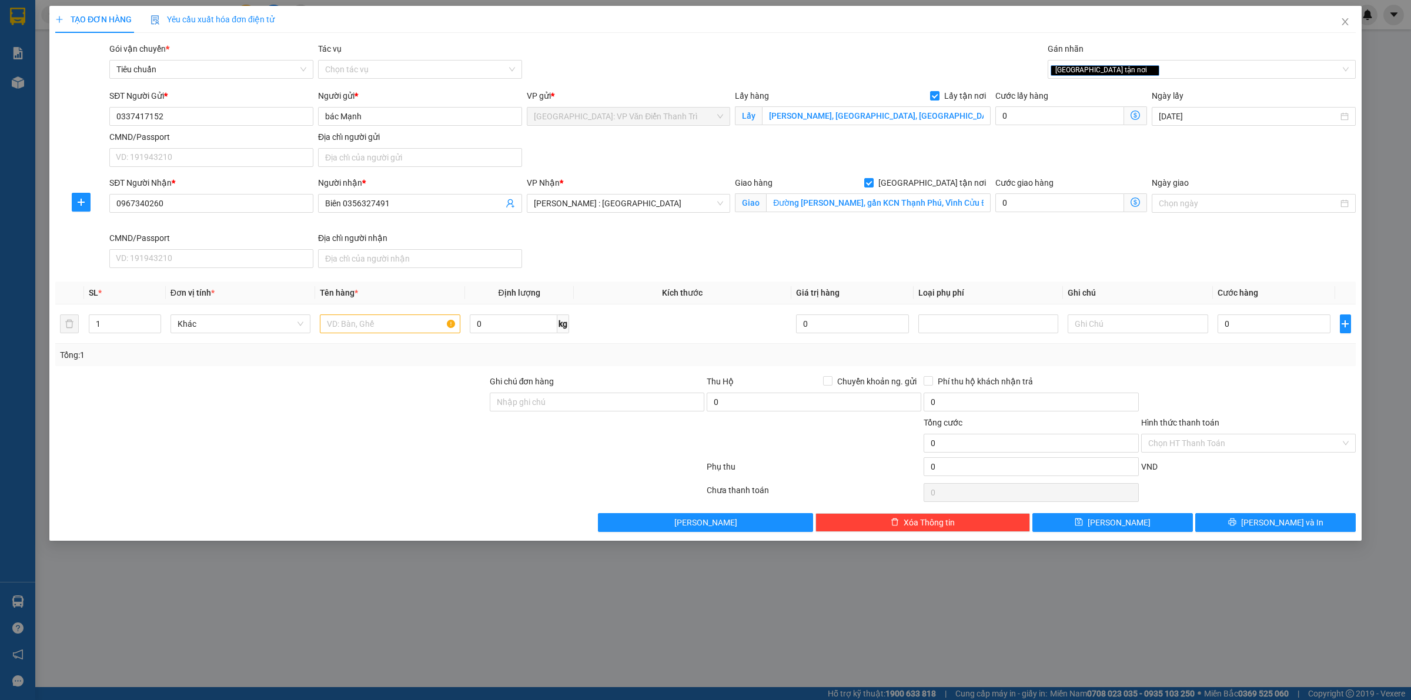
click at [997, 216] on div "Cước giao hàng 0" at bounding box center [1071, 196] width 152 height 41
click at [387, 320] on input "text" at bounding box center [390, 323] width 140 height 19
paste input "tổng 13 kiện 400kg"
type input "tổng 13 kiện 400kg a sinh đón phù cừ [GEOGRAPHIC_DATA]"
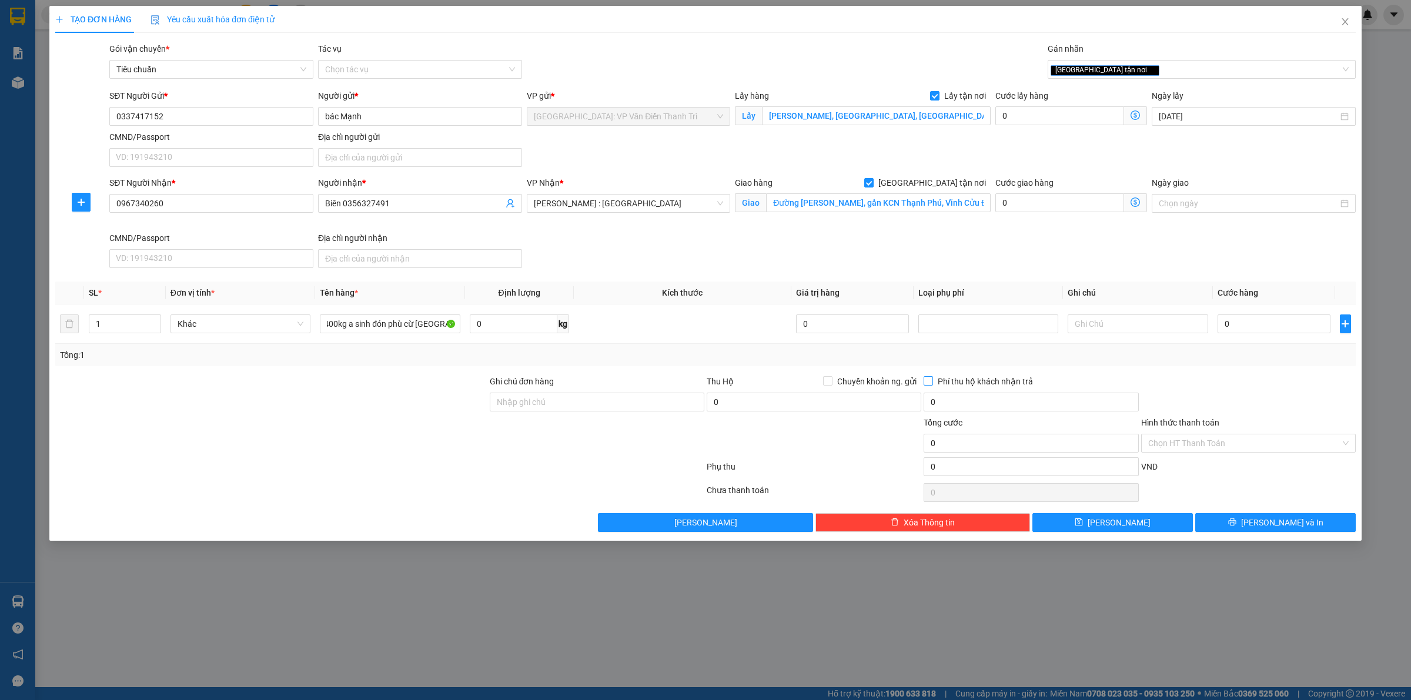
scroll to position [0, 0]
click at [1255, 325] on input "0" at bounding box center [1273, 323] width 113 height 19
type input "2"
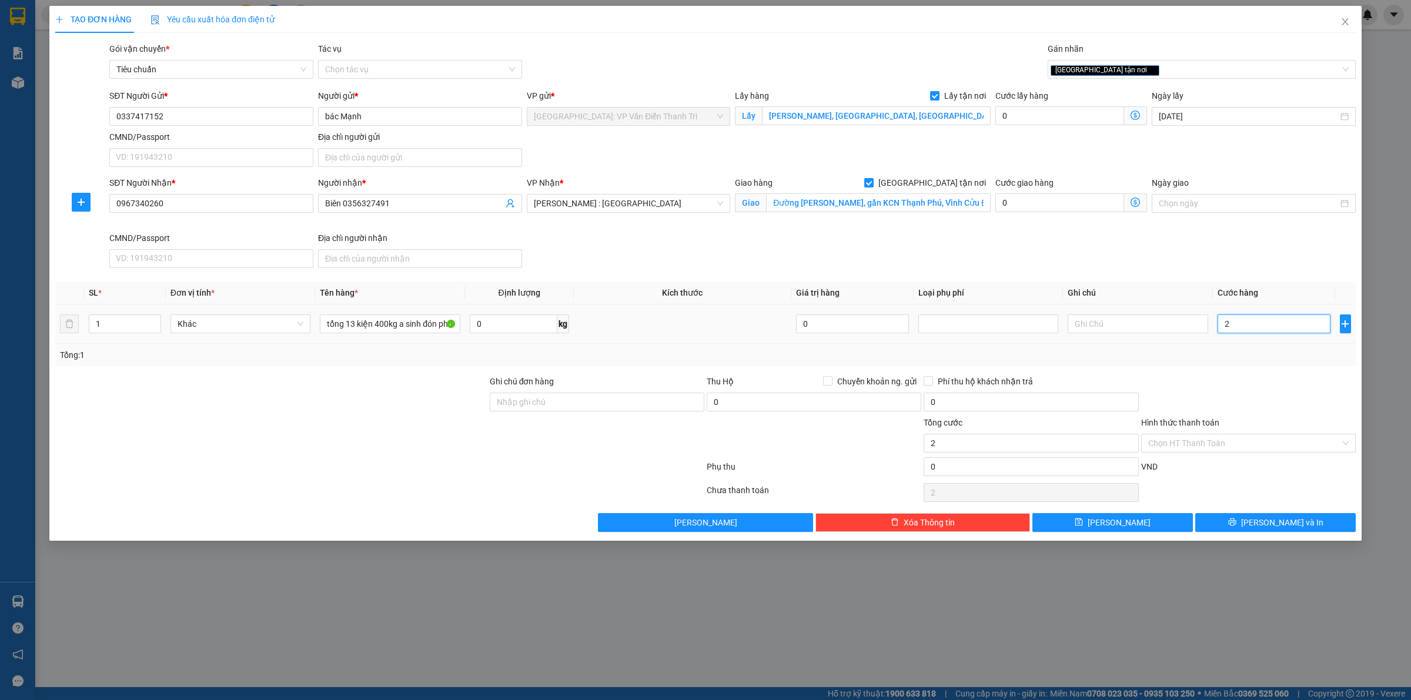
type input "28"
type input "285"
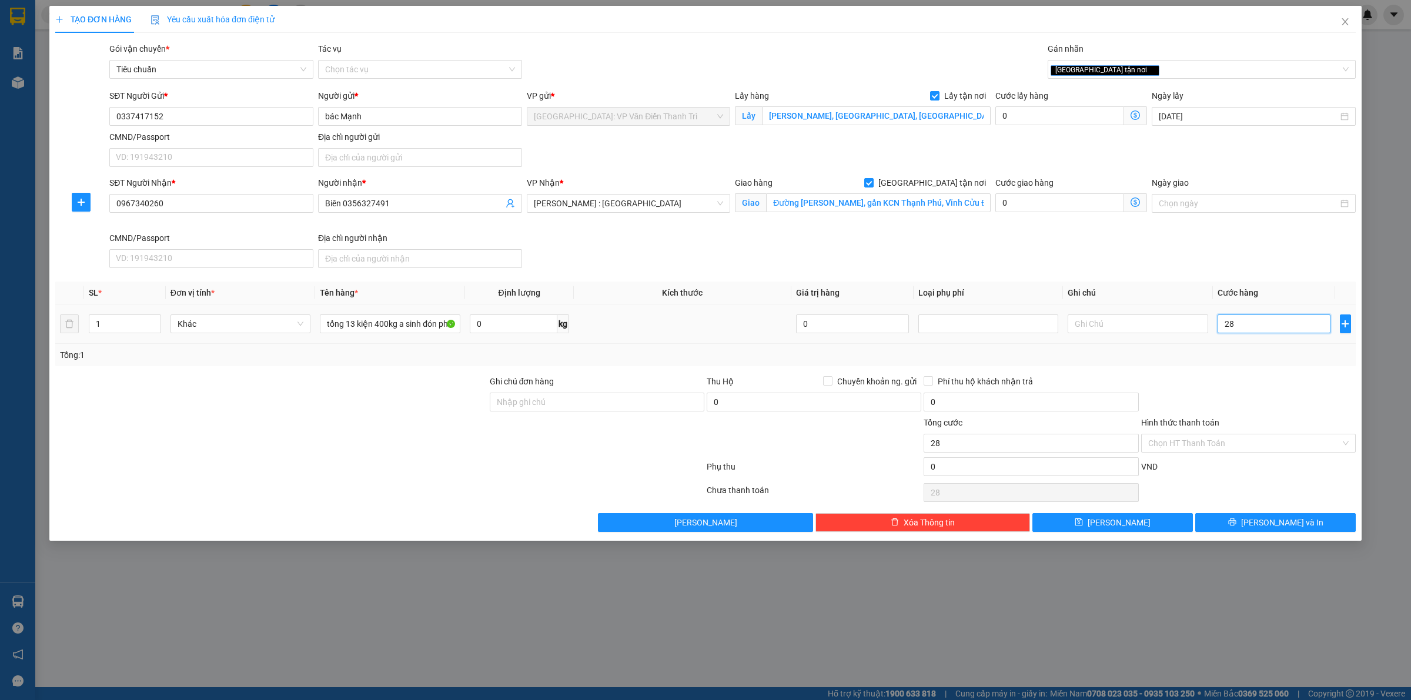
type input "285"
type input "2.850"
type input "28.500"
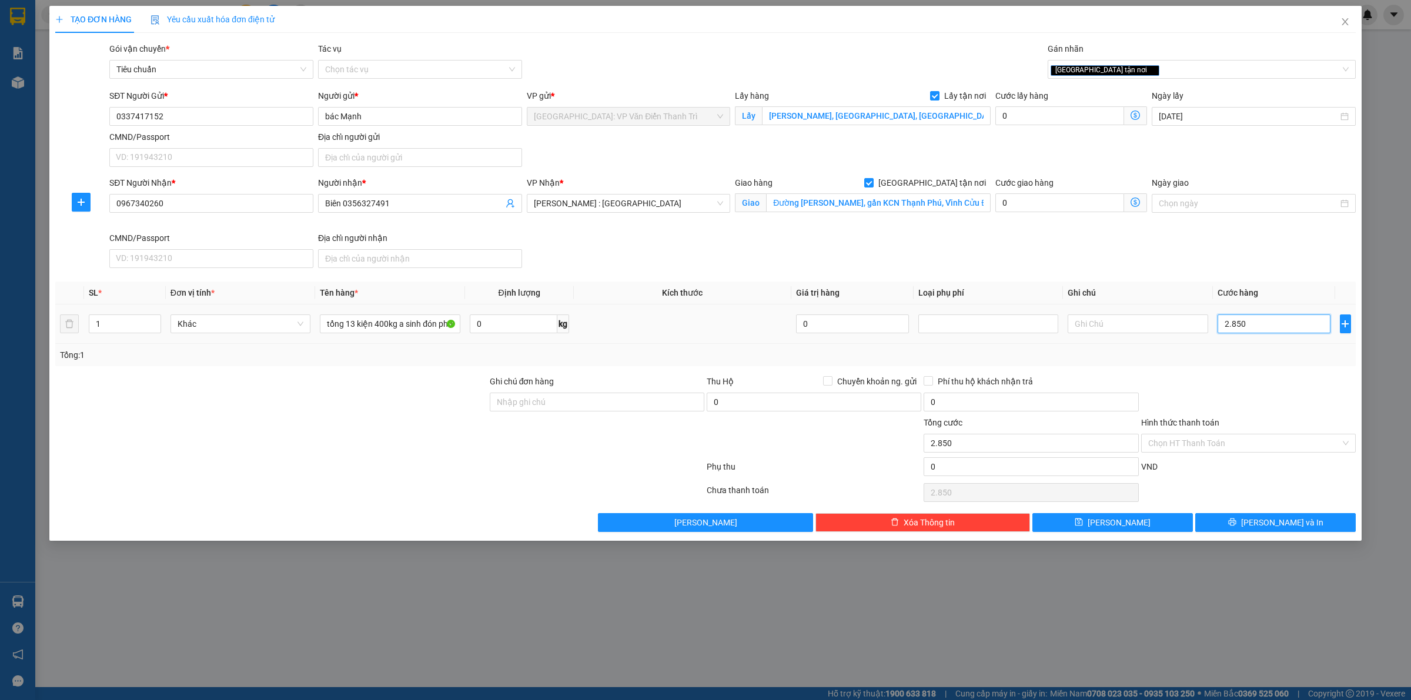
type input "28.500"
type input "285.000"
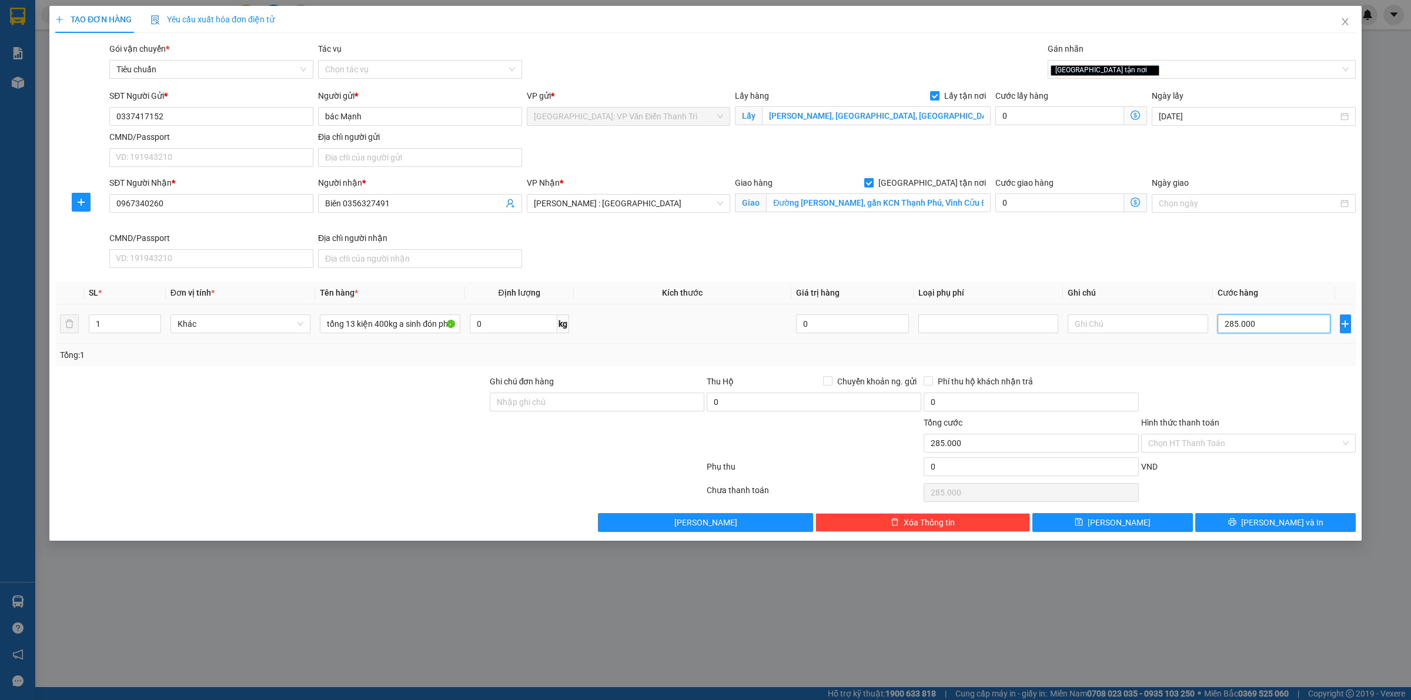
type input "2.850.000"
click at [1107, 522] on button "[PERSON_NAME]" at bounding box center [1112, 522] width 160 height 19
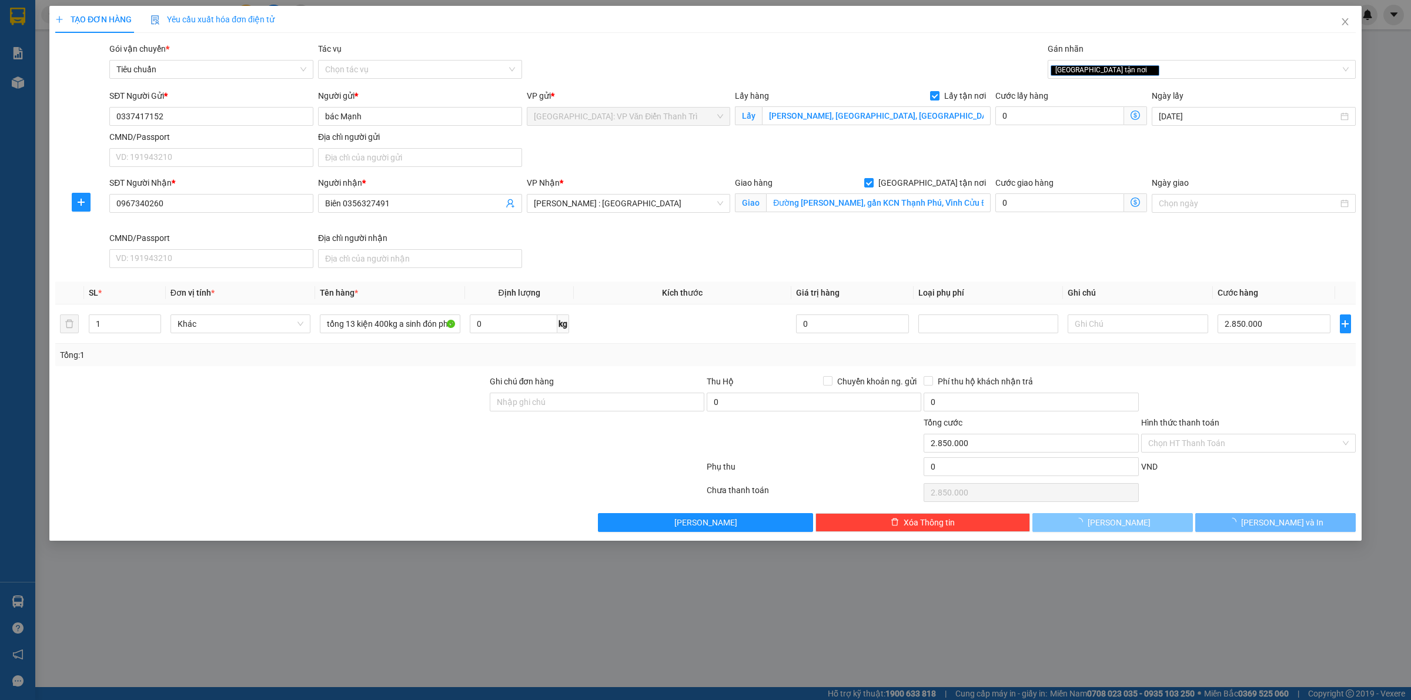
checkbox input "false"
type input "0"
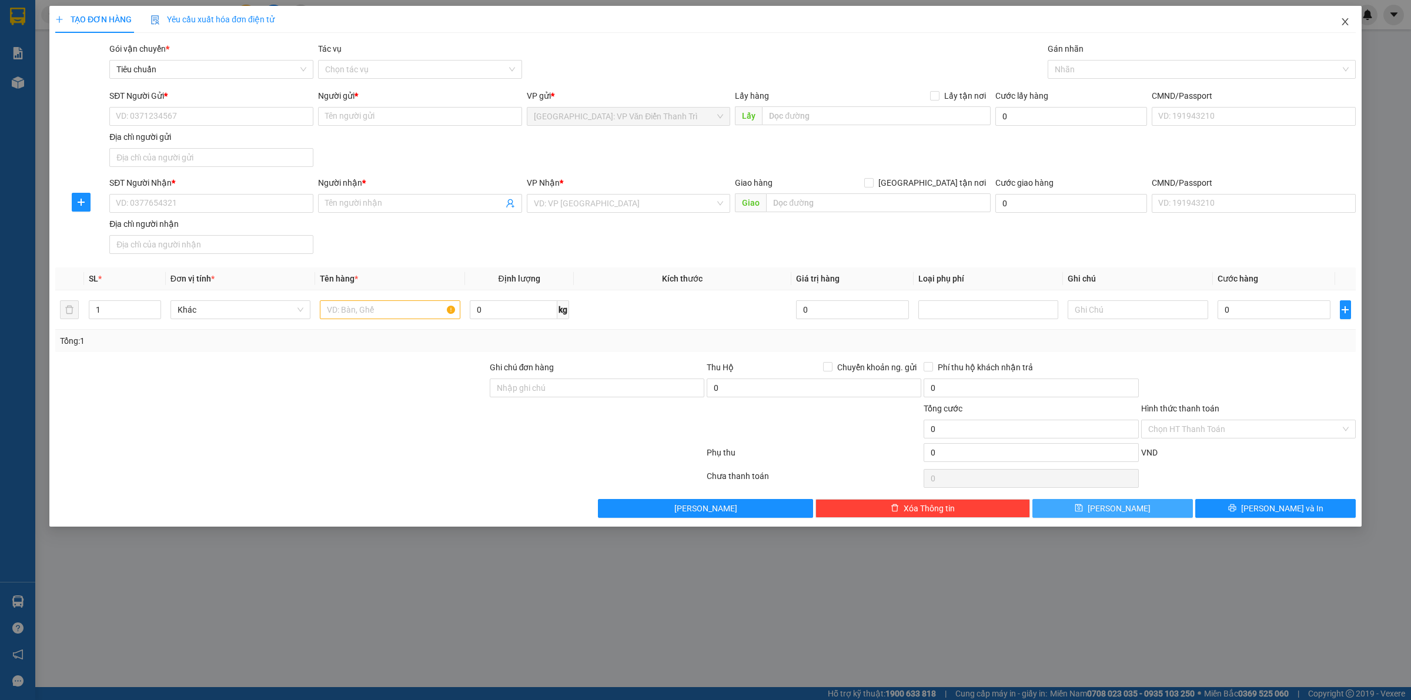
click at [1344, 24] on icon "close" at bounding box center [1344, 21] width 9 height 9
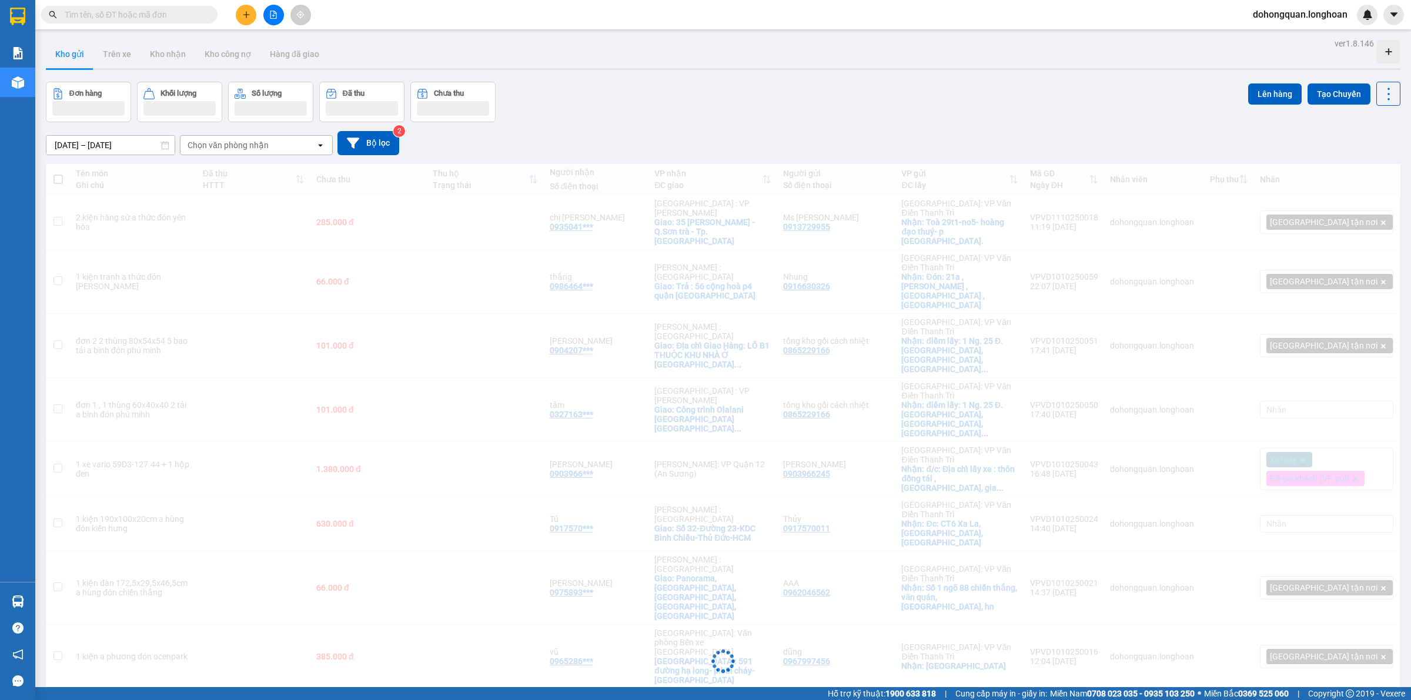
click at [768, 127] on div "[DATE] – [DATE] Press the down arrow key to interact with the calendar and sele…" at bounding box center [723, 143] width 1354 height 42
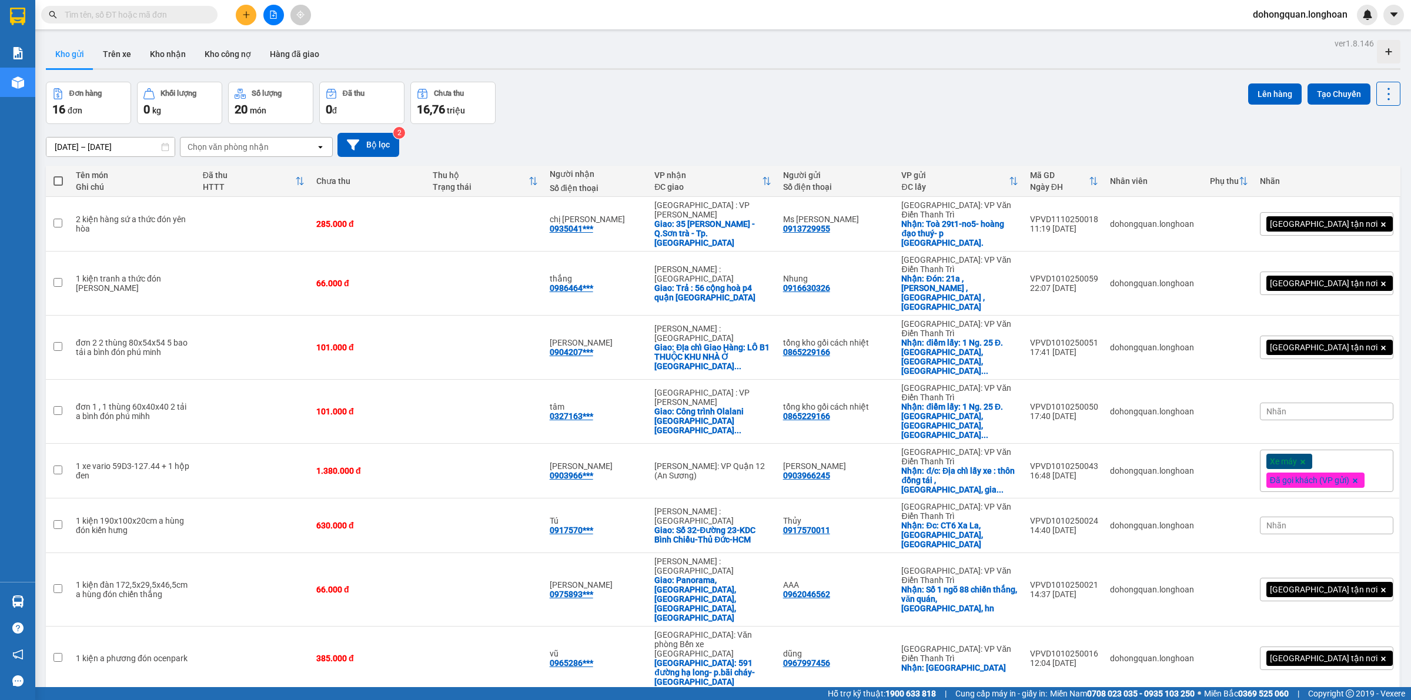
click at [670, 127] on div "[DATE] – [DATE] Press the down arrow key to interact with the calendar and sele…" at bounding box center [723, 145] width 1354 height 42
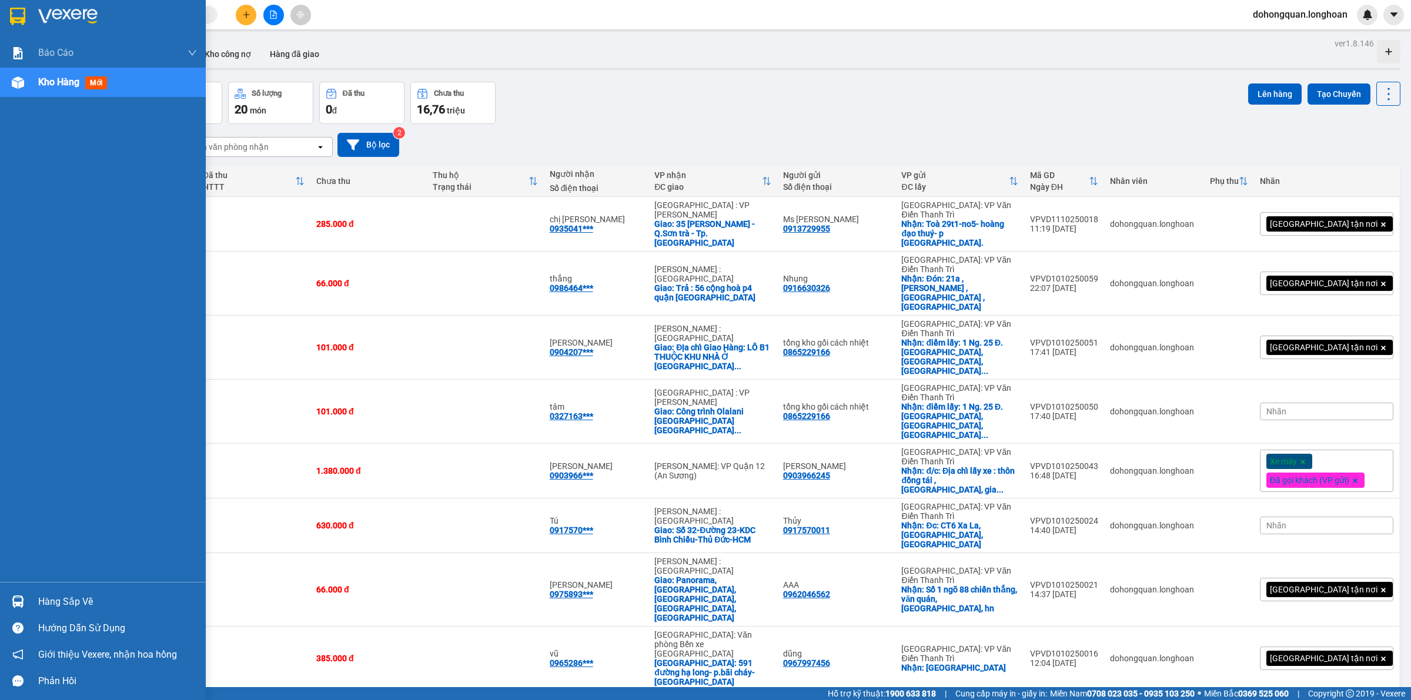
click at [24, 28] on div at bounding box center [103, 19] width 206 height 38
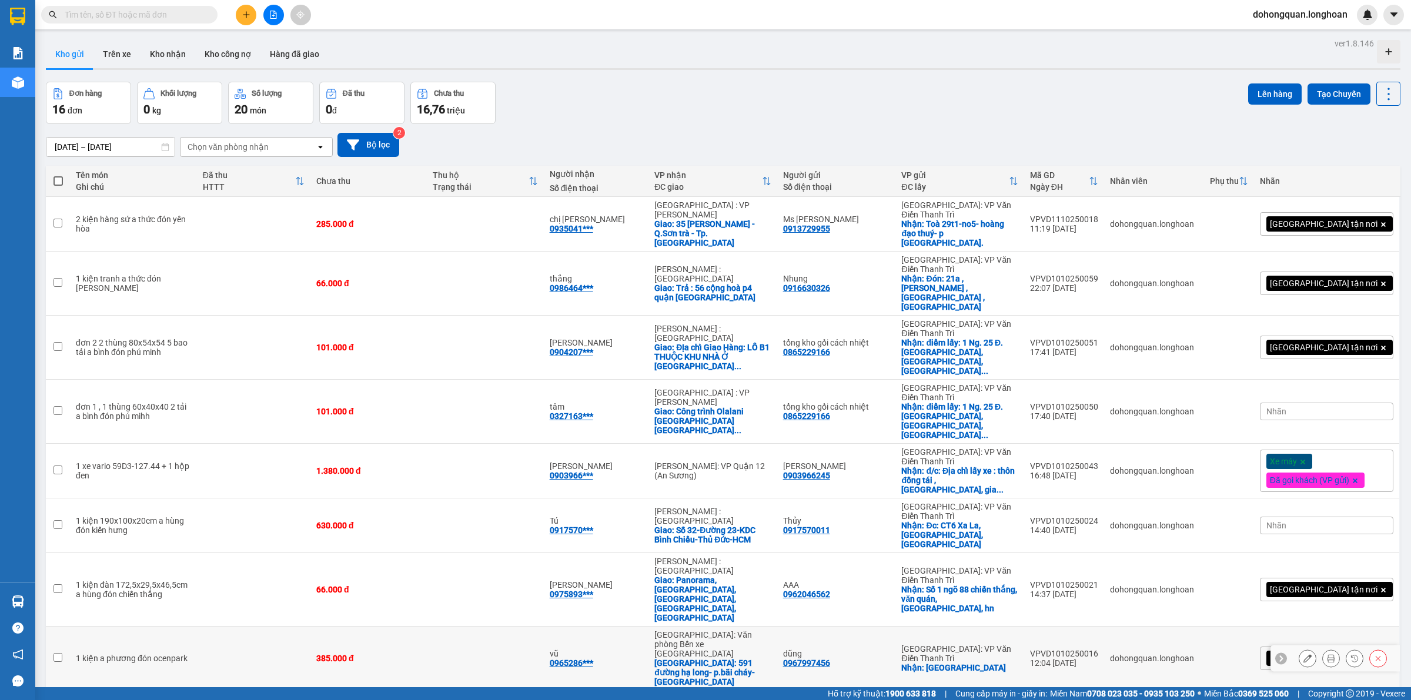
scroll to position [254, 0]
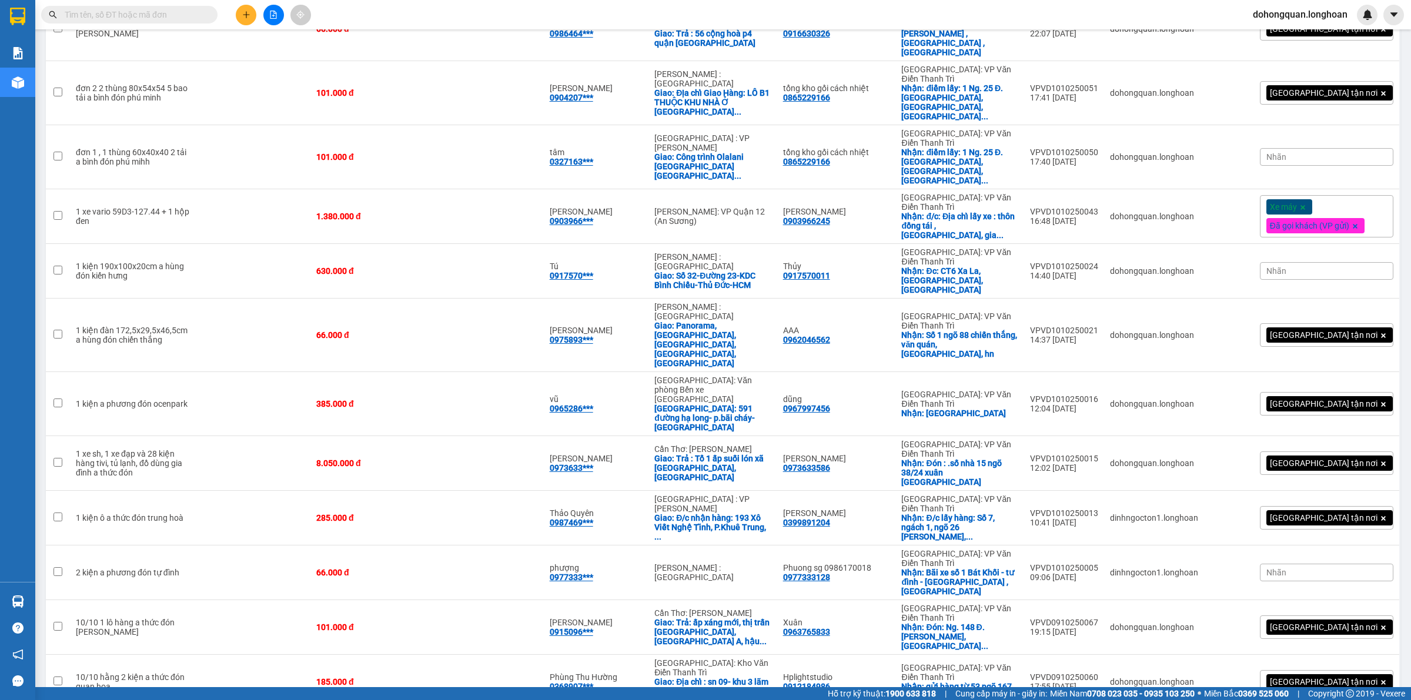
click at [248, 19] on button at bounding box center [246, 15] width 21 height 21
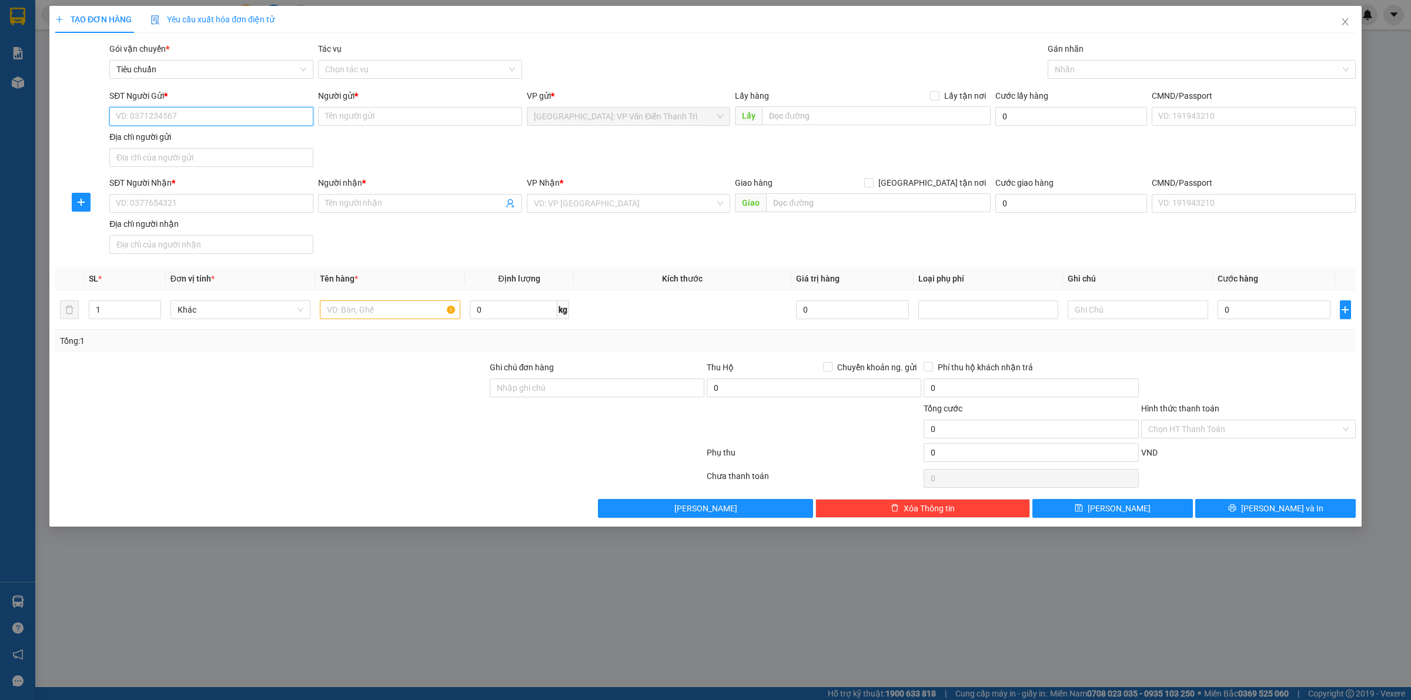
click at [175, 119] on input "SĐT Người Gửi *" at bounding box center [211, 116] width 204 height 19
paste input "0906099945"
type input "0906099945"
click at [376, 109] on input "Người gửi *" at bounding box center [420, 116] width 204 height 19
paste input "NGHIÊM"
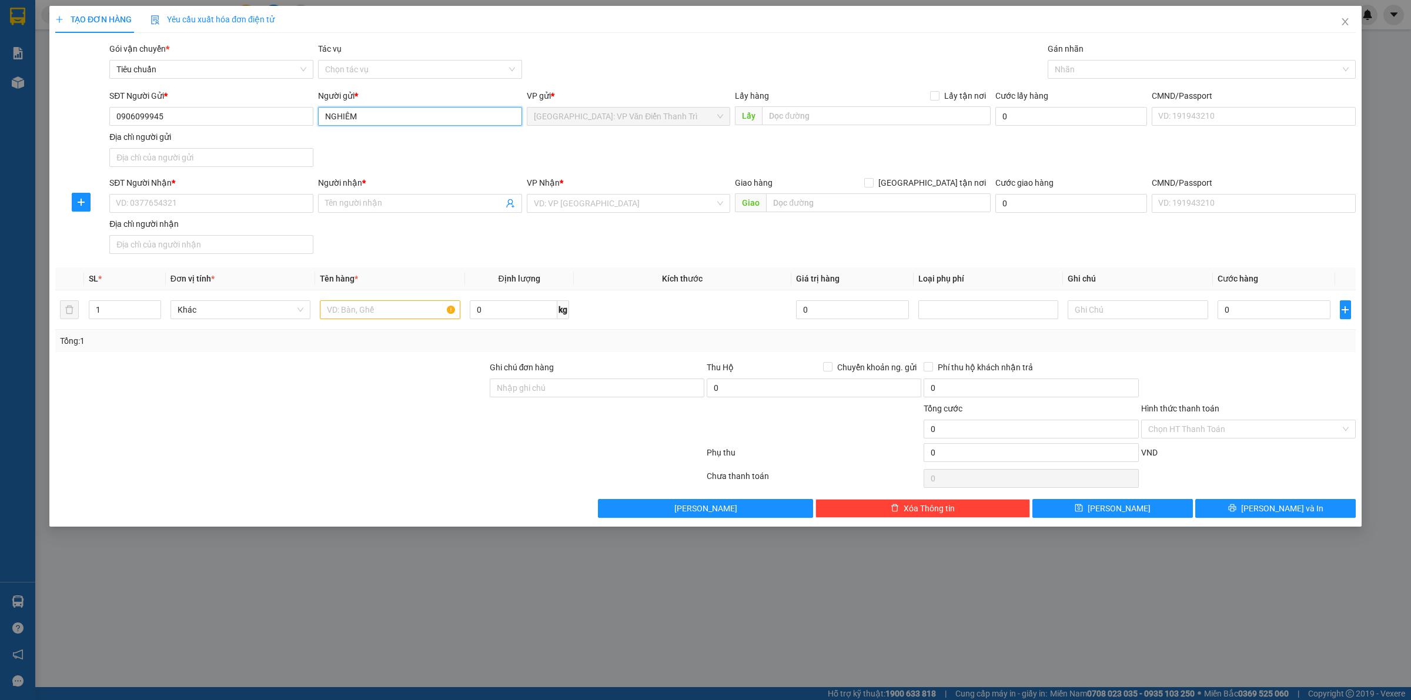
type input "NGHIÊM"
drag, startPoint x: 625, startPoint y: 145, endPoint x: 709, endPoint y: 130, distance: 85.4
click at [631, 145] on div "SĐT Người Gửi * 0906099945 Người gửi * NGHIÊM NGHIÊM VP gửi * [GEOGRAPHIC_DATA]…" at bounding box center [732, 130] width 1251 height 82
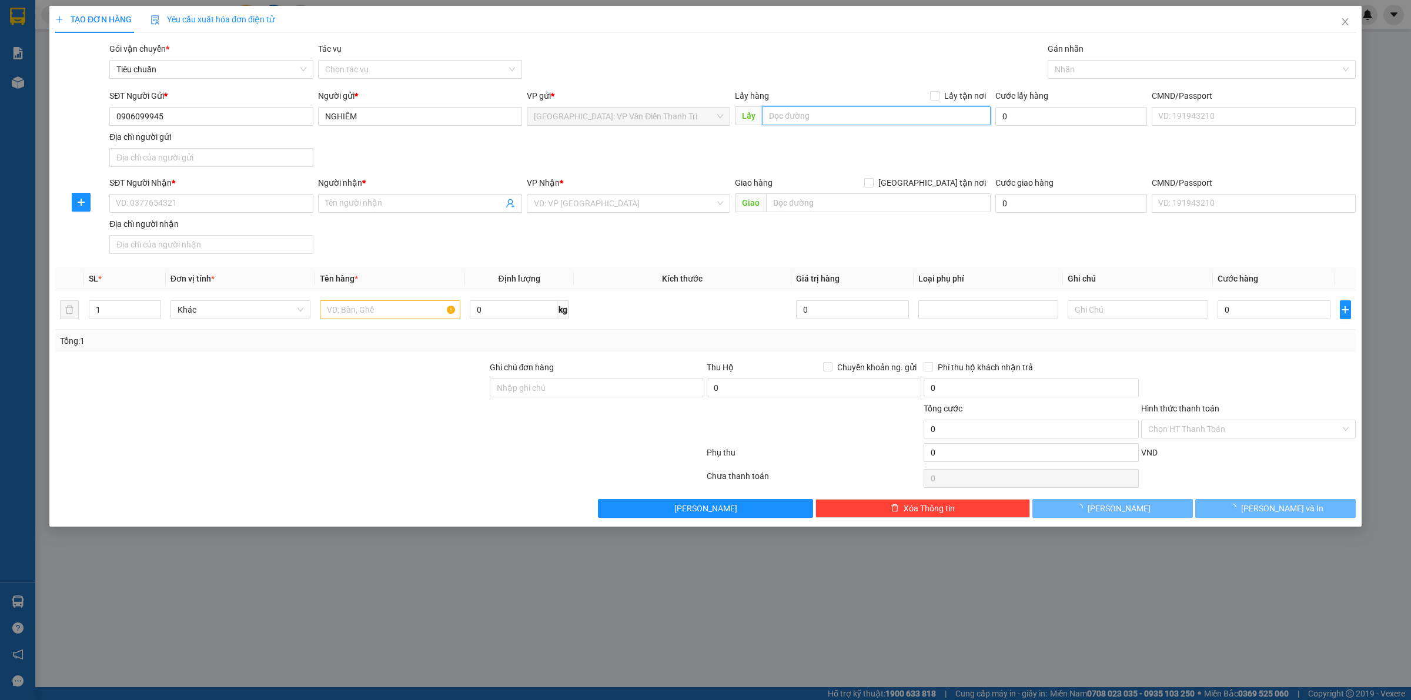
click at [792, 115] on input "text" at bounding box center [876, 115] width 229 height 19
paste input "Số 19 ngõ 104, xuân đỗ cự khối long biên [GEOGRAPHIC_DATA]"
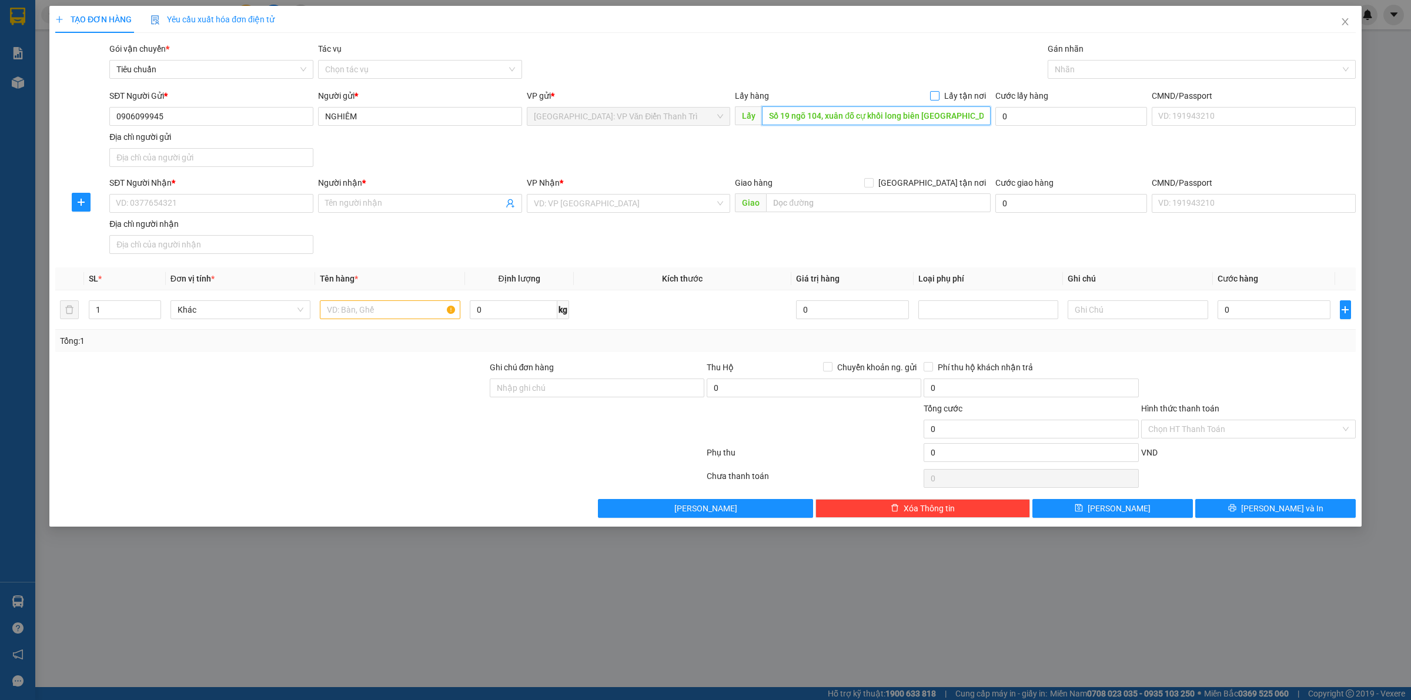
type input "Số 19 ngõ 104, xuân đỗ cự khối long biên [GEOGRAPHIC_DATA]"
click at [944, 98] on span "Lấy tận nơi" at bounding box center [964, 95] width 51 height 13
click at [938, 98] on input "Lấy tận nơi" at bounding box center [934, 95] width 8 height 8
checkbox input "true"
click at [183, 201] on input "SĐT Người Nhận *" at bounding box center [211, 203] width 204 height 19
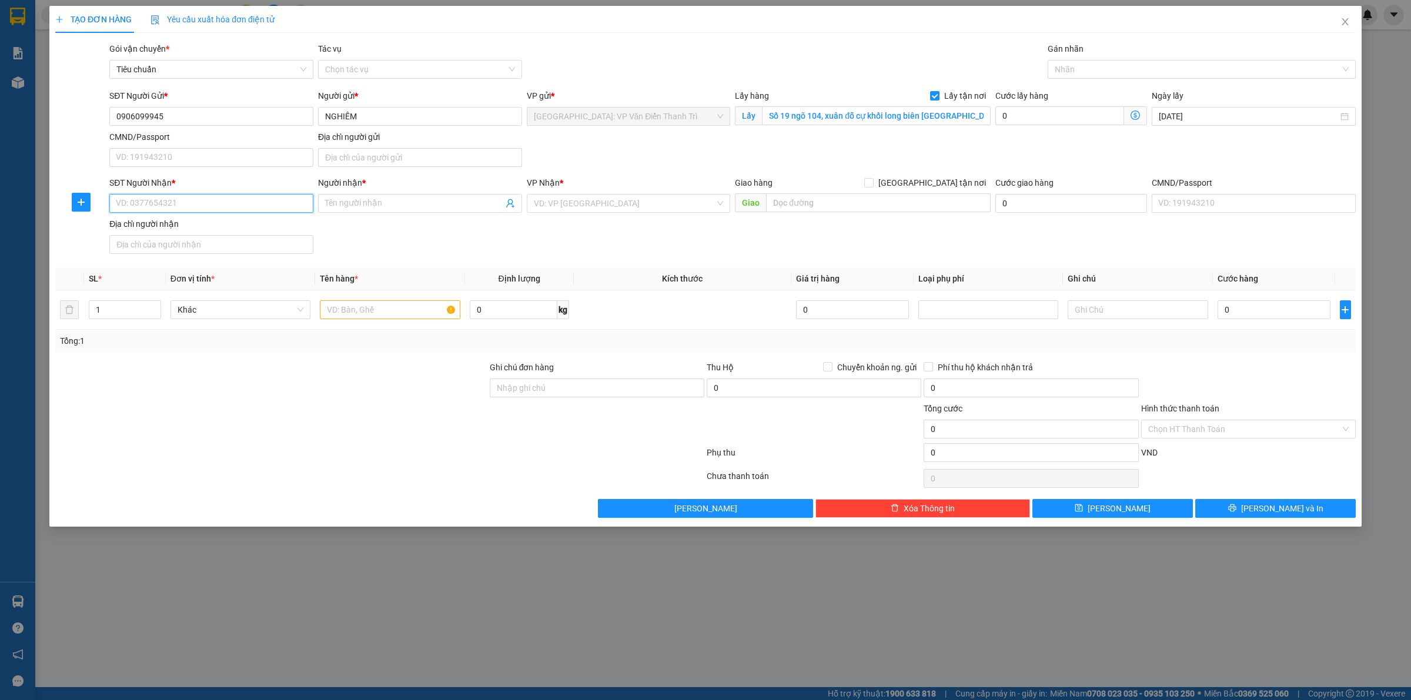
paste input "0931097879"
type input "0931097879"
click at [393, 200] on input "Người nhận *" at bounding box center [414, 203] width 178 height 13
paste input "[PERSON_NAME]"
type input "[PERSON_NAME]"
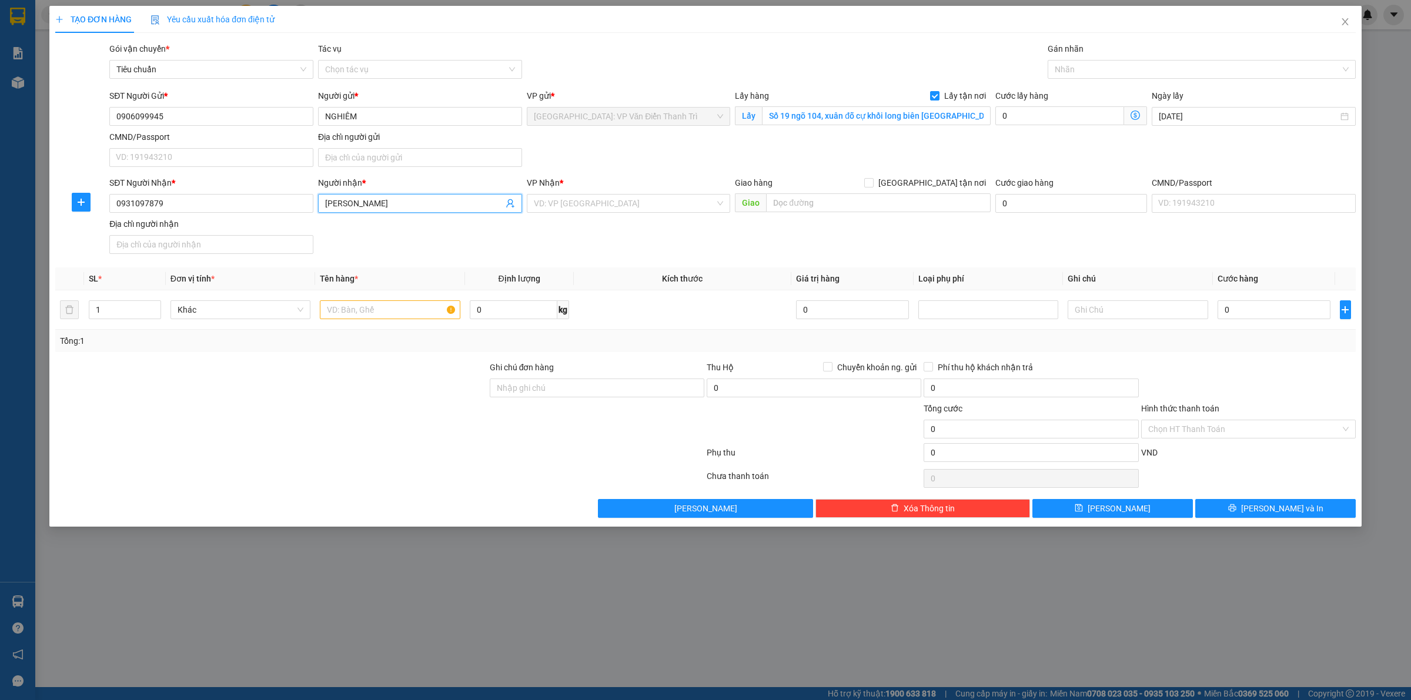
click at [576, 225] on div "SĐT Người Nhận * 0931097879 Người nhận * [PERSON_NAME] VP Nhận * VD: VP Sài Gòn…" at bounding box center [732, 217] width 1251 height 82
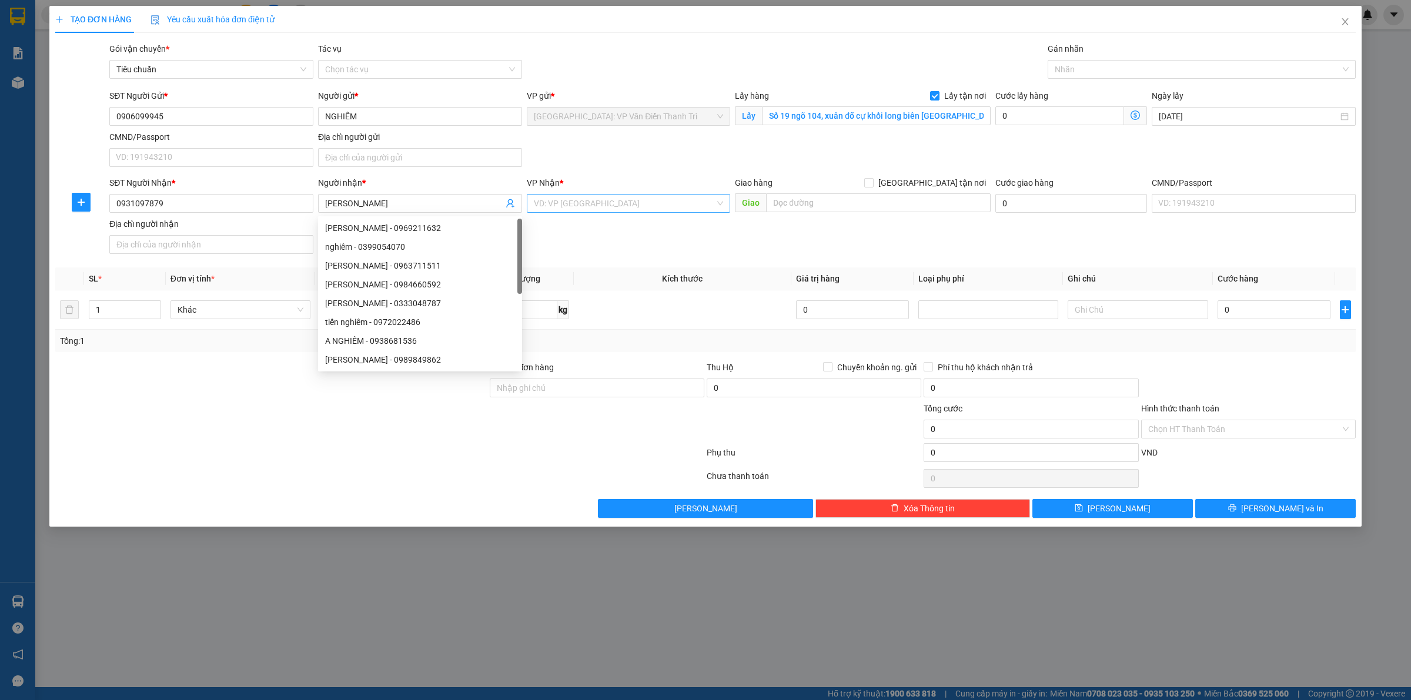
click at [585, 205] on input "search" at bounding box center [625, 204] width 182 height 18
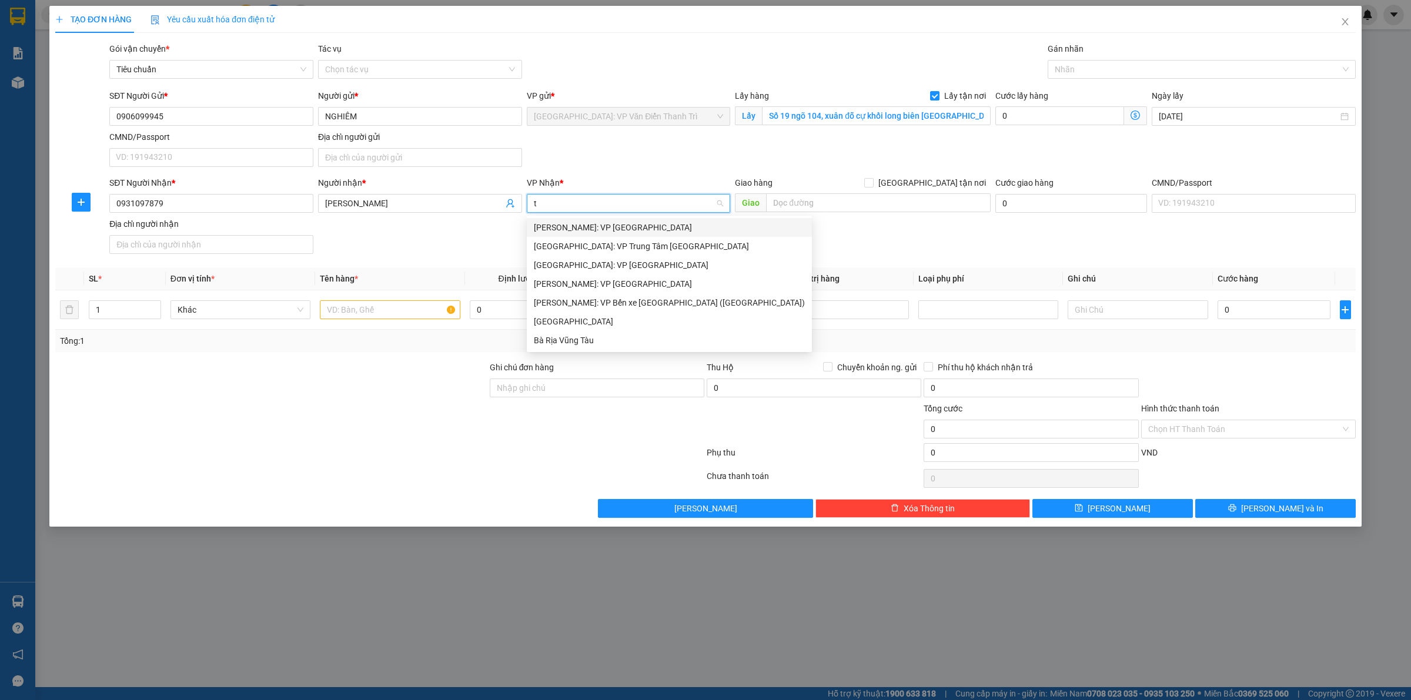
type input "tâ"
drag, startPoint x: 595, startPoint y: 222, endPoint x: 609, endPoint y: 225, distance: 14.3
click at [597, 223] on div "[PERSON_NAME]: VP [GEOGRAPHIC_DATA]" at bounding box center [669, 227] width 271 height 13
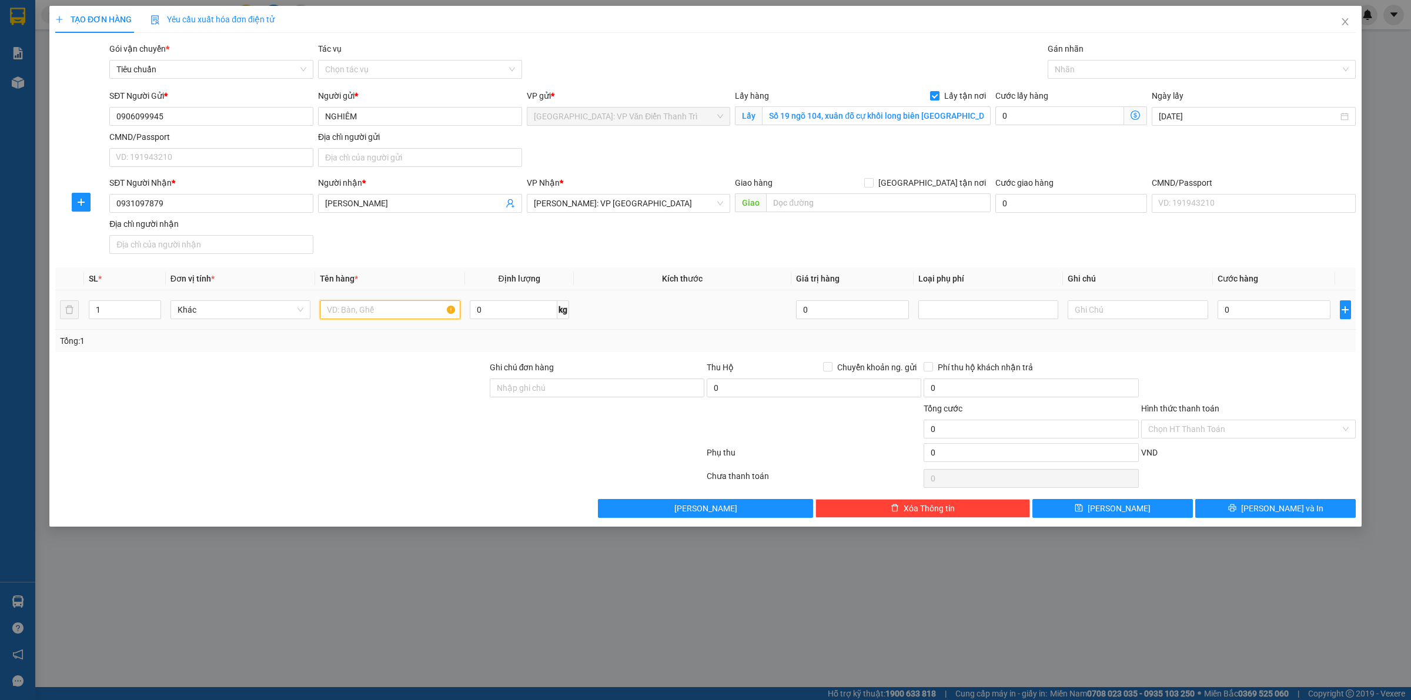
click at [403, 312] on input "text" at bounding box center [390, 309] width 140 height 19
paste input "11/10 đón 15 kiện"
type input "11/10 đón 15 kiện a luân đón cự khối"
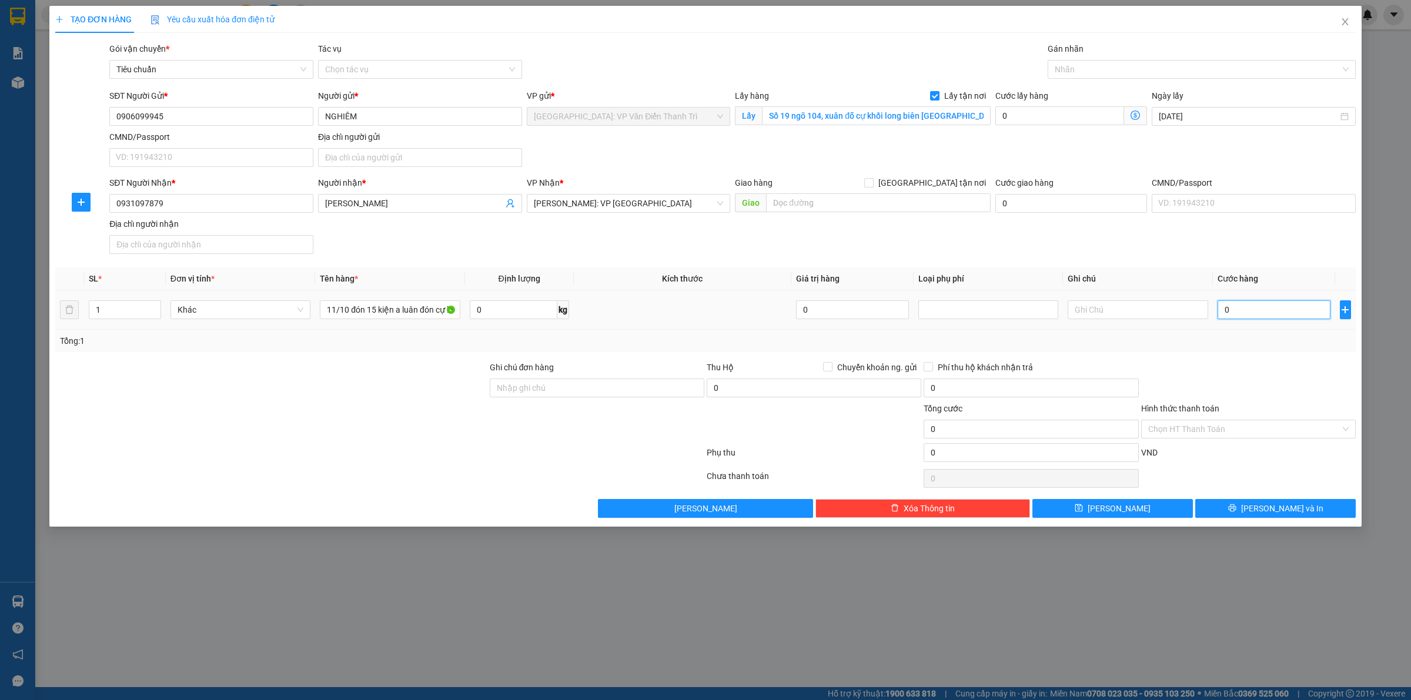
click at [1235, 315] on input "0" at bounding box center [1273, 309] width 113 height 19
type input "1"
type input "1.000"
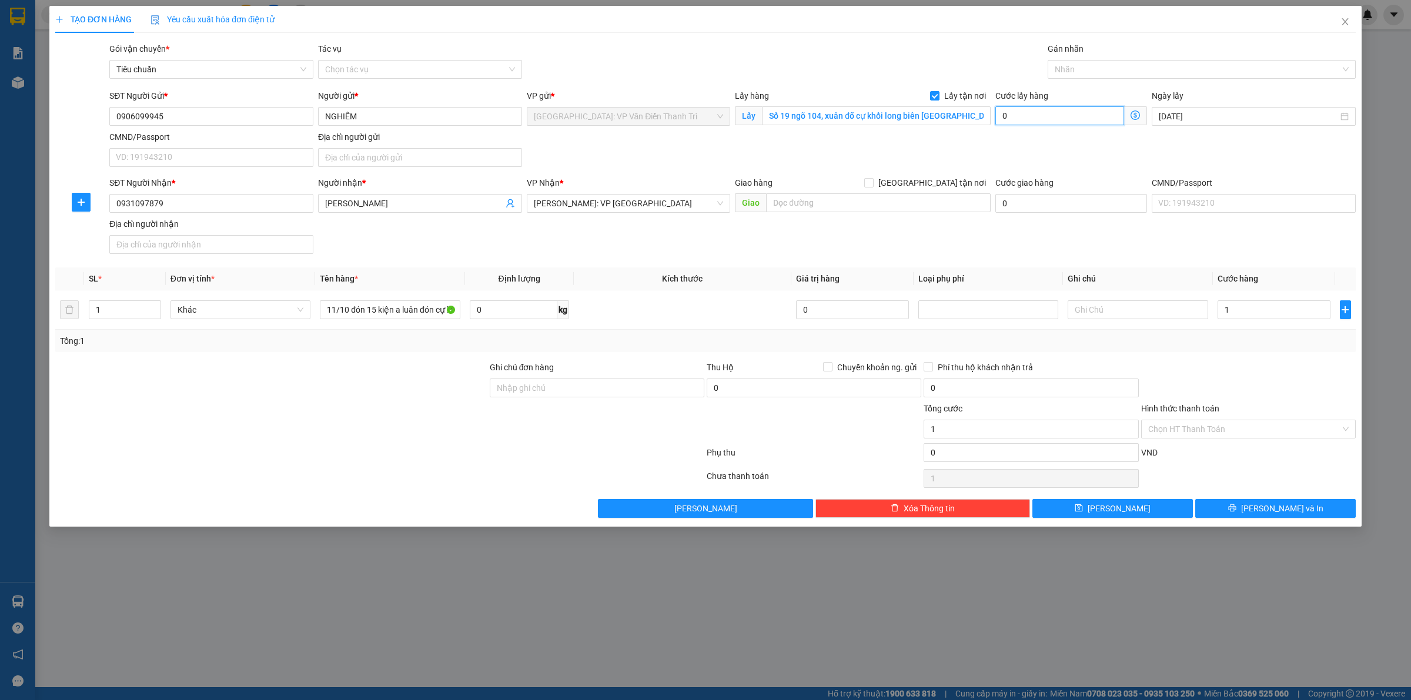
type input "1.000"
click at [1031, 115] on input "0" at bounding box center [1059, 115] width 129 height 19
type input "1.001"
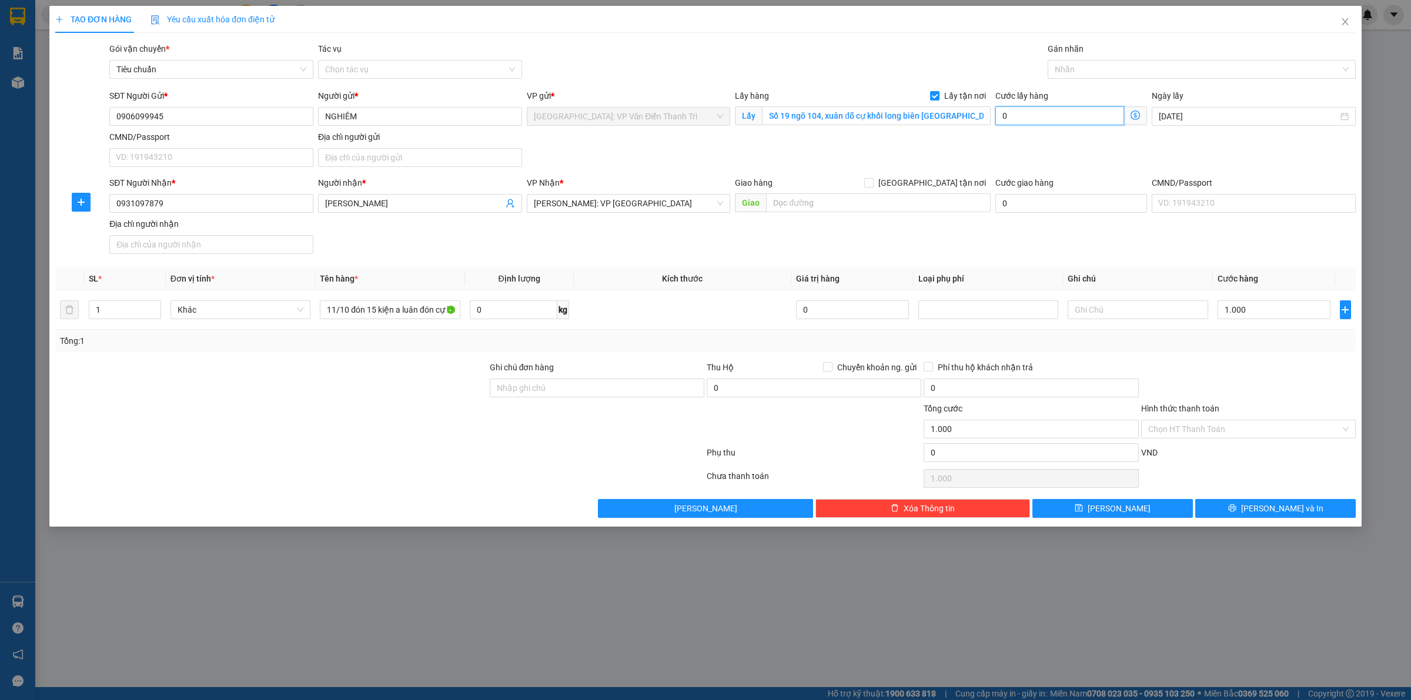
type input "1"
type input "1.010"
type input "10"
type input "1.100"
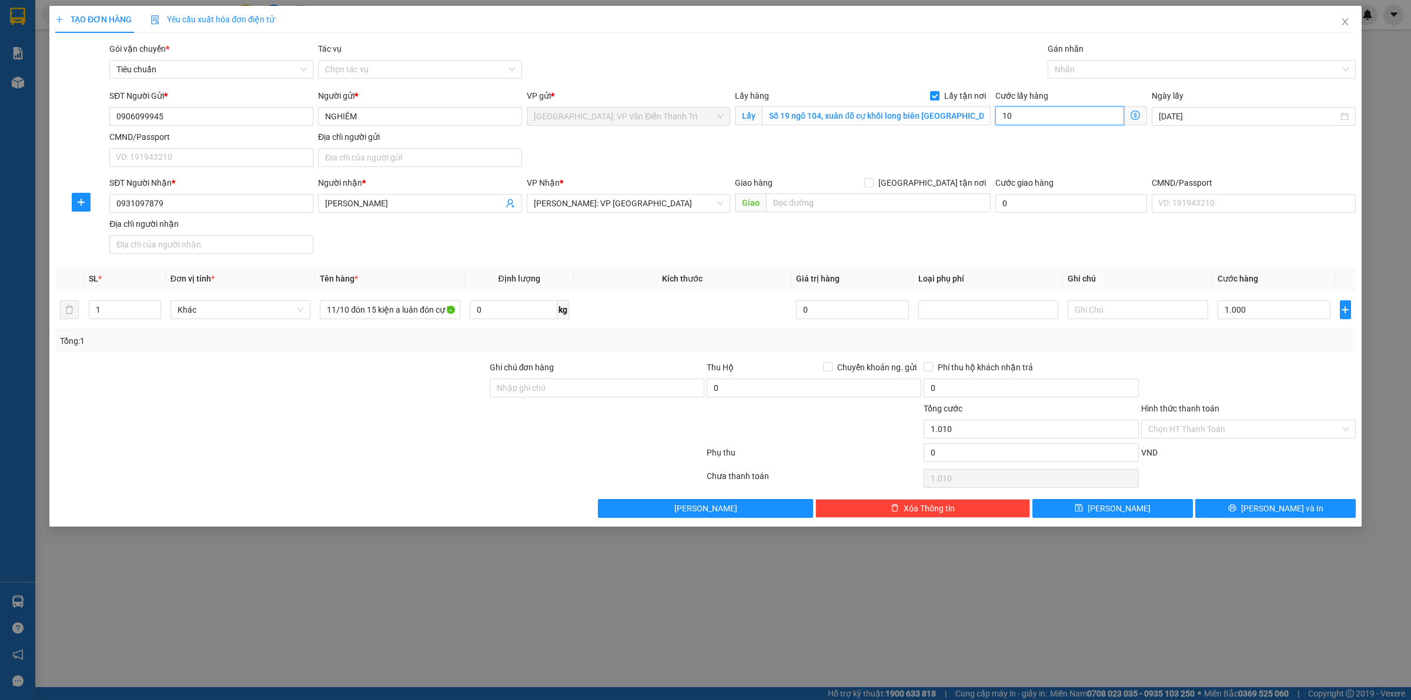
type input "1.100"
click at [1148, 508] on button "[PERSON_NAME]" at bounding box center [1112, 508] width 160 height 19
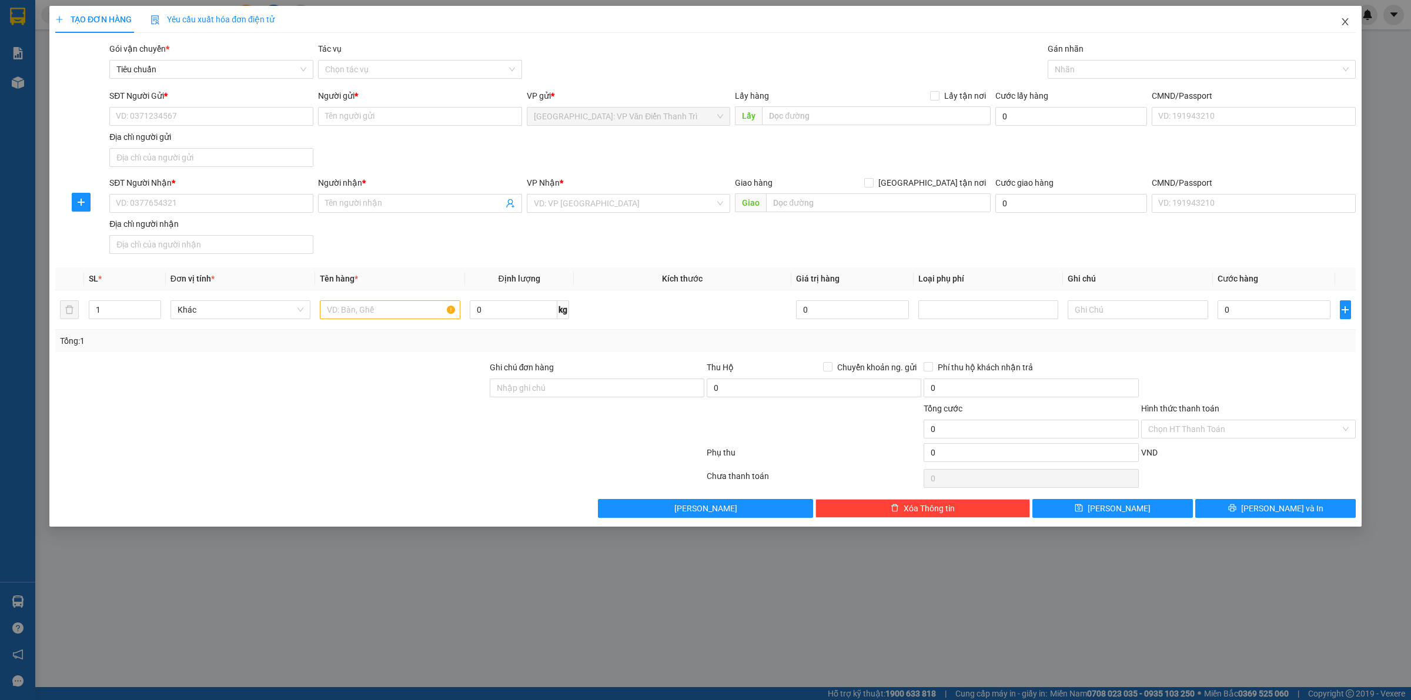
click at [1355, 27] on span "Close" at bounding box center [1344, 22] width 33 height 33
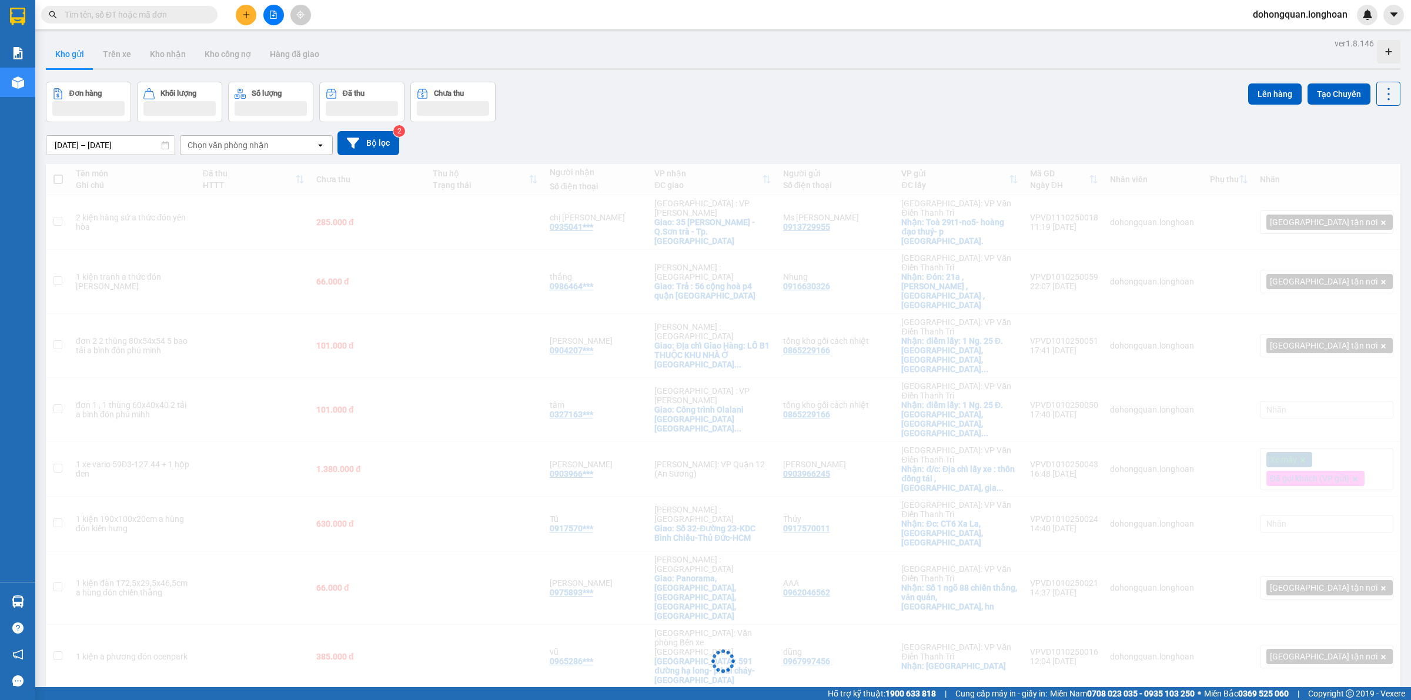
drag, startPoint x: 725, startPoint y: 106, endPoint x: 639, endPoint y: 103, distance: 85.9
click at [721, 105] on div "Đơn hàng Khối lượng Số lượng Đã thu Chưa thu Lên hàng Tạo Chuyến" at bounding box center [723, 102] width 1354 height 41
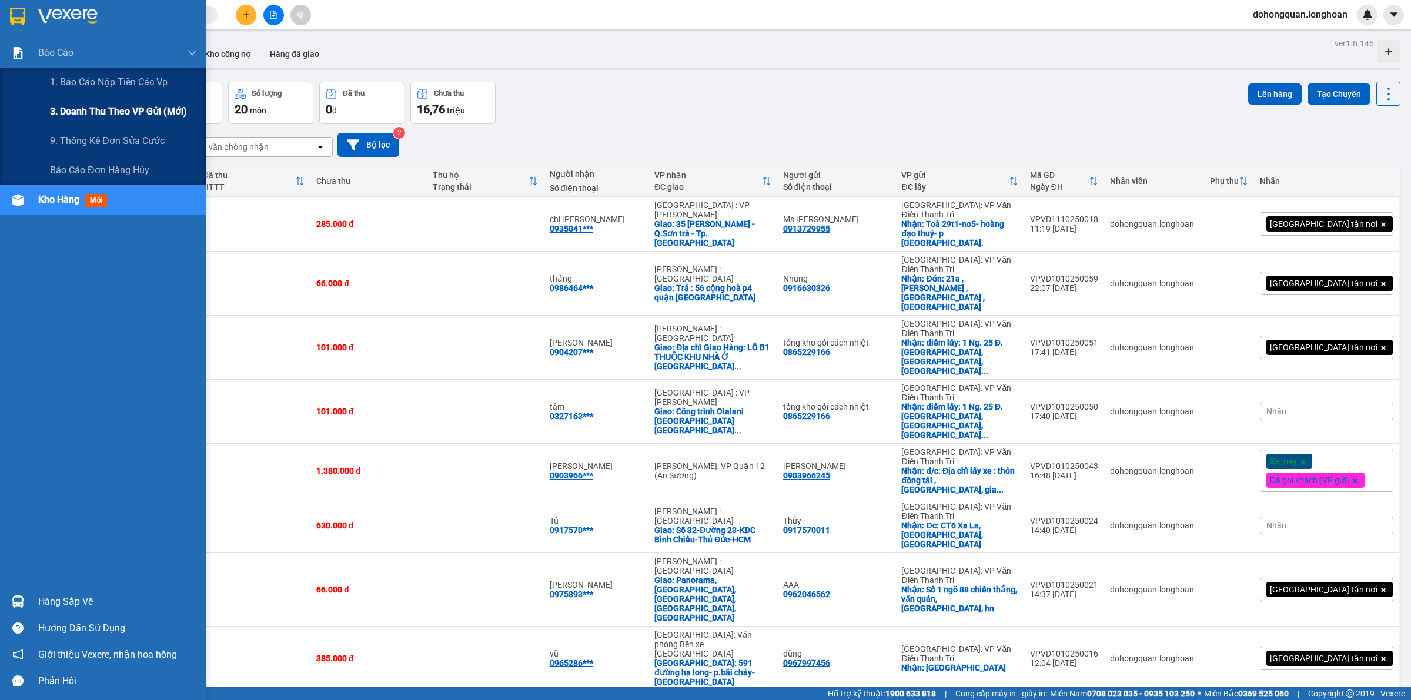
click at [68, 115] on span "3. Doanh Thu theo VP Gửi (mới)" at bounding box center [118, 111] width 137 height 15
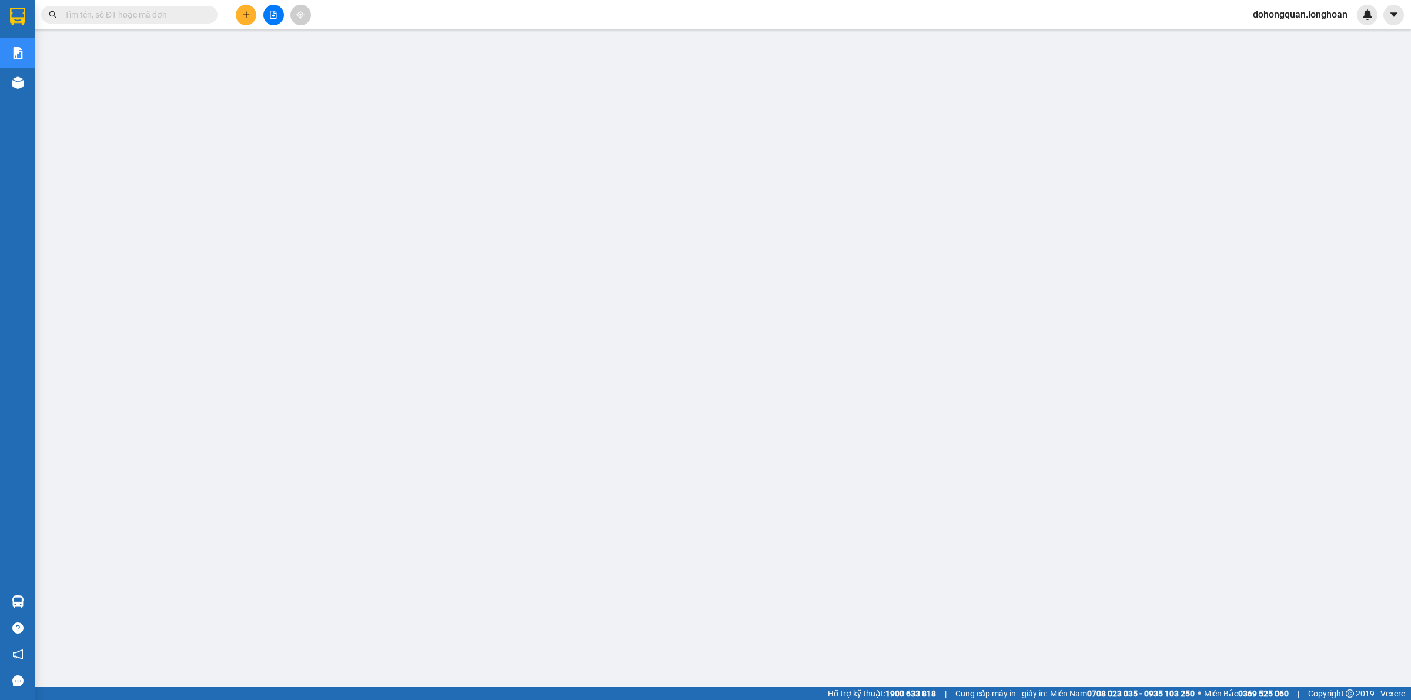
click at [259, 14] on div at bounding box center [273, 15] width 88 height 21
click at [250, 15] on button at bounding box center [246, 15] width 21 height 21
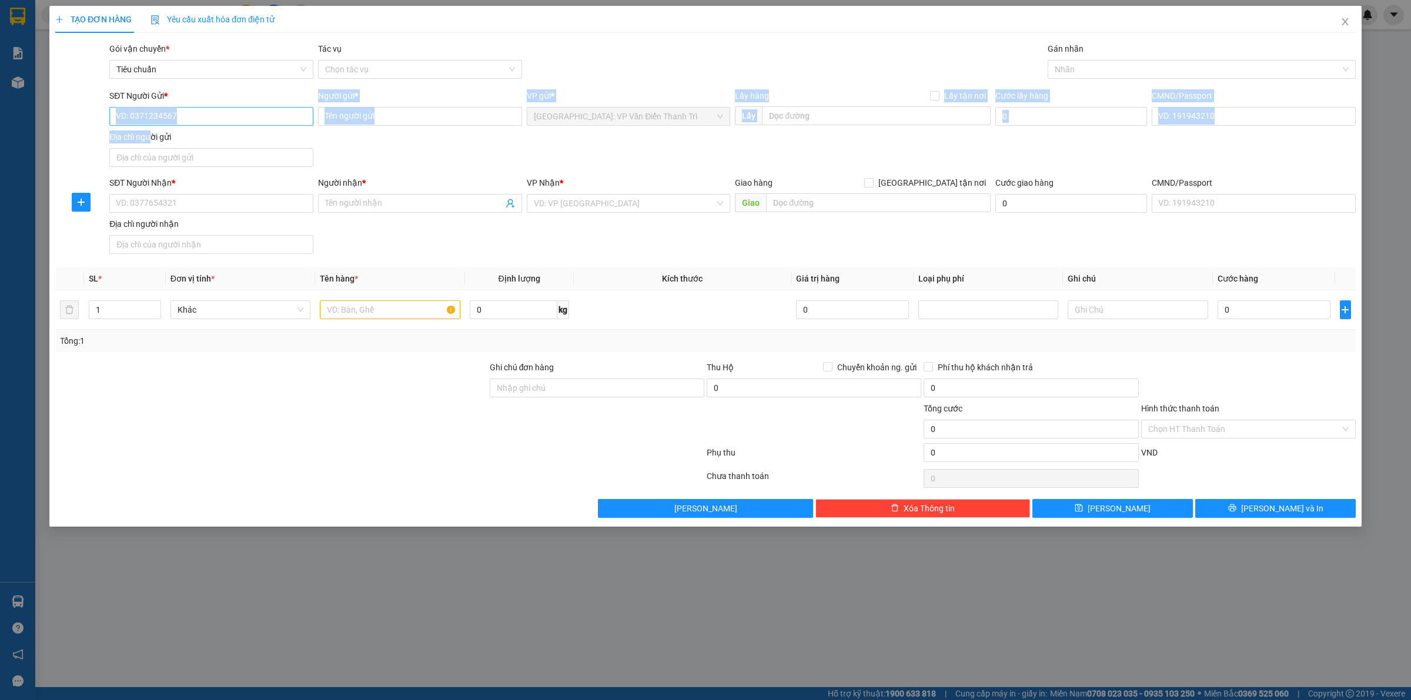
drag, startPoint x: 149, startPoint y: 125, endPoint x: 148, endPoint y: 118, distance: 7.7
click at [149, 124] on div "SĐT Người Gửi * VD: 0371234567 Người gửi * Tên người gửi VP gửi * [GEOGRAPHIC_D…" at bounding box center [732, 130] width 1251 height 82
drag, startPoint x: 148, startPoint y: 118, endPoint x: 180, endPoint y: 112, distance: 32.2
click at [148, 116] on input "SĐT Người Gửi *" at bounding box center [211, 116] width 204 height 19
paste input "0374261886"
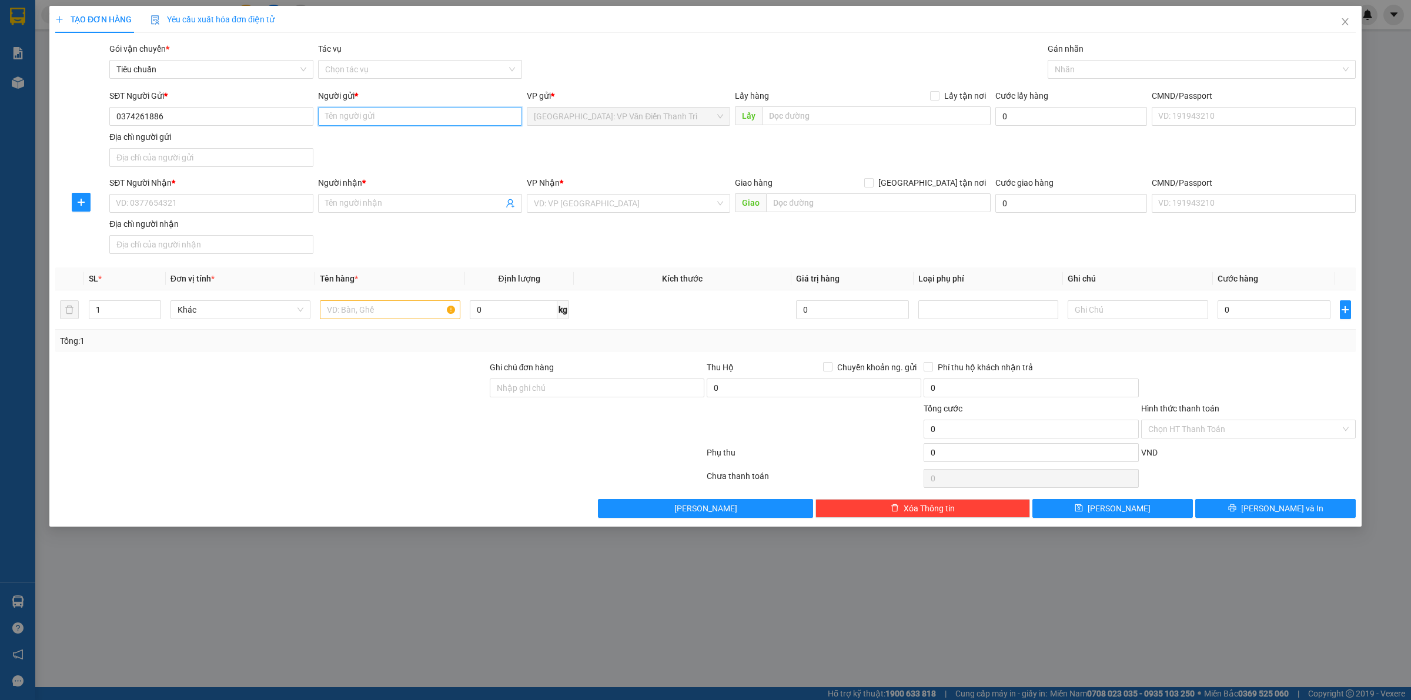
click at [407, 112] on input "Người gửi *" at bounding box center [420, 116] width 204 height 19
paste input "Lộc"
drag, startPoint x: 622, startPoint y: 150, endPoint x: 671, endPoint y: 147, distance: 49.5
click at [627, 150] on div "SĐT Người Gửi * 0374261886 Người gửi * Lộc VP gửi * [GEOGRAPHIC_DATA]: VP Văn Đ…" at bounding box center [732, 130] width 1251 height 82
click at [823, 122] on input "text" at bounding box center [876, 115] width 229 height 19
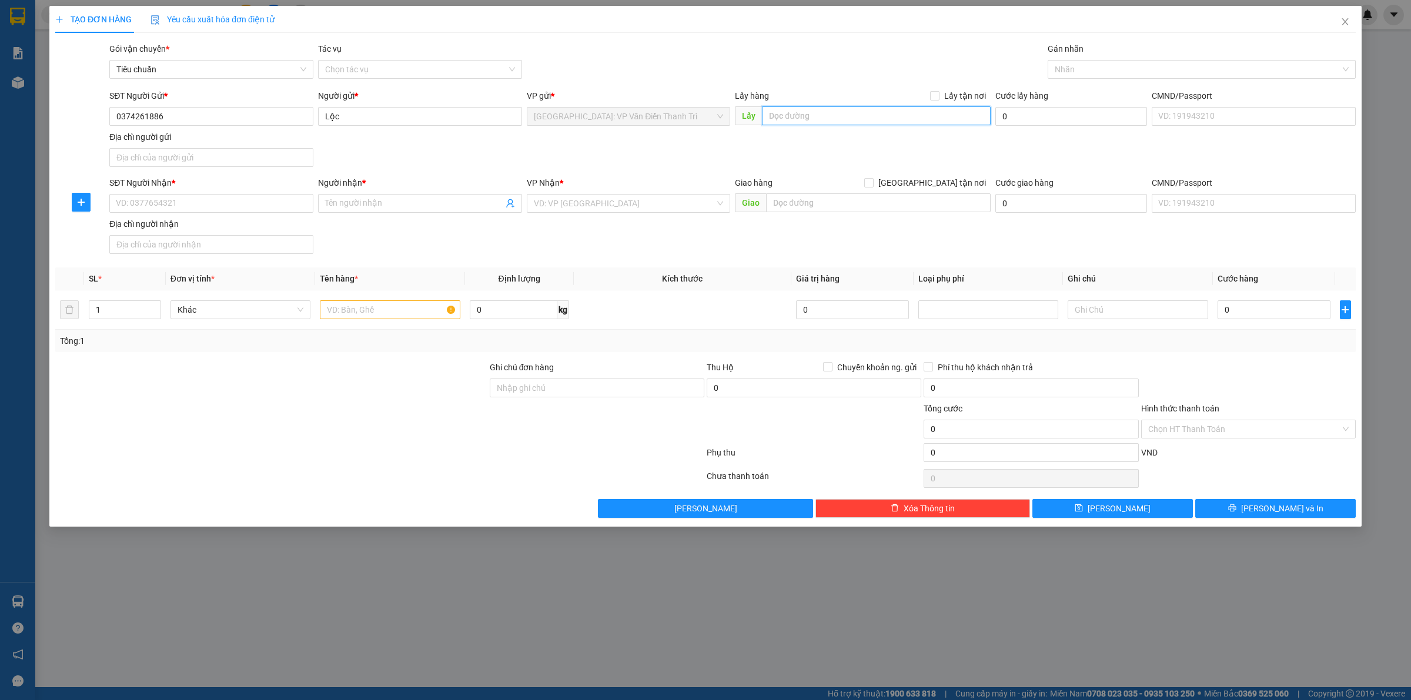
paste input "Địa chỉ gửi: thôn [GEOGRAPHIC_DATA], xã [GEOGRAPHIC_DATA],huyện [GEOGRAPHIC_DAT…"
click at [943, 104] on div "Lấy hàng Lấy tận nơi" at bounding box center [863, 98] width 256 height 18
click at [939, 101] on span at bounding box center [934, 95] width 9 height 9
click at [938, 99] on input "Lấy tận nơi" at bounding box center [934, 95] width 8 height 8
click at [188, 203] on input "SĐT Người Nhận *" at bounding box center [211, 203] width 204 height 19
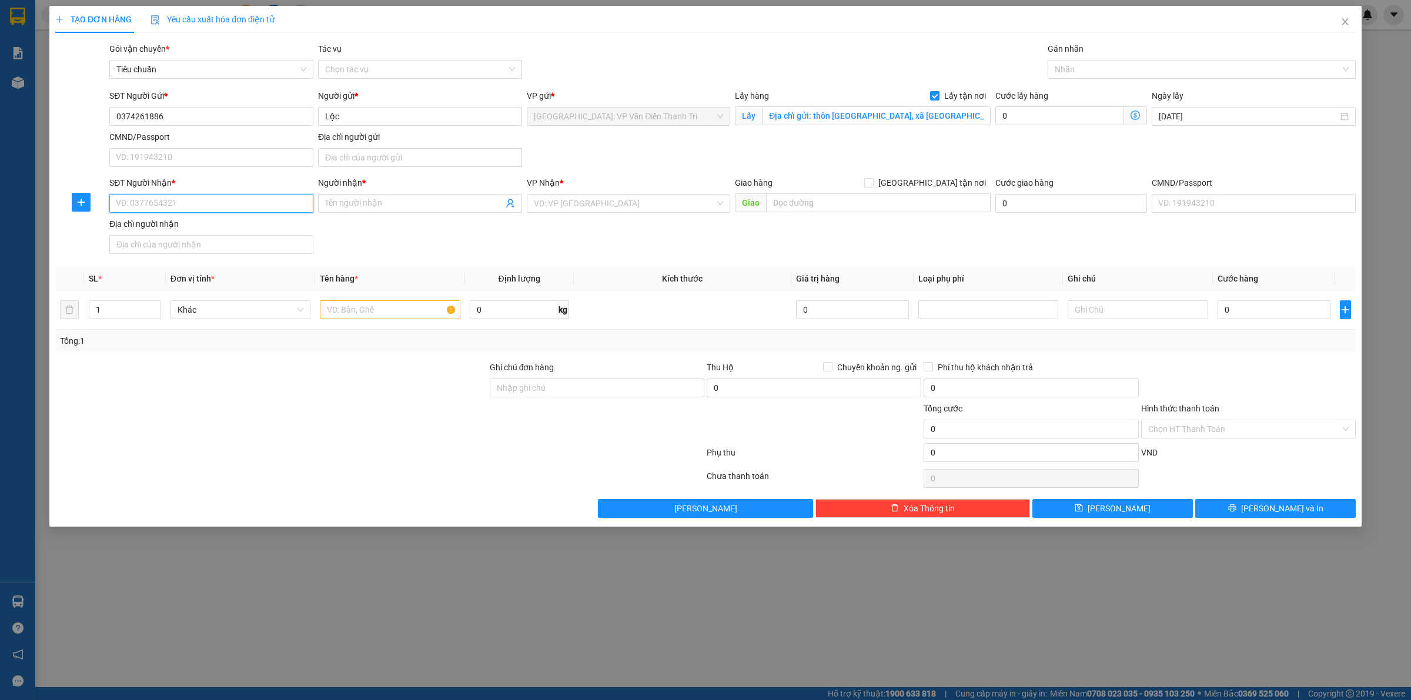
paste input "0327.605.651"
click at [116, 200] on input "0327605651" at bounding box center [211, 203] width 204 height 19
click at [347, 198] on input "Người nhận *" at bounding box center [414, 203] width 178 height 13
paste input "Hùng"
click at [574, 212] on input "search" at bounding box center [625, 204] width 182 height 18
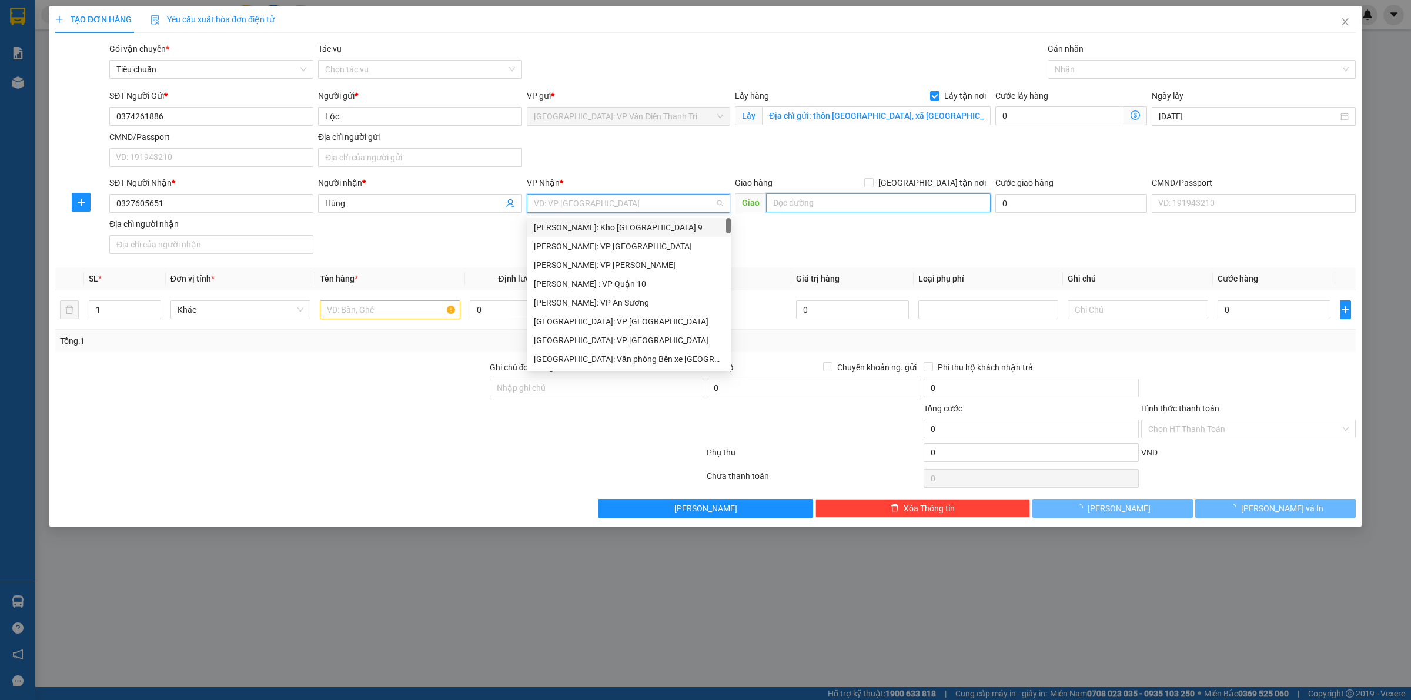
click at [809, 201] on input "text" at bounding box center [878, 202] width 225 height 19
paste input "Địa chỉ nhận: chung cư Picity, [STREET_ADDRESS]"
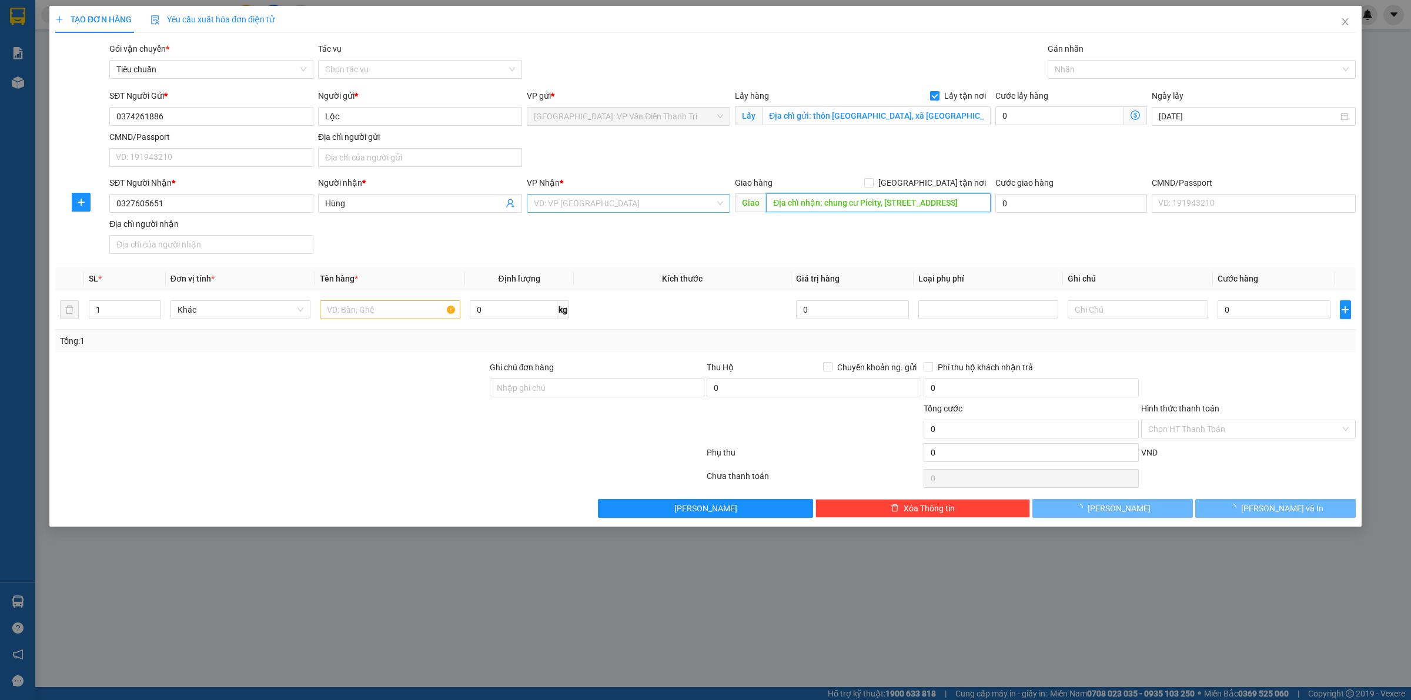
scroll to position [0, 14]
click at [666, 200] on input "search" at bounding box center [625, 204] width 182 height 18
drag, startPoint x: 654, startPoint y: 243, endPoint x: 803, endPoint y: 234, distance: 149.5
click at [657, 243] on div "[PERSON_NAME] : [GEOGRAPHIC_DATA]" at bounding box center [629, 246] width 190 height 13
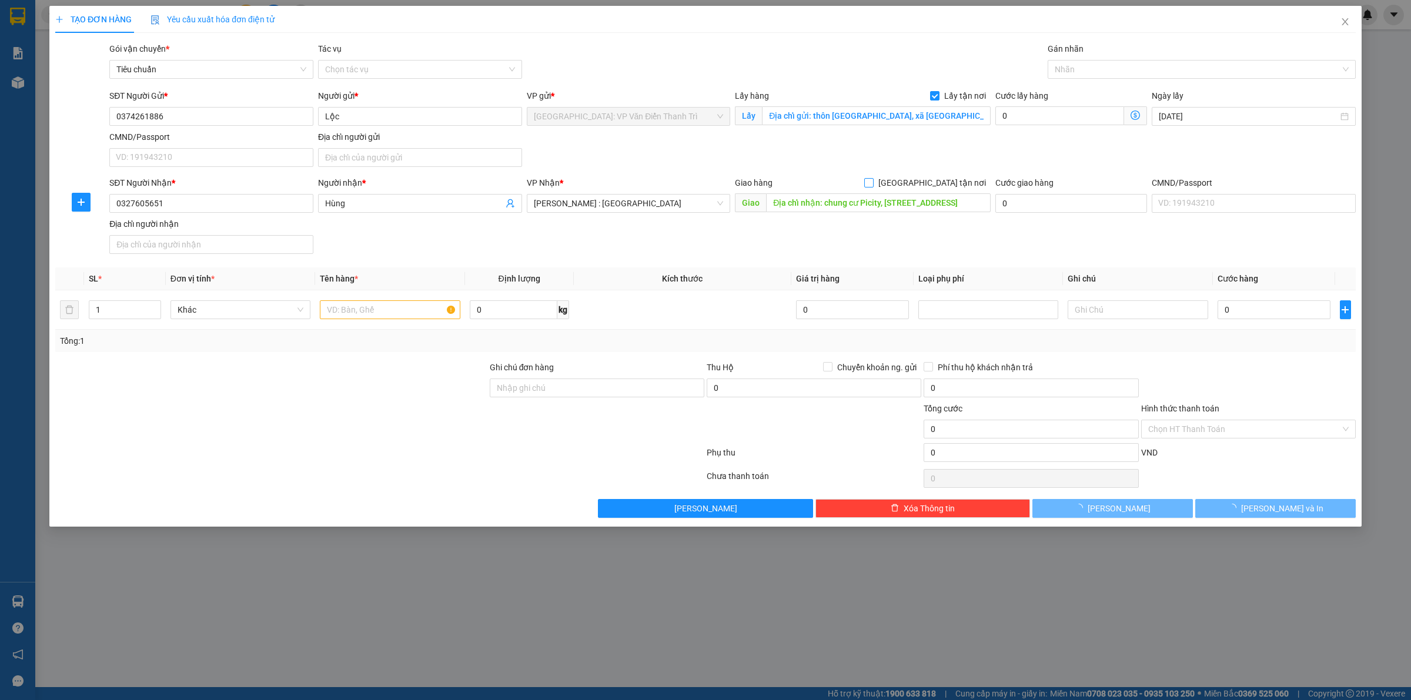
click at [942, 187] on span "[GEOGRAPHIC_DATA] tận nơi" at bounding box center [931, 182] width 117 height 13
click at [872, 186] on input "[GEOGRAPHIC_DATA] tận nơi" at bounding box center [868, 182] width 8 height 8
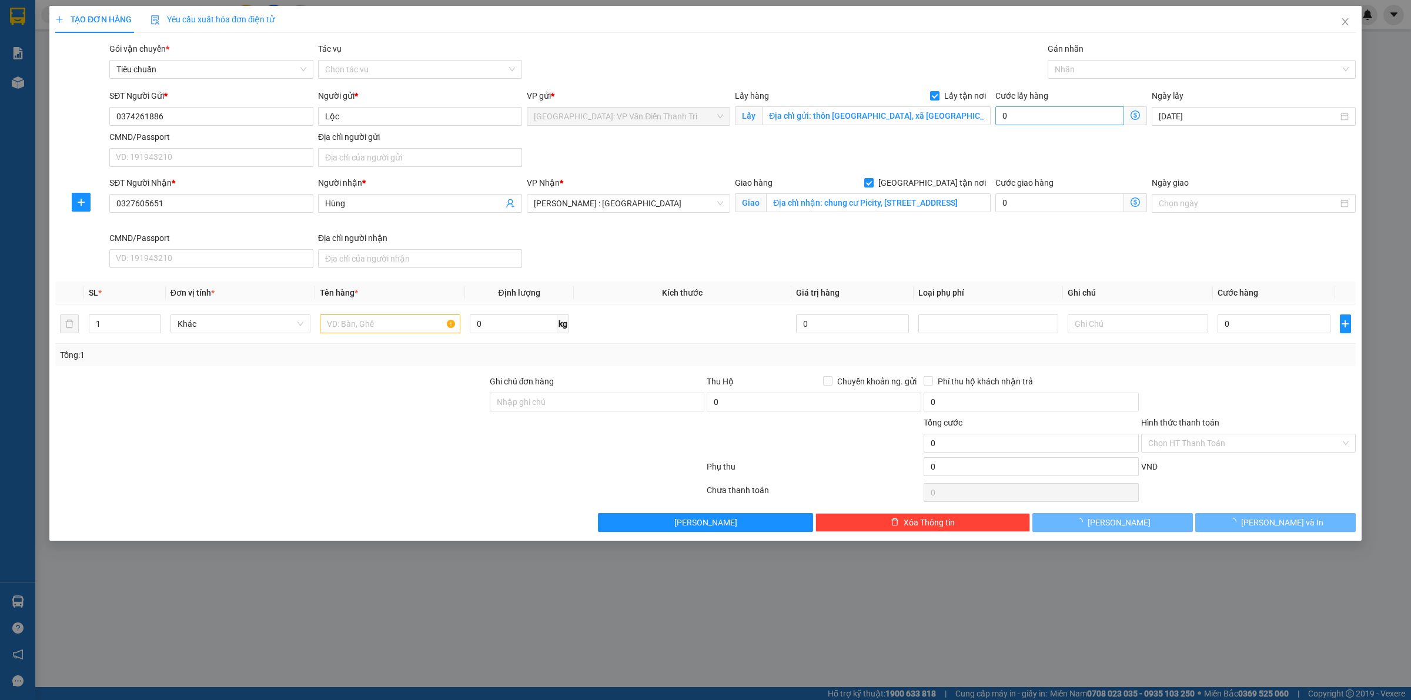
click at [1027, 122] on div "SĐT Người Gửi * 0374261886 Người gửi * Lộc VP gửi * [GEOGRAPHIC_DATA]: VP Văn Đ…" at bounding box center [732, 130] width 1251 height 82
drag, startPoint x: 1055, startPoint y: 78, endPoint x: 1060, endPoint y: 74, distance: 6.2
click at [1058, 76] on div "Nhãn" at bounding box center [1201, 69] width 308 height 19
click at [1060, 92] on div "[GEOGRAPHIC_DATA] tận nơi" at bounding box center [1201, 92] width 294 height 13
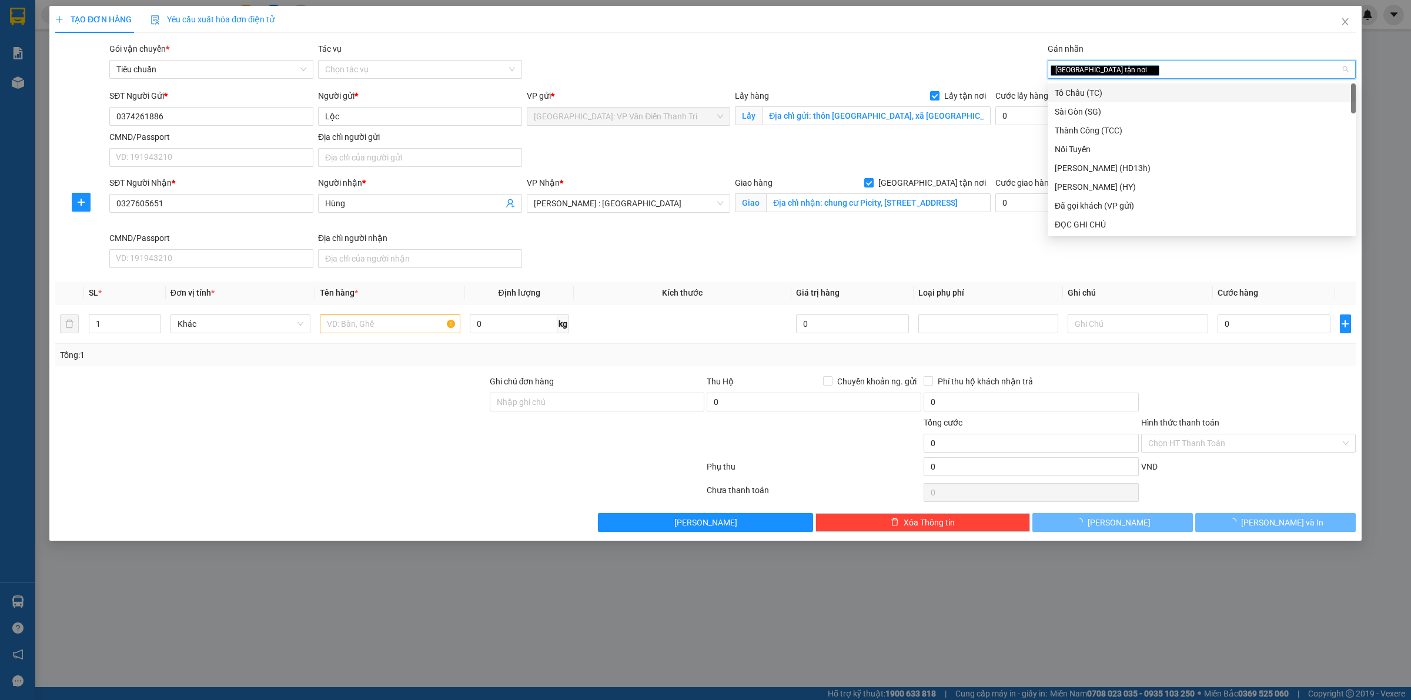
click at [974, 143] on div "SĐT Người Gửi * 0374261886 Người gửi * Lộc VP gửi * [GEOGRAPHIC_DATA]: VP Văn Đ…" at bounding box center [732, 130] width 1251 height 82
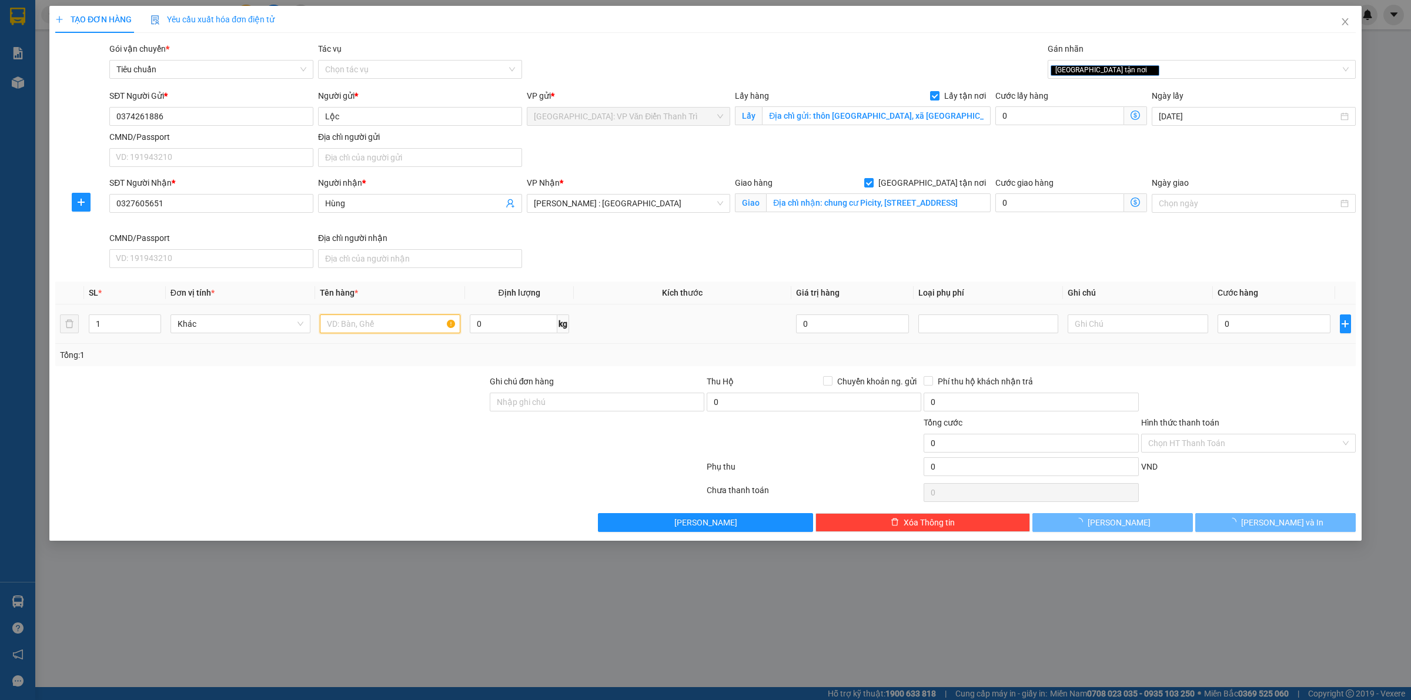
click at [346, 333] on input "text" at bounding box center [390, 323] width 140 height 19
paste input "11/10 đó 2 kiện rượu"
click at [1270, 325] on input "0" at bounding box center [1273, 323] width 113 height 19
click at [1094, 526] on button "[PERSON_NAME]" at bounding box center [1112, 522] width 160 height 19
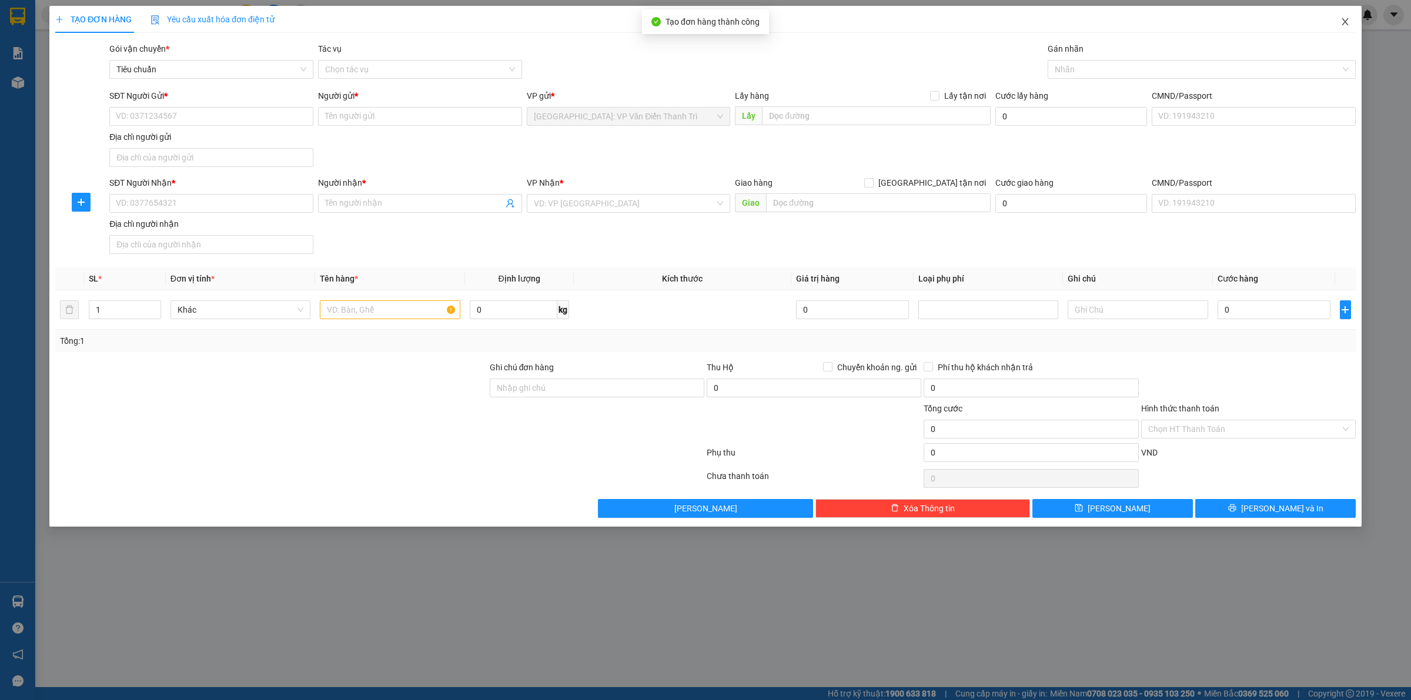
click at [1338, 22] on span "Close" at bounding box center [1344, 22] width 33 height 33
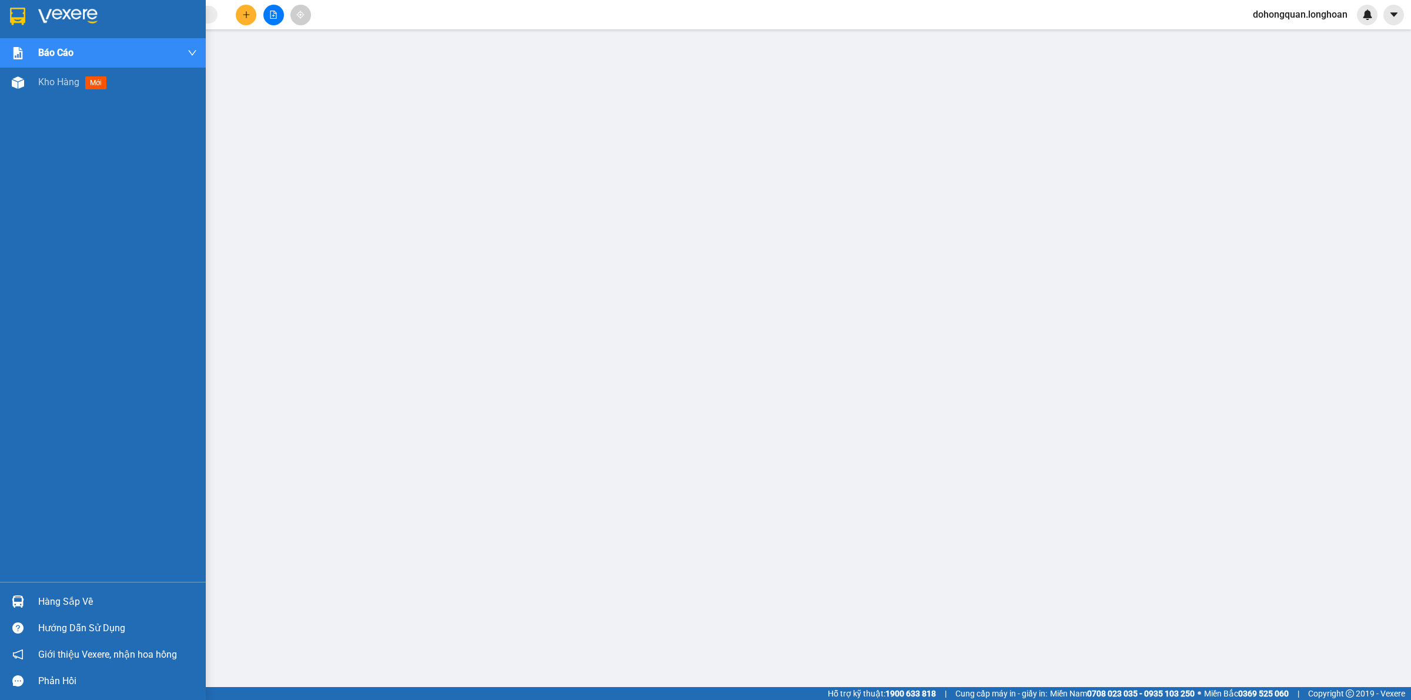
click at [24, 25] on div at bounding box center [18, 16] width 21 height 21
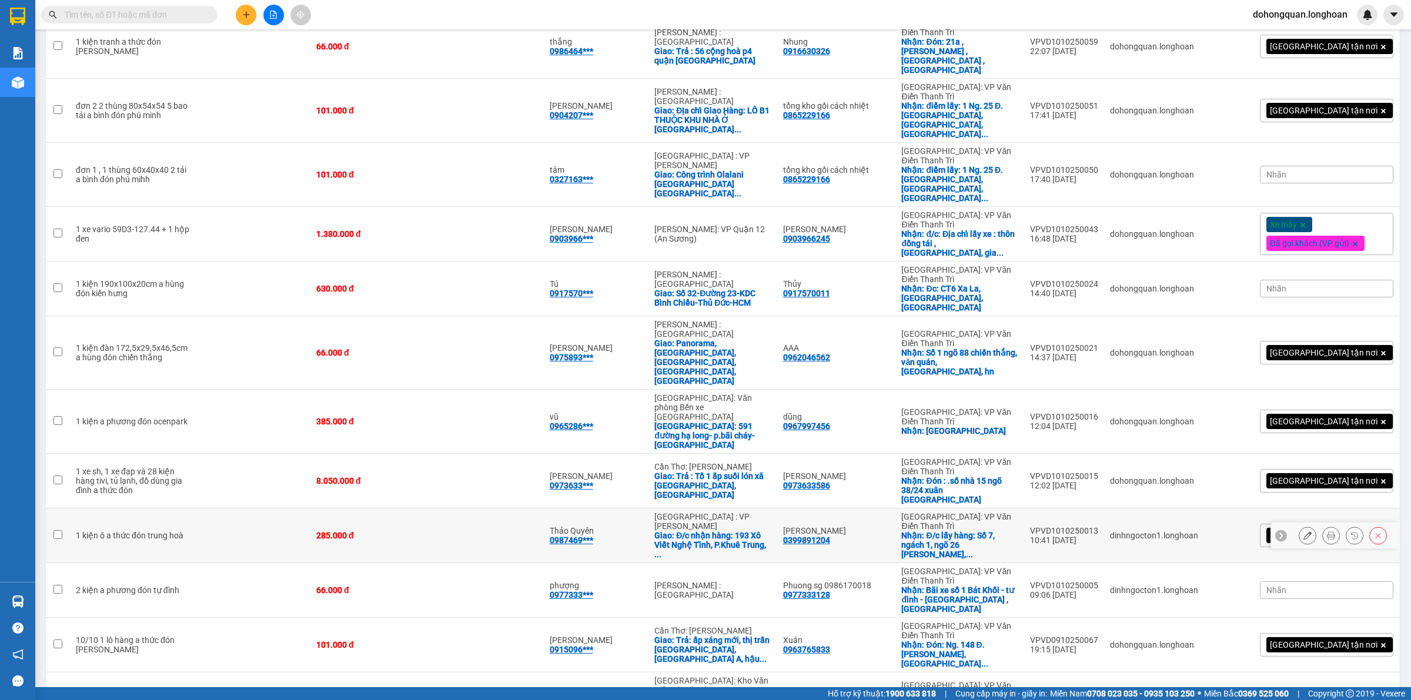
scroll to position [254, 0]
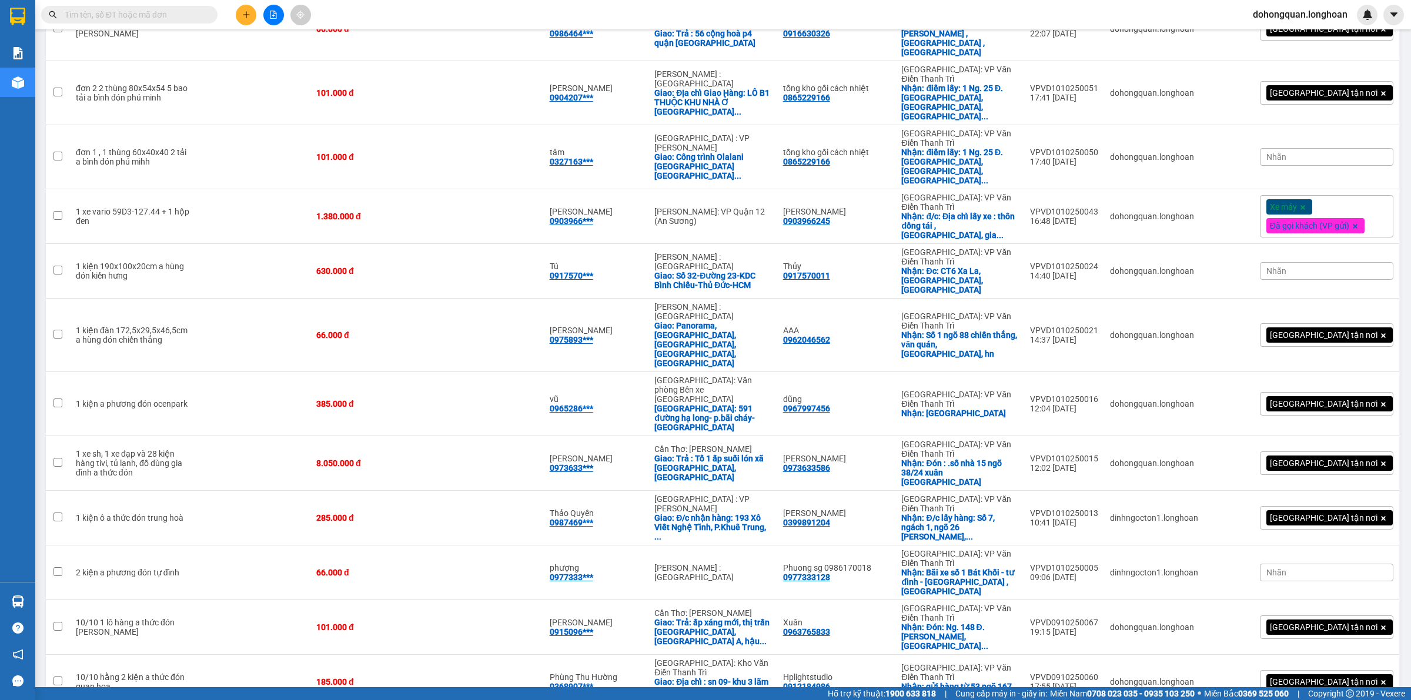
click at [82, 11] on input "text" at bounding box center [134, 14] width 139 height 13
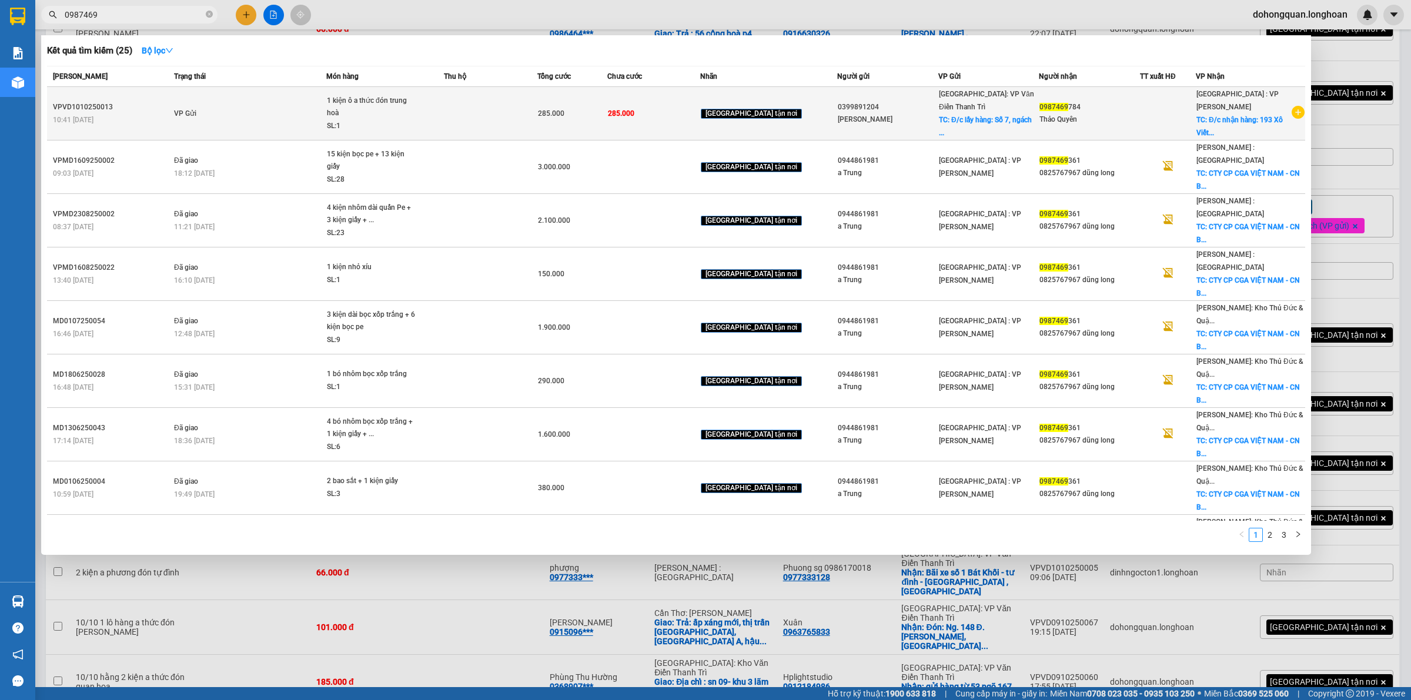
click at [297, 98] on td "VP Gửi" at bounding box center [248, 113] width 155 height 53
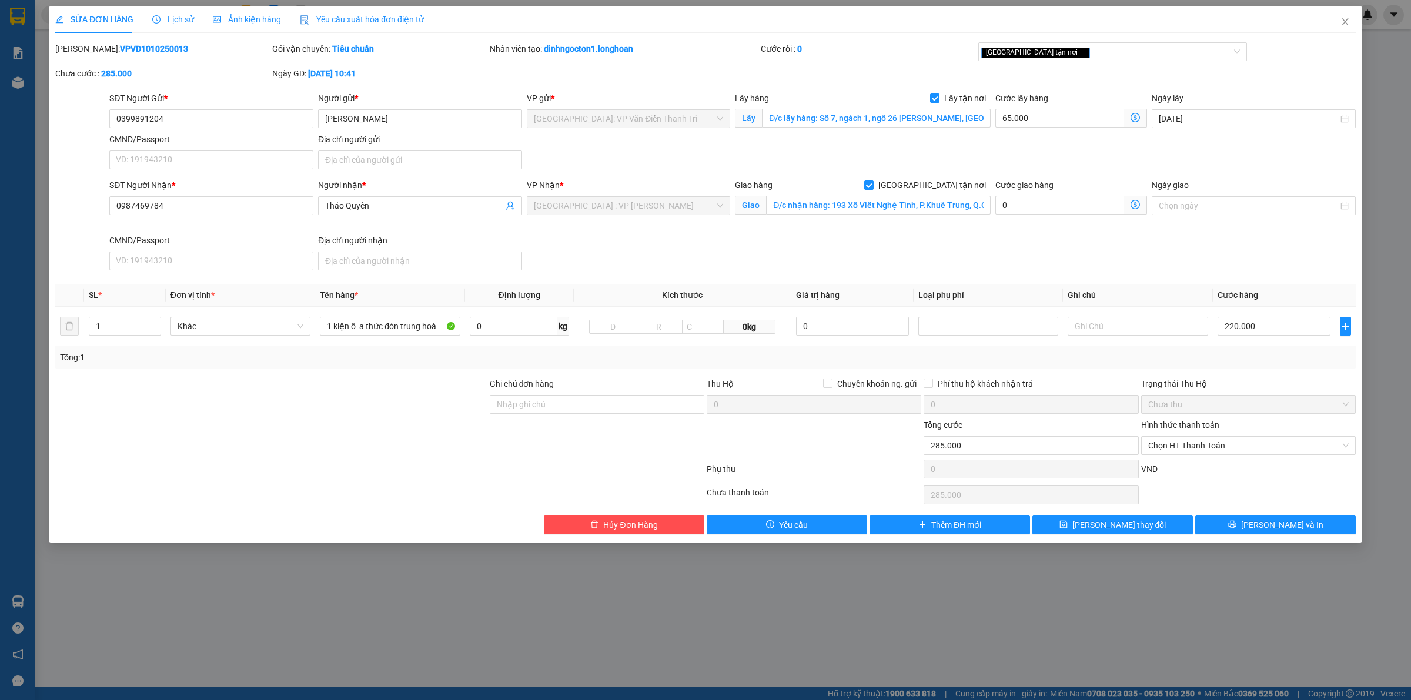
click at [621, 244] on div "SĐT Người Nhận * 0987469784 Người nhận * Thảo Quyên VP Nhận * [GEOGRAPHIC_DATA]…" at bounding box center [732, 227] width 1251 height 96
click at [852, 239] on div "SĐT Người Nhận * 0987469784 Người nhận * Thảo Quyên VP Nhận * [GEOGRAPHIC_DATA]…" at bounding box center [732, 227] width 1251 height 96
click at [398, 333] on input "1 kiện ô a thức đón trung hoà" at bounding box center [390, 326] width 140 height 19
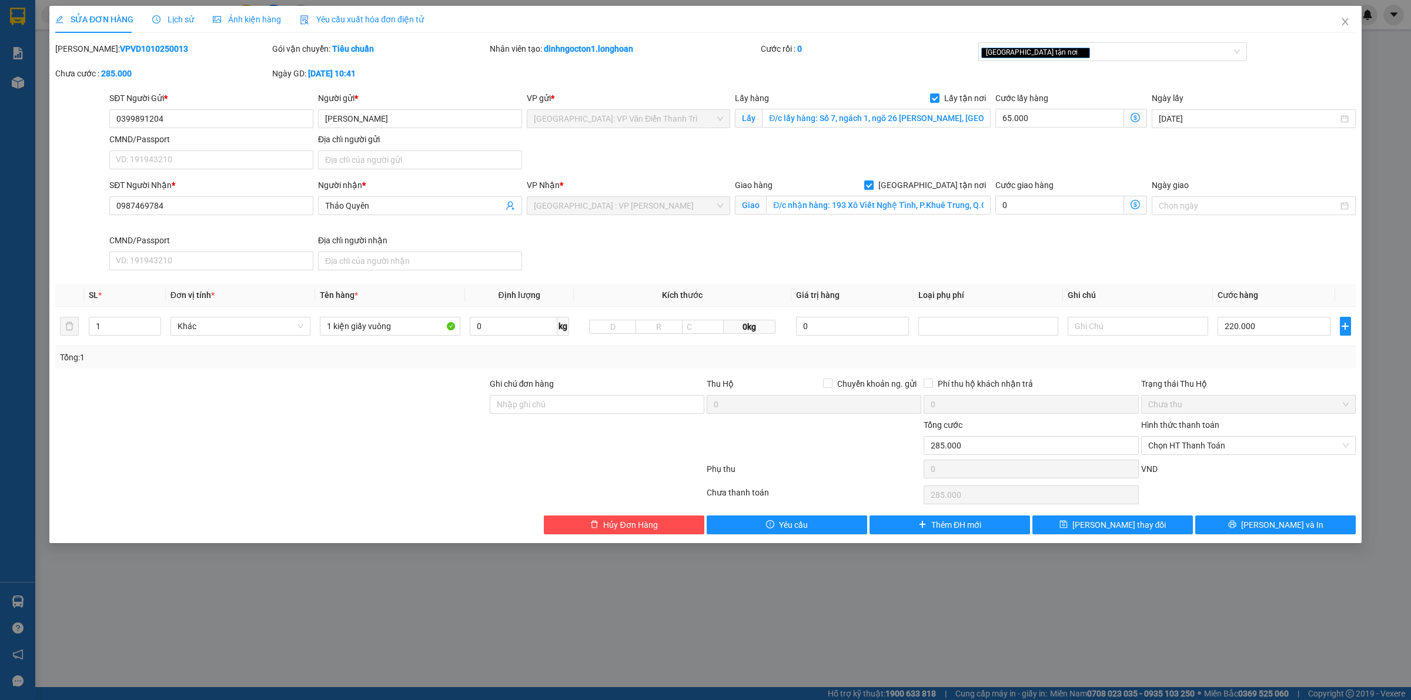
click at [858, 260] on div "SĐT Người Nhận * 0987469784 Người nhận * Thảo Quyên VP Nhận * [GEOGRAPHIC_DATA]…" at bounding box center [732, 227] width 1251 height 96
click at [922, 209] on input "Đ/c nhận hàng: 193 Xô Viết Nghệ Tĩnh, P.Khuê Trung, Q.Cẩm Lệ, [GEOGRAPHIC_DATA]" at bounding box center [878, 205] width 225 height 19
drag, startPoint x: 880, startPoint y: 235, endPoint x: 518, endPoint y: 4, distance: 429.8
click at [879, 235] on div "SĐT Người Nhận * 0987469784 Người nhận * Thảo Quyên VP Nhận * [GEOGRAPHIC_DATA]…" at bounding box center [732, 227] width 1251 height 96
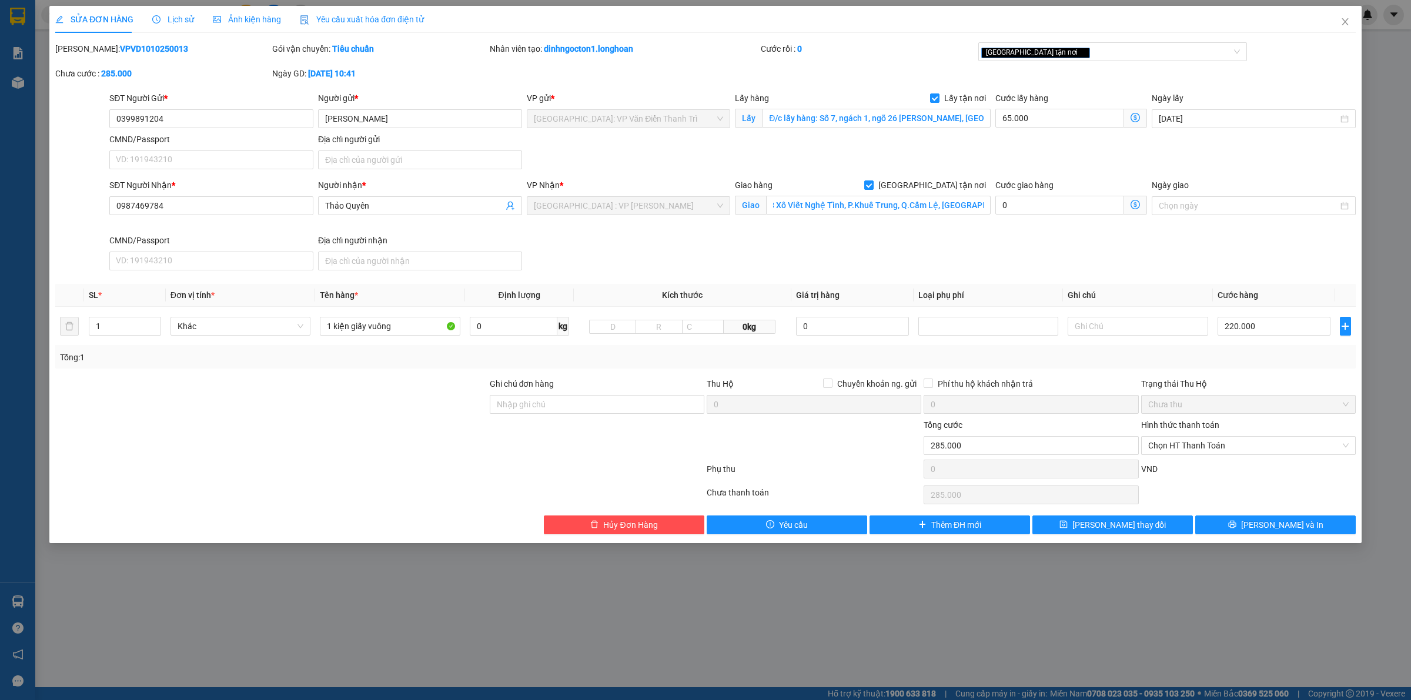
scroll to position [0, 0]
click at [1294, 327] on input "220.000" at bounding box center [1273, 326] width 113 height 19
drag, startPoint x: 865, startPoint y: 246, endPoint x: 198, endPoint y: 124, distance: 678.1
click at [864, 247] on div "SĐT Người Nhận * 0987469784 Người nhận * Thảo Quyên VP Nhận * [GEOGRAPHIC_DATA]…" at bounding box center [732, 227] width 1251 height 96
click at [168, 120] on input "0399891204" at bounding box center [211, 118] width 204 height 19
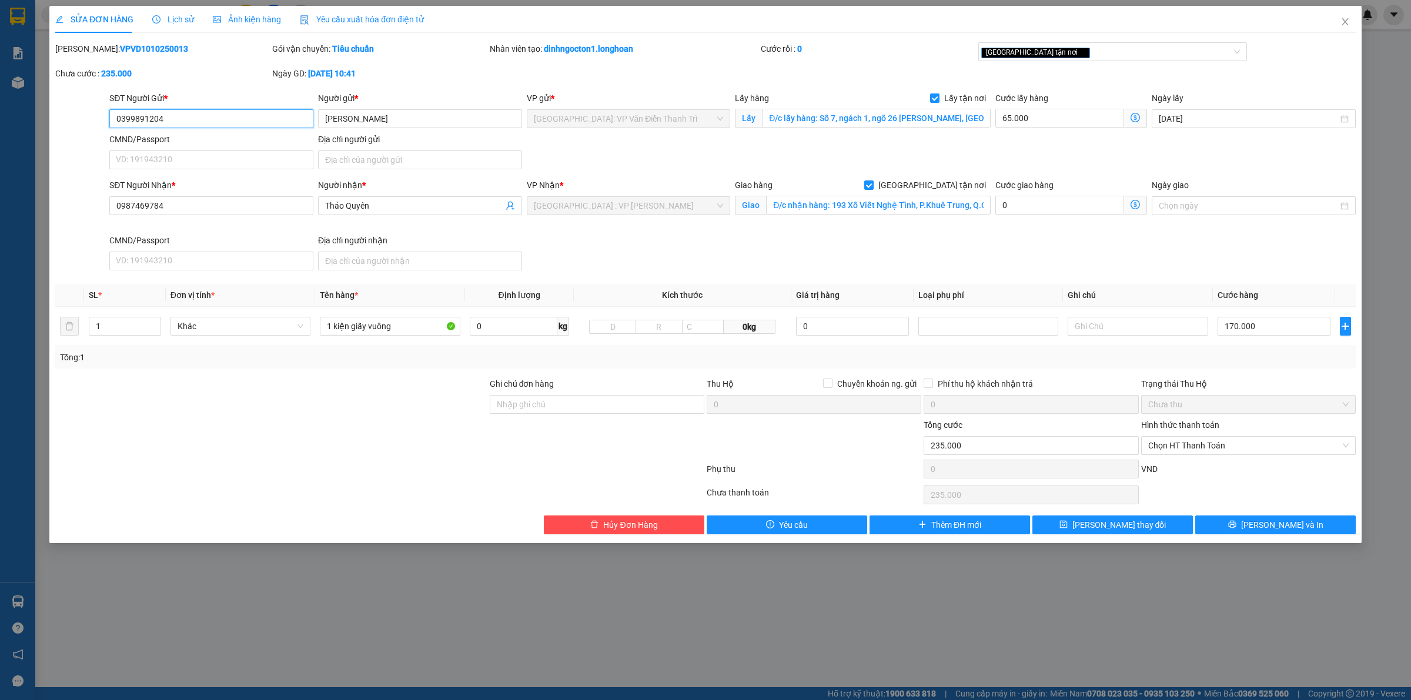
click at [168, 120] on input "0399891204" at bounding box center [211, 118] width 204 height 19
click at [174, 206] on input "0987469784" at bounding box center [211, 205] width 204 height 19
click at [825, 207] on input "Đ/c nhận hàng: 193 Xô Viết Nghệ Tĩnh, P.Khuê Trung, Q.Cẩm Lệ, [GEOGRAPHIC_DATA]" at bounding box center [878, 205] width 225 height 19
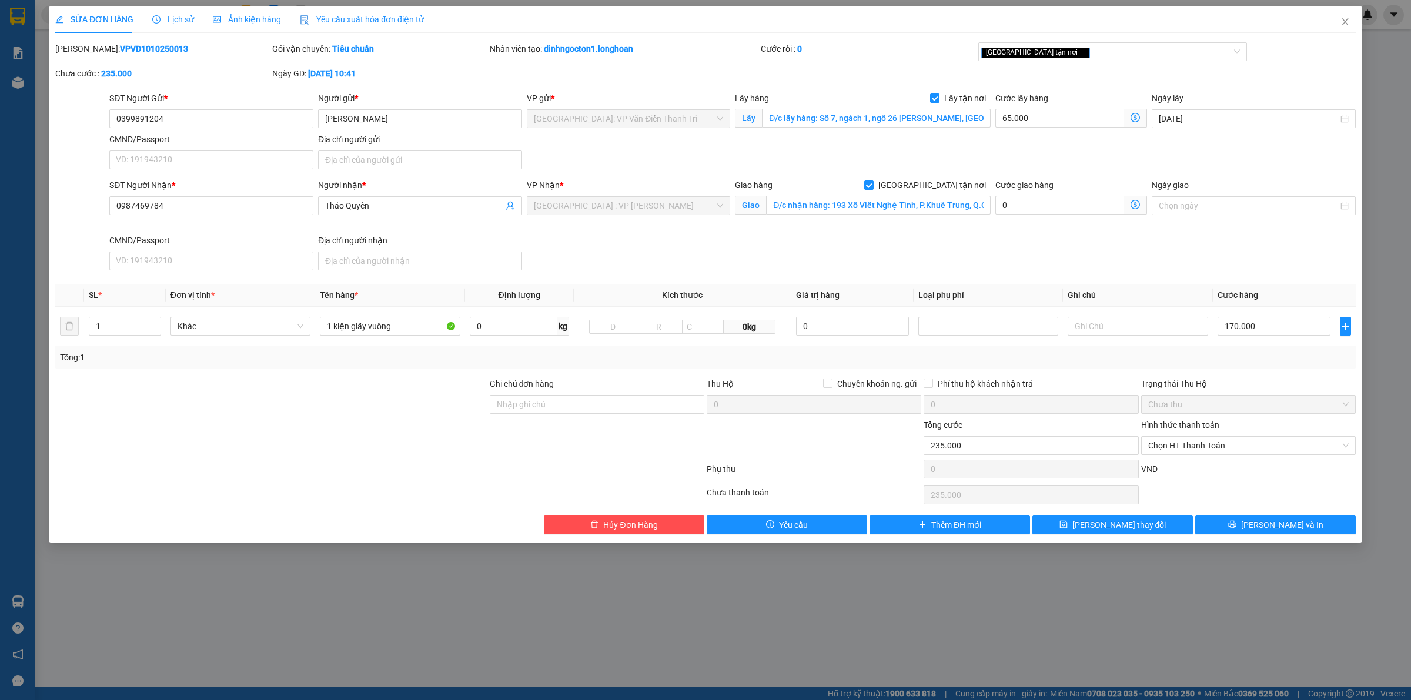
click at [820, 247] on div "SĐT Người Nhận * 0987469784 Người nhận * Thảo Quyên VP Nhận * [GEOGRAPHIC_DATA]…" at bounding box center [732, 227] width 1251 height 96
click at [812, 124] on input "Đ/c lấy hàng: Số 7, ngách 1, ngõ 26 [PERSON_NAME], [GEOGRAPHIC_DATA], [GEOGRAPH…" at bounding box center [876, 118] width 229 height 19
drag, startPoint x: 888, startPoint y: 222, endPoint x: 889, endPoint y: 215, distance: 7.1
click at [889, 215] on div "Giao hàng Giao tận nơi Giao Đ/c nhận hàng: 193 Xô Viết Nghệ Tĩnh, P.Khuê Trung,…" at bounding box center [862, 206] width 260 height 55
click at [889, 215] on input "Đ/c nhận hàng: 193 Xô Viết Nghệ Tĩnh, P.Khuê Trung, Q.Cẩm Lệ, [GEOGRAPHIC_DATA]" at bounding box center [878, 205] width 225 height 19
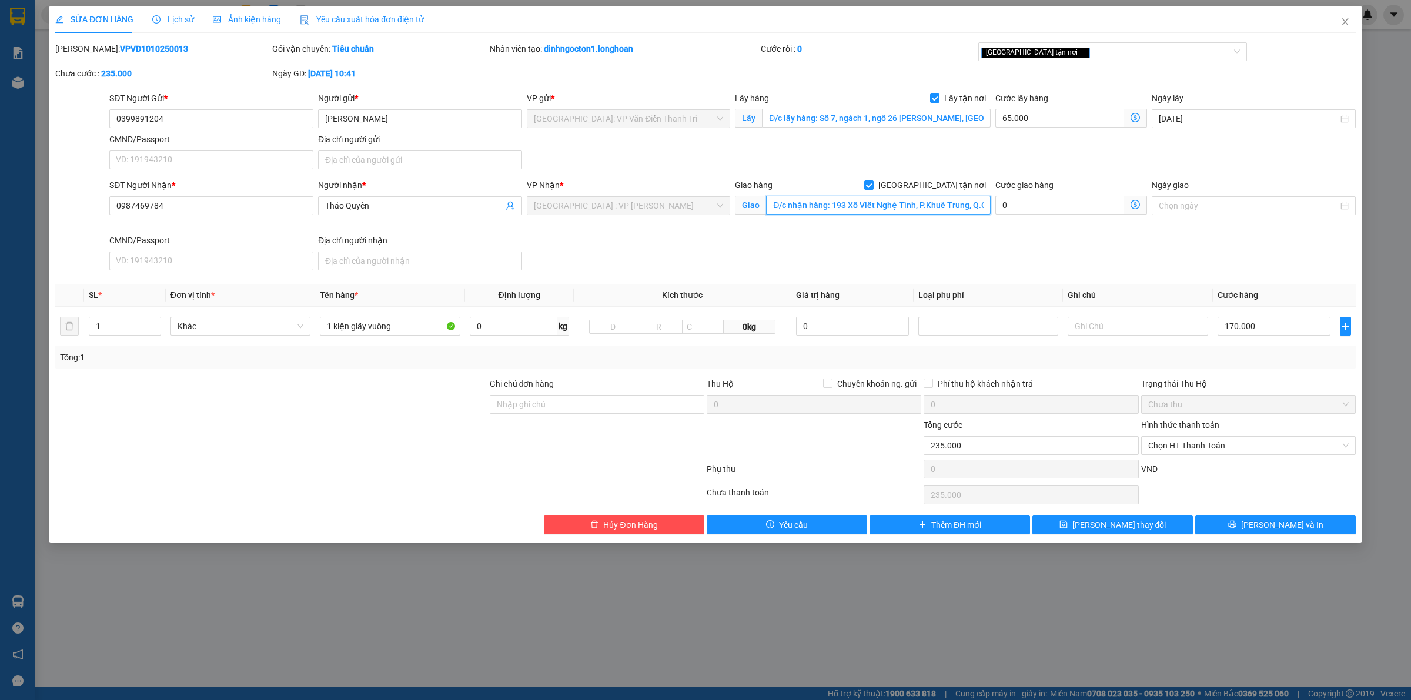
scroll to position [0, 72]
click at [1077, 59] on div "[GEOGRAPHIC_DATA] tận nơi" at bounding box center [1107, 52] width 252 height 14
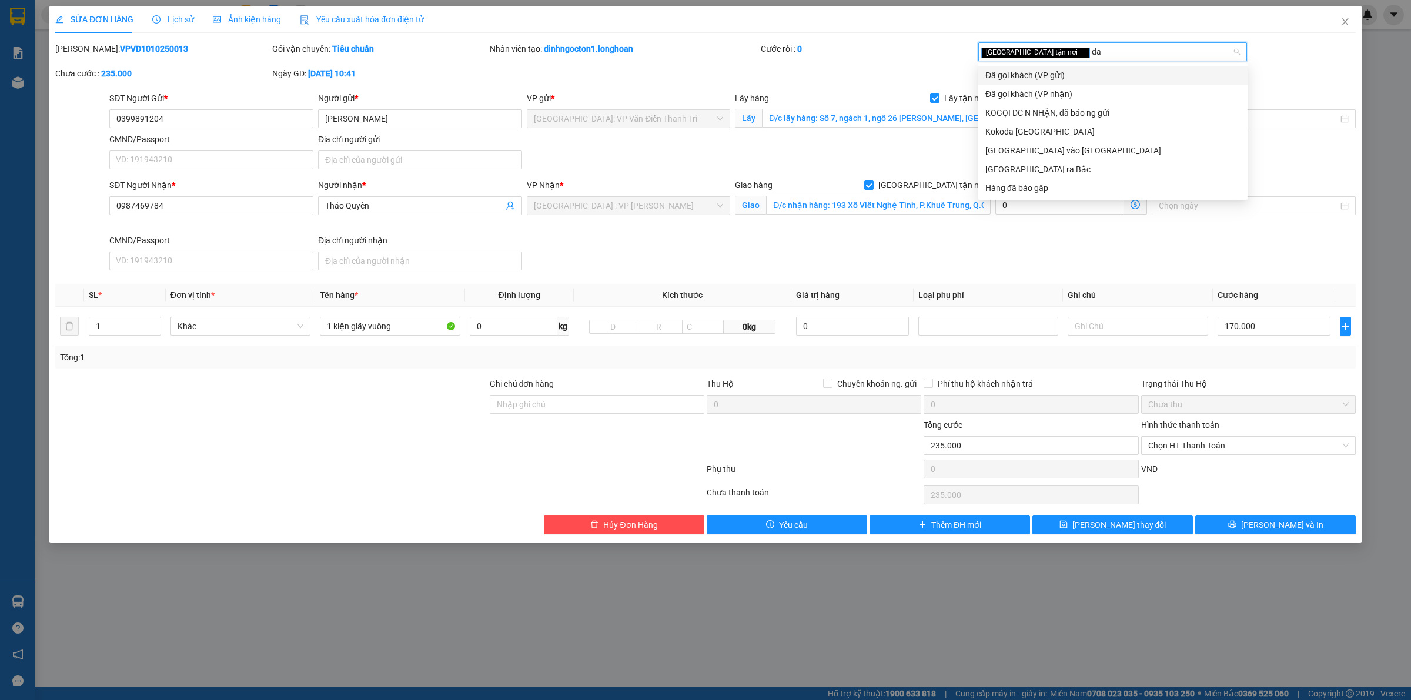
click at [1067, 75] on div "Đã gọi khách (VP gửi)" at bounding box center [1112, 75] width 255 height 13
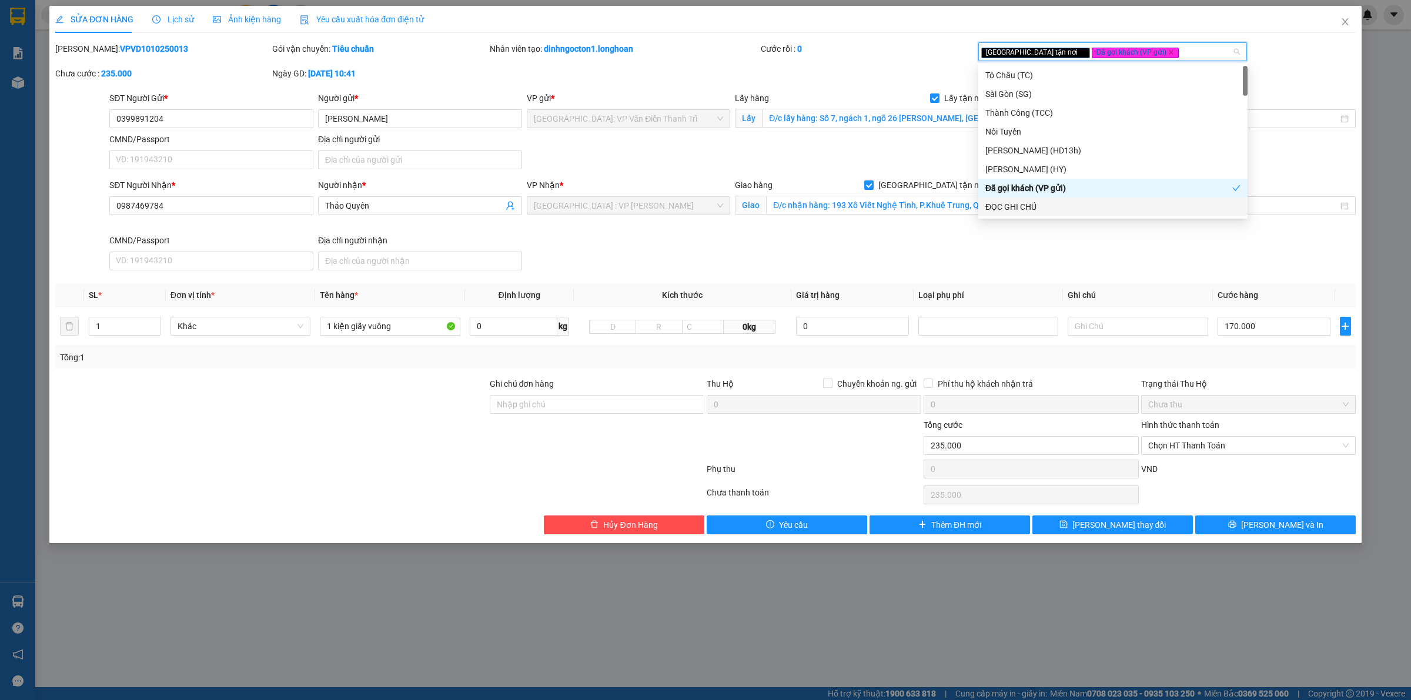
click at [1014, 250] on div "SĐT Người Nhận * 0987469784 Người nhận * Thảo Quyên VP Nhận * [GEOGRAPHIC_DATA]…" at bounding box center [732, 227] width 1251 height 96
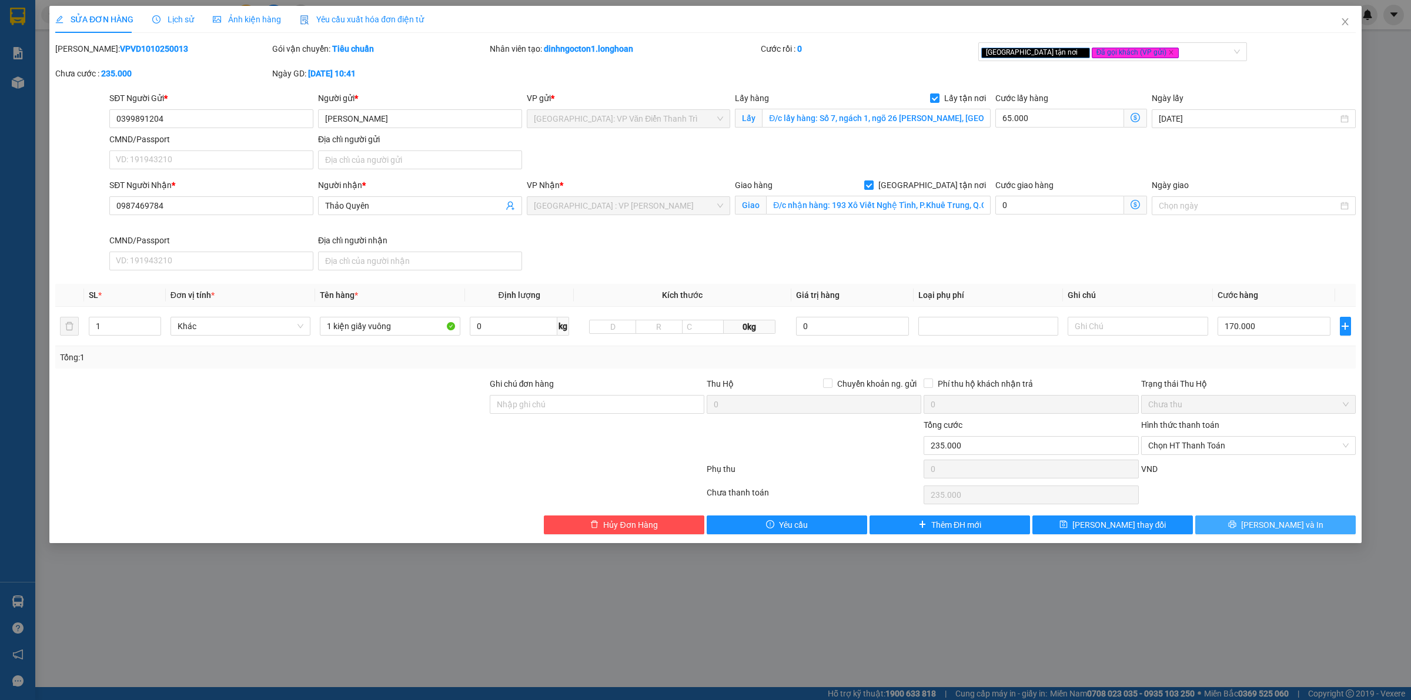
click at [1235, 525] on icon "printer" at bounding box center [1232, 525] width 8 height 8
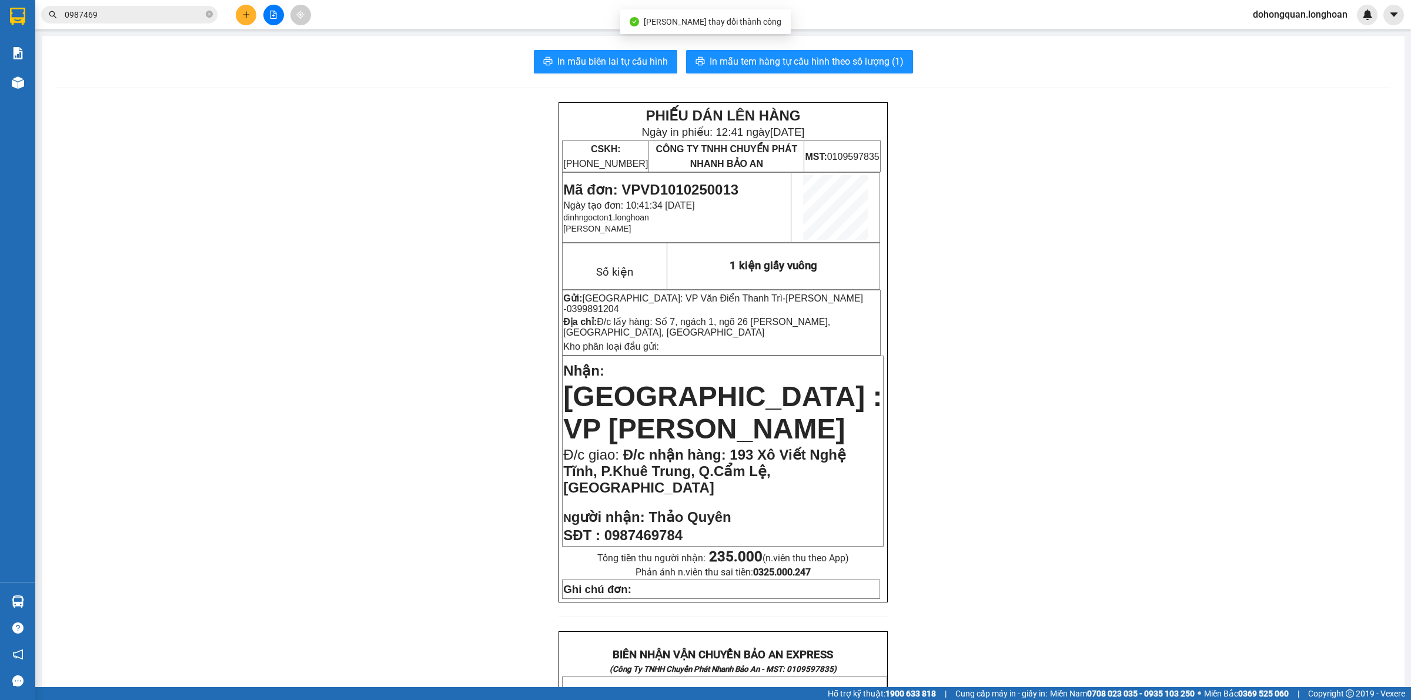
click at [750, 33] on div "[PERSON_NAME] thay đổi thành công" at bounding box center [705, 21] width 170 height 25
click at [751, 52] on button "In mẫu tem hàng tự cấu hình theo số lượng (1)" at bounding box center [799, 62] width 227 height 24
drag, startPoint x: 1071, startPoint y: 431, endPoint x: 874, endPoint y: 339, distance: 218.0
click at [1069, 430] on div "PHIẾU DÁN LÊN HÀNG Ngày in phiếu: 12:41 [DATE] CSKH: [PHONE_NUMBER] CÔNG TY TNH…" at bounding box center [723, 693] width 1334 height 1183
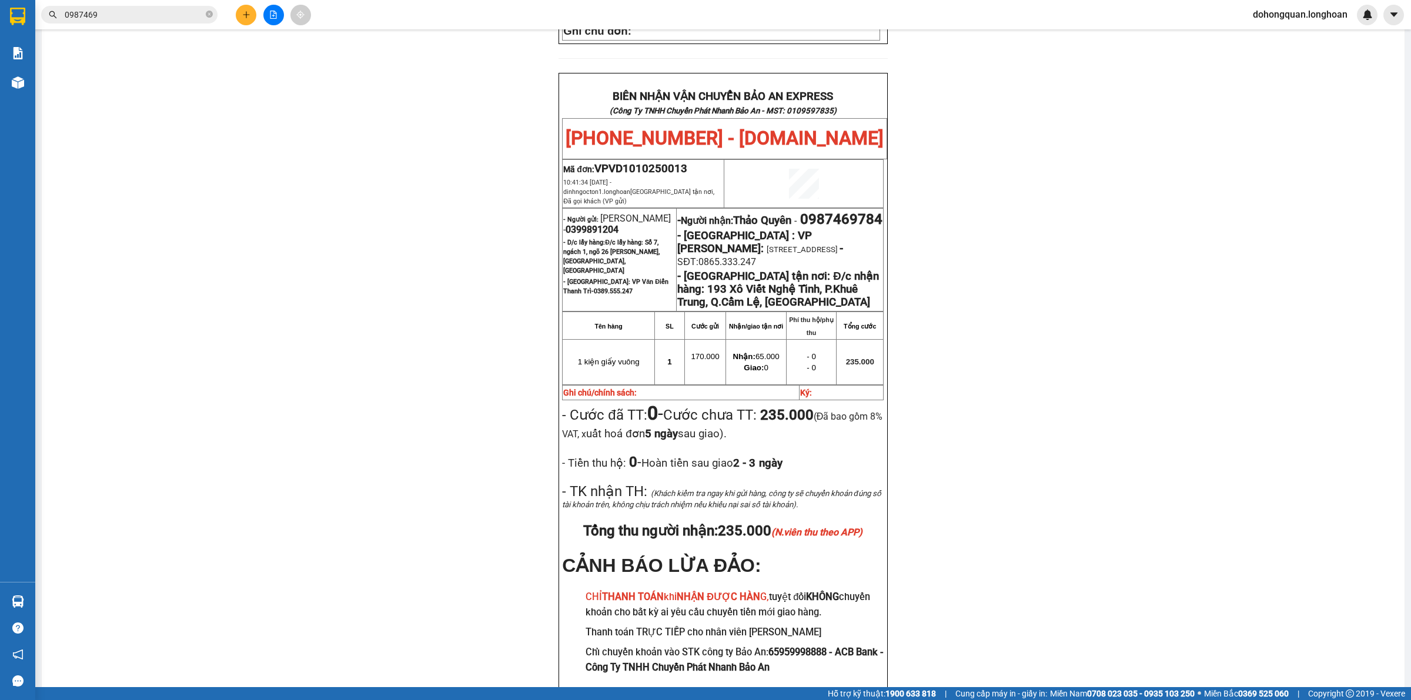
scroll to position [557, 0]
